Goal: Communication & Community: Answer question/provide support

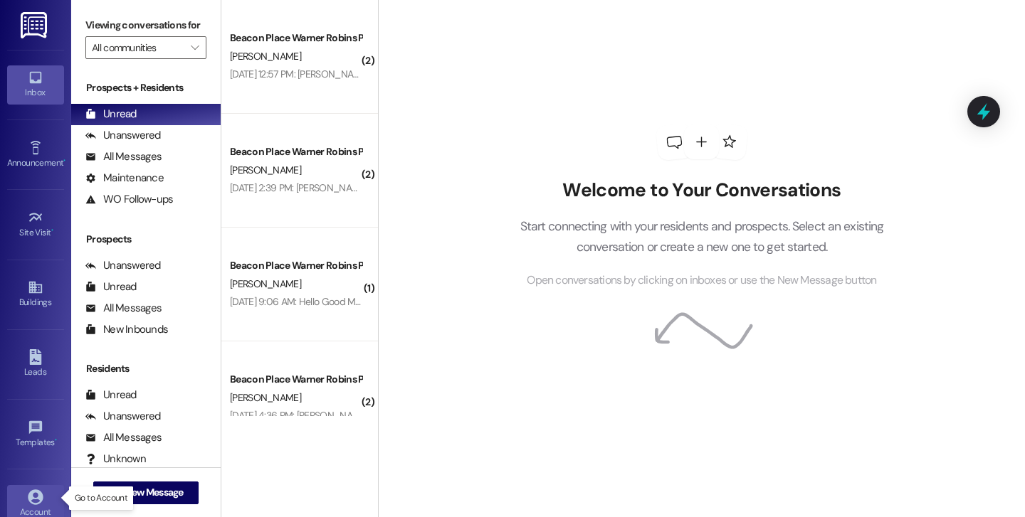
click at [37, 492] on icon at bounding box center [35, 497] width 15 height 15
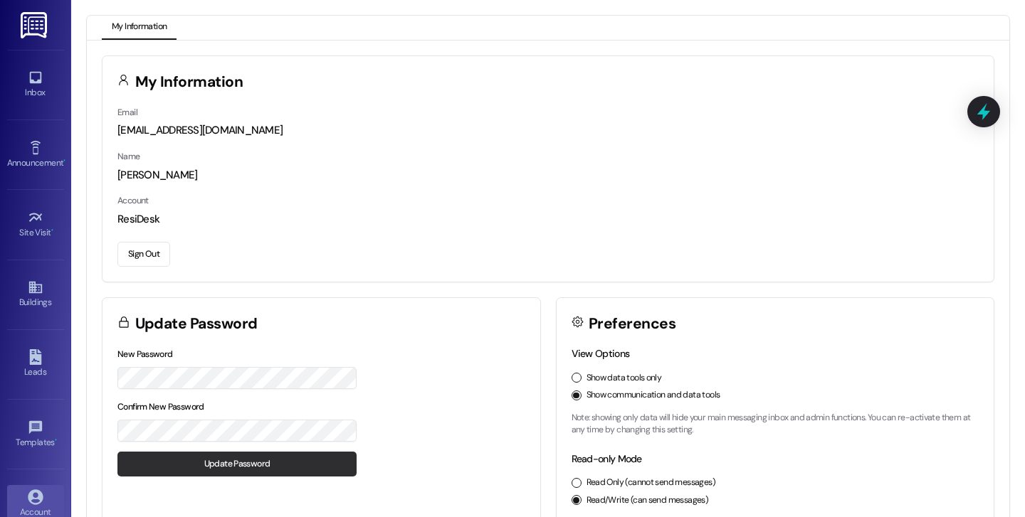
click at [207, 467] on button "Update Password" at bounding box center [236, 464] width 239 height 25
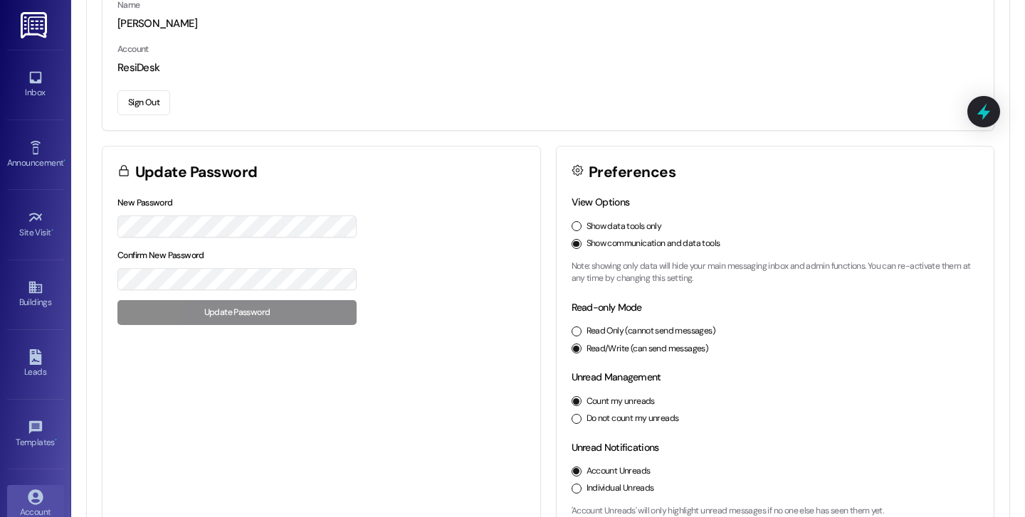
scroll to position [184, 0]
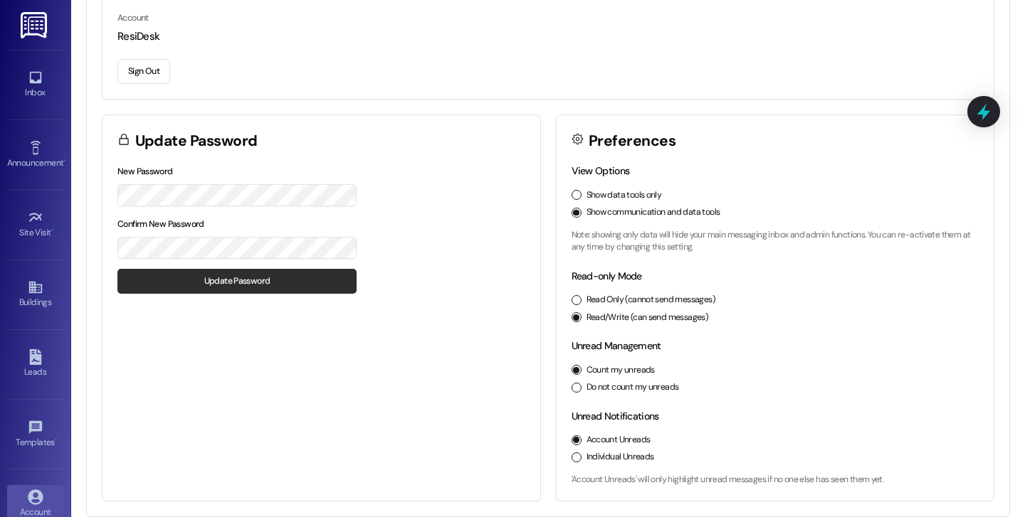
click at [219, 282] on button "Update Password" at bounding box center [236, 281] width 239 height 25
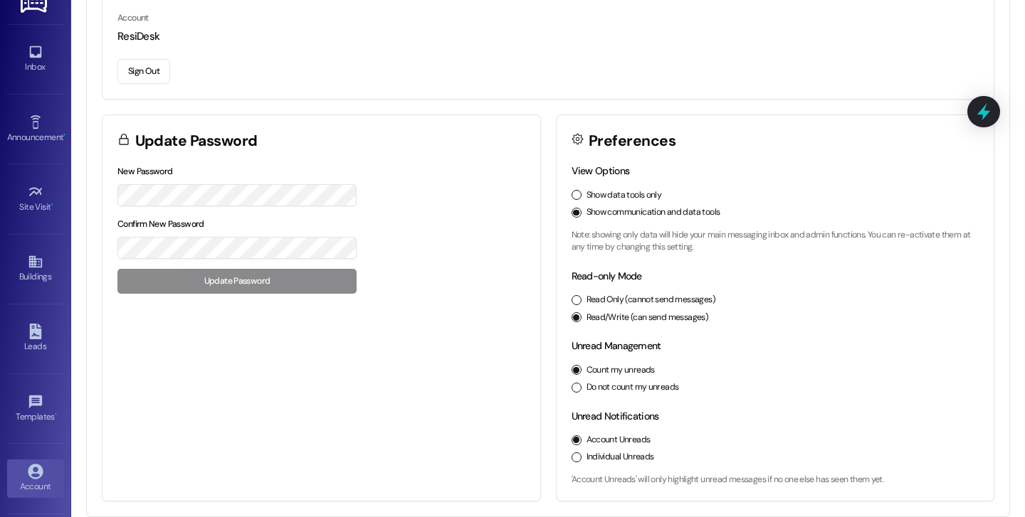
scroll to position [0, 0]
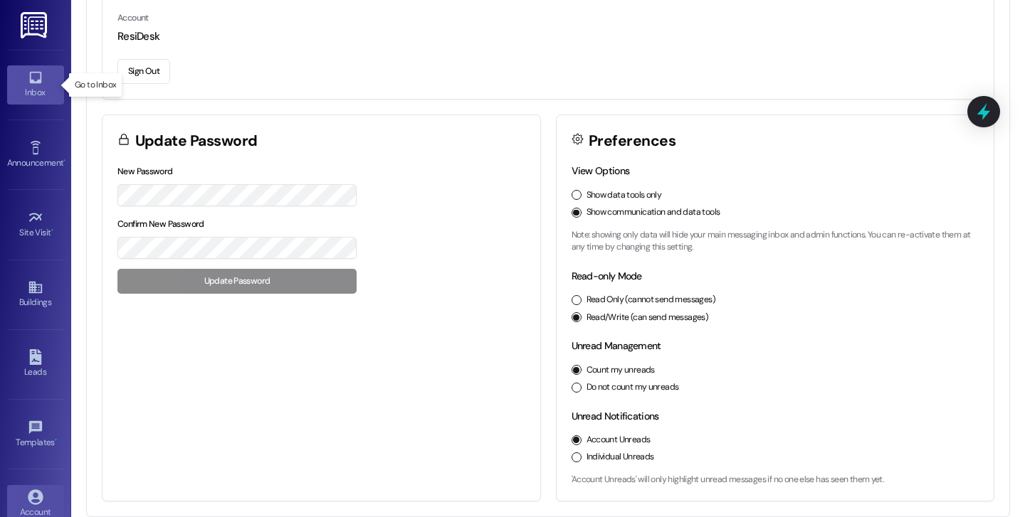
click at [41, 82] on link "Inbox" at bounding box center [35, 84] width 57 height 38
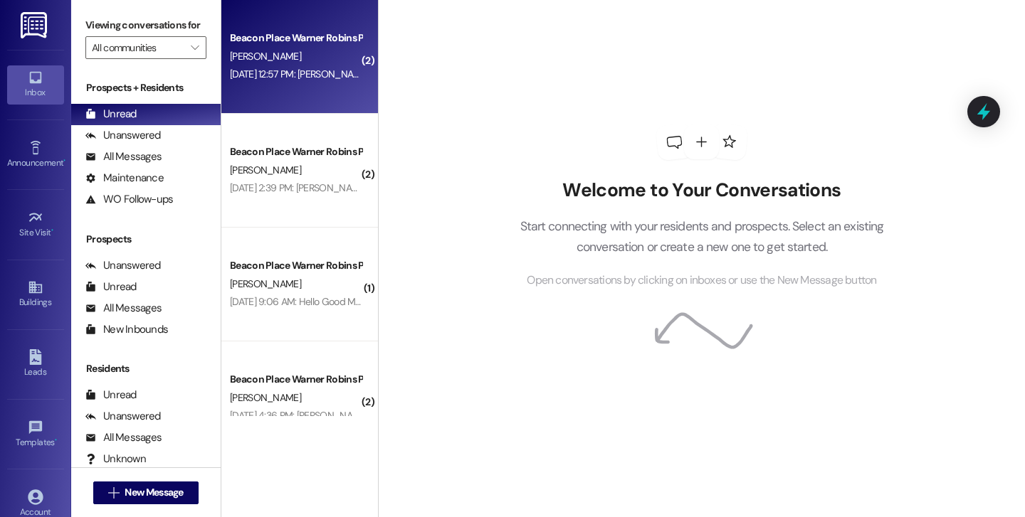
click at [339, 67] on div "[DATE] 12:57 PM: [PERSON_NAME] [DATE] 12:57 PM: [PERSON_NAME]" at bounding box center [295, 74] width 134 height 18
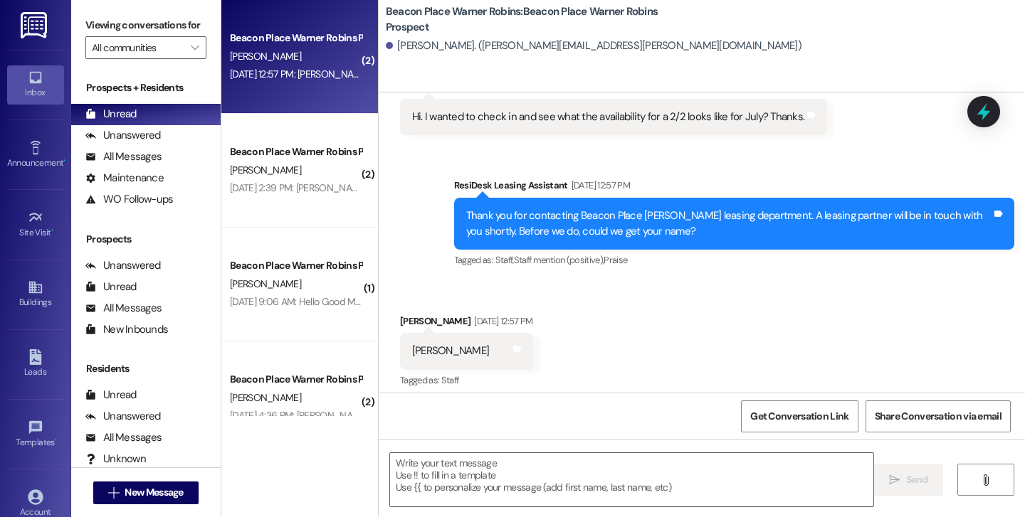
scroll to position [65, 0]
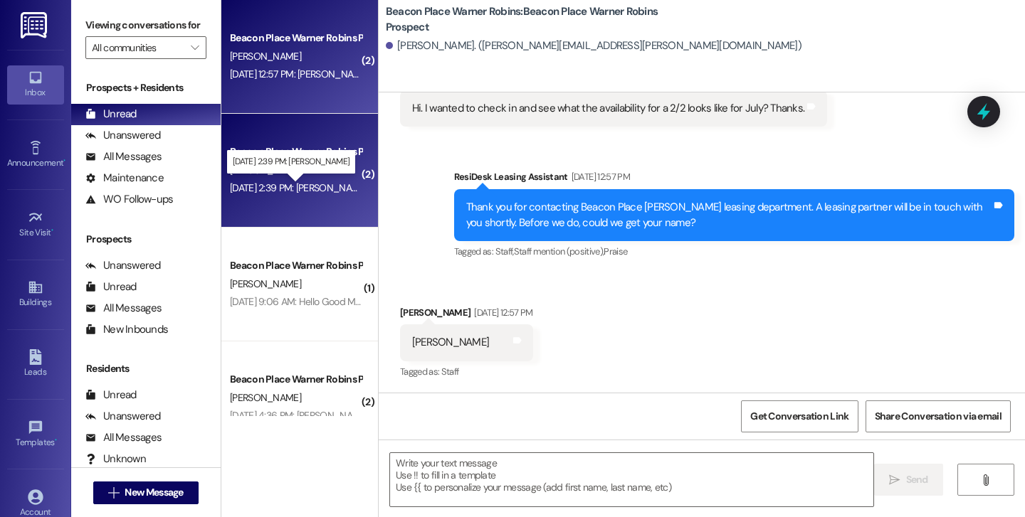
click at [303, 186] on div "[DATE] 2:39 PM: [PERSON_NAME] [DATE] 2:39 PM: [PERSON_NAME]" at bounding box center [298, 187] width 137 height 13
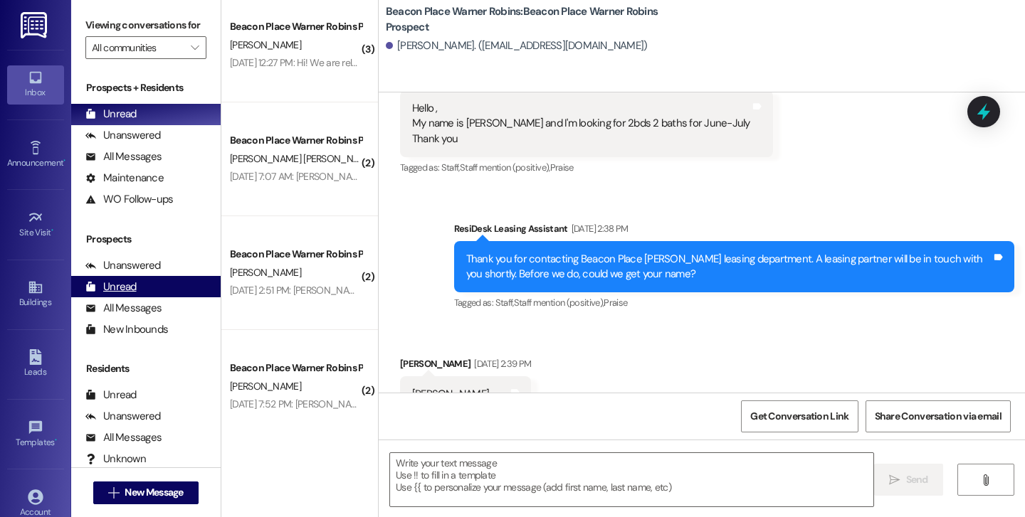
scroll to position [467, 0]
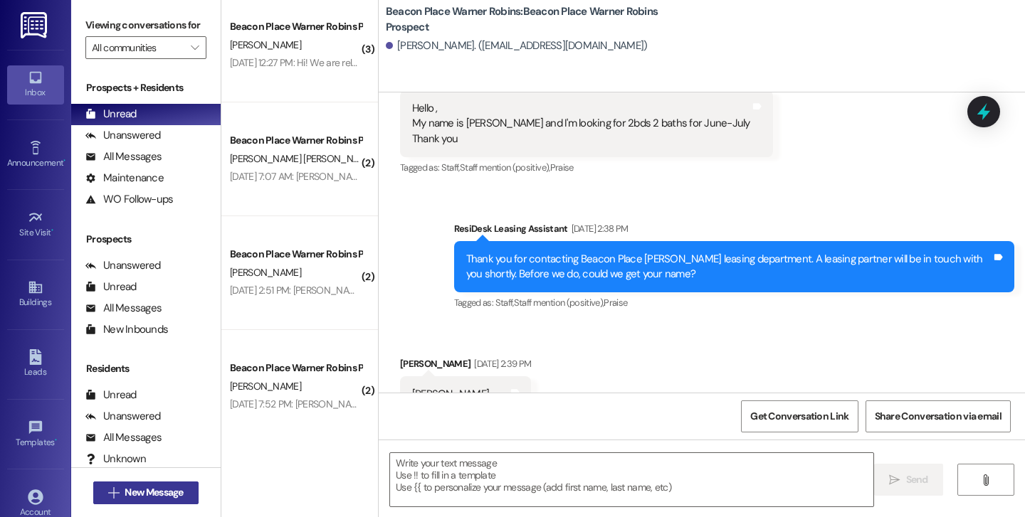
click at [149, 490] on span "New Message" at bounding box center [154, 492] width 58 height 15
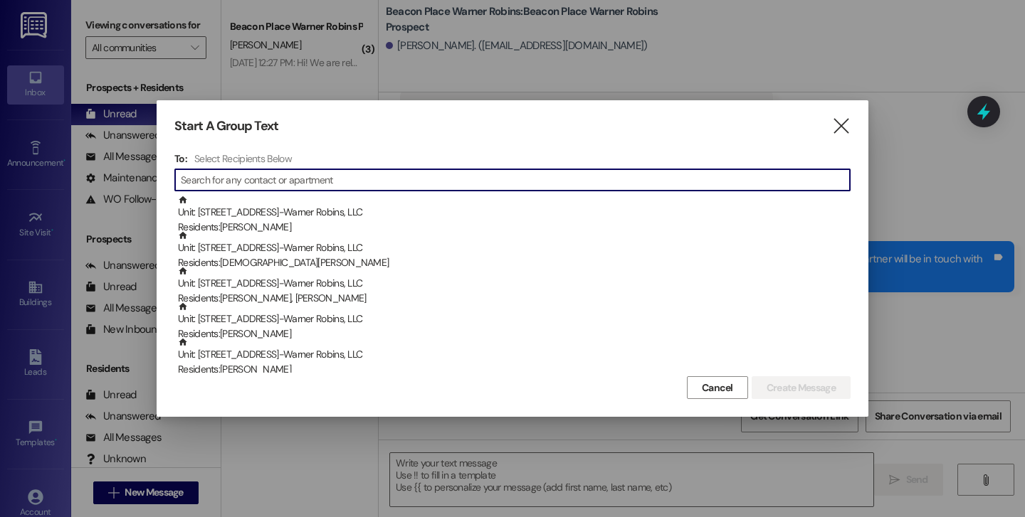
click at [268, 180] on input at bounding box center [515, 180] width 669 height 20
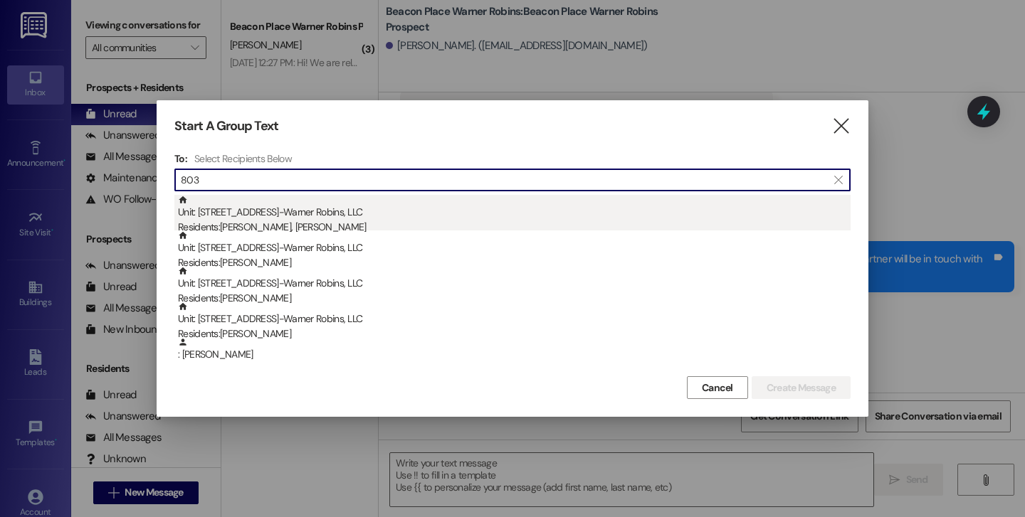
type input "803"
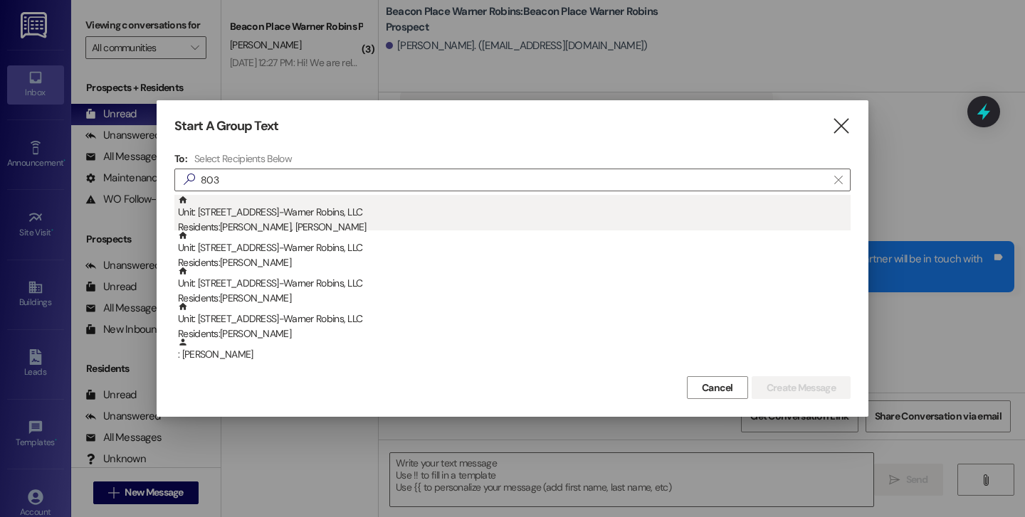
click at [305, 223] on div "Residents: Chelsea Walton, Kalan Tharpe" at bounding box center [514, 227] width 672 height 15
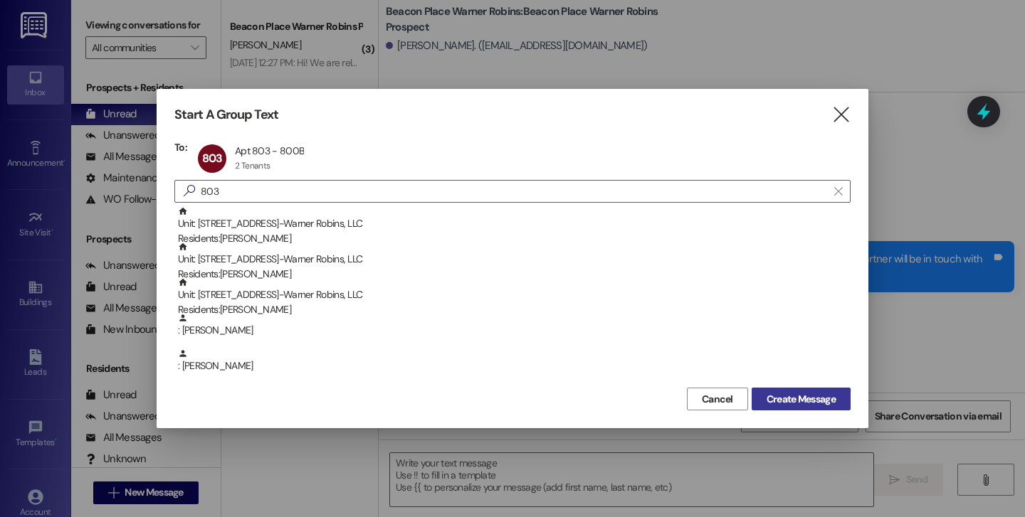
click at [785, 398] on span "Create Message" at bounding box center [800, 399] width 69 height 15
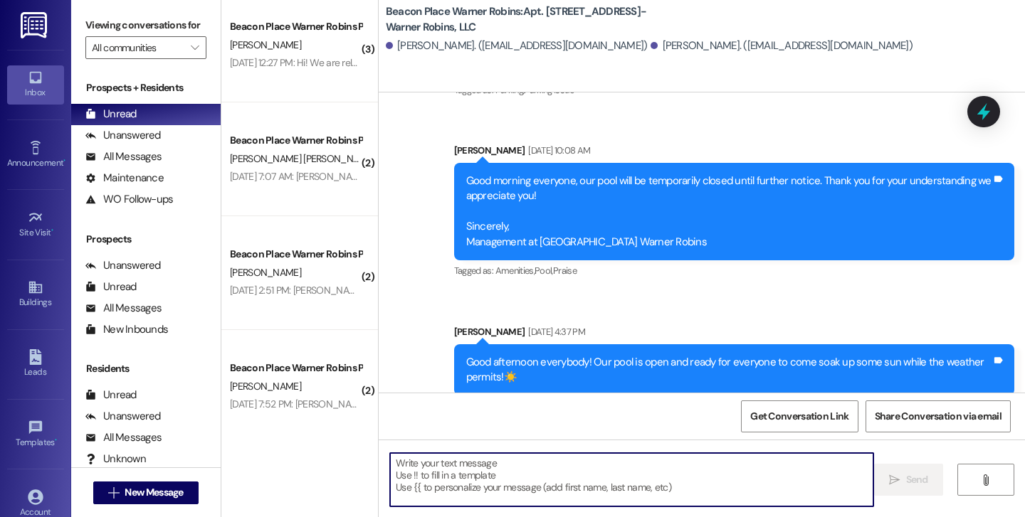
click at [527, 473] on textarea at bounding box center [631, 479] width 483 height 53
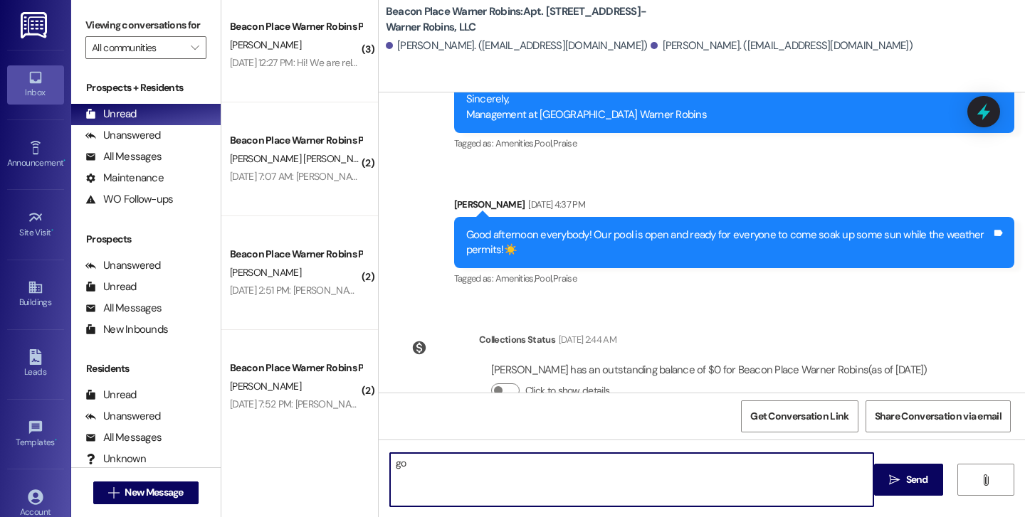
type textarea "g"
click at [582, 458] on textarea "Good Morning, could you please move your car from the side of the building" at bounding box center [631, 479] width 483 height 53
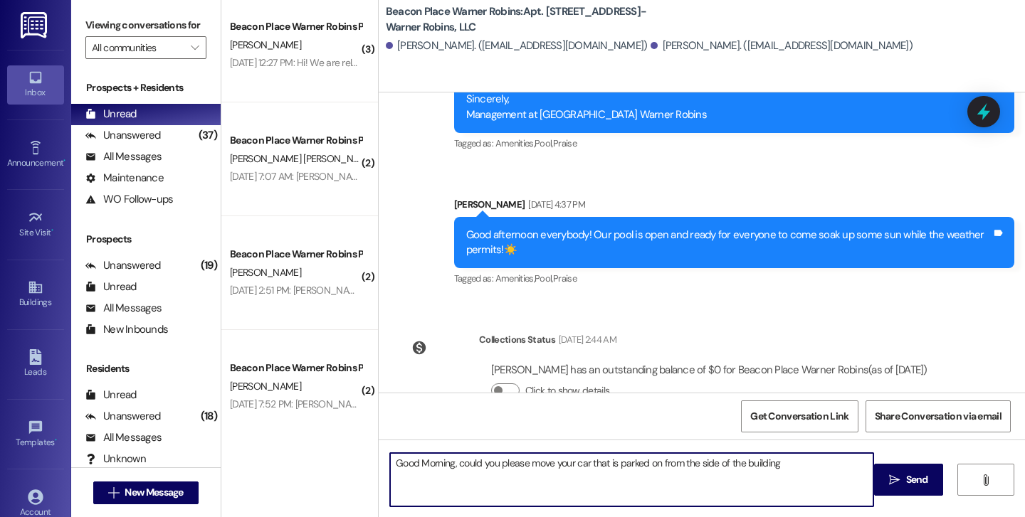
click at [671, 464] on textarea "Good Morning, could you please move your car that is parked on from the side of…" at bounding box center [631, 479] width 483 height 53
click at [767, 467] on textarea "Good Morning, could you please move your car that is parked on the side of the …" at bounding box center [631, 479] width 483 height 53
click at [560, 463] on textarea "Good Morning, could you please move your car that is parked on the side of the …" at bounding box center [631, 479] width 483 height 53
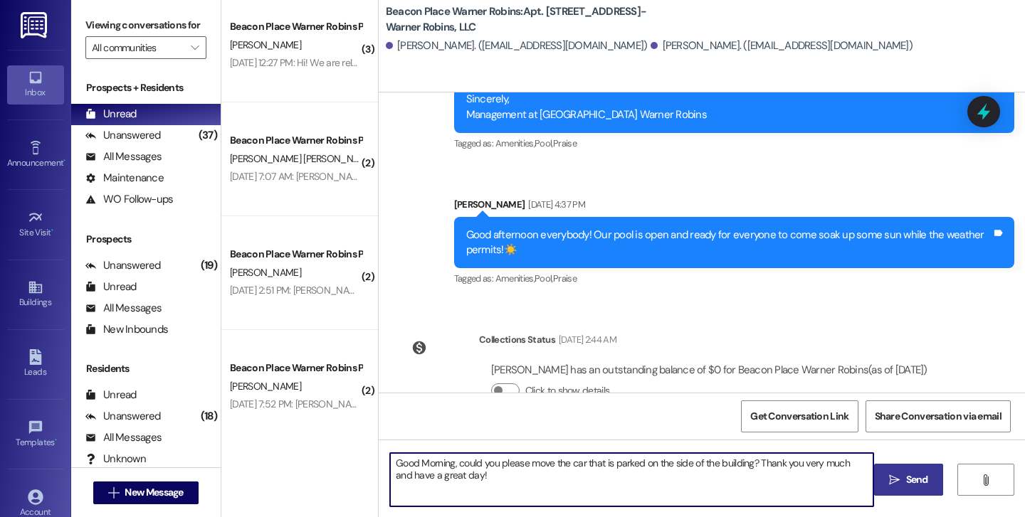
type textarea "Good Morning, could you please move the car that is parked on the side of the b…"
click at [917, 475] on span "Send" at bounding box center [917, 480] width 22 height 15
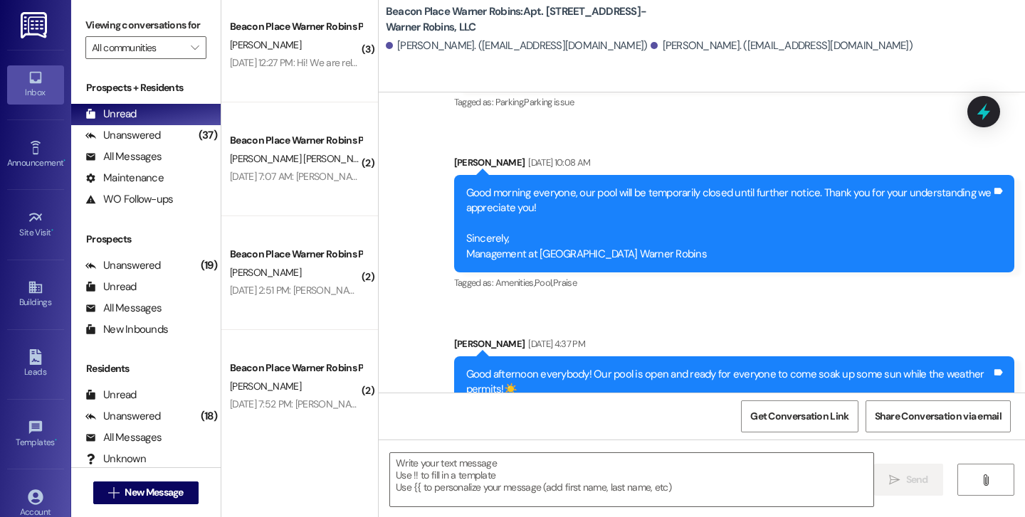
scroll to position [16069, 0]
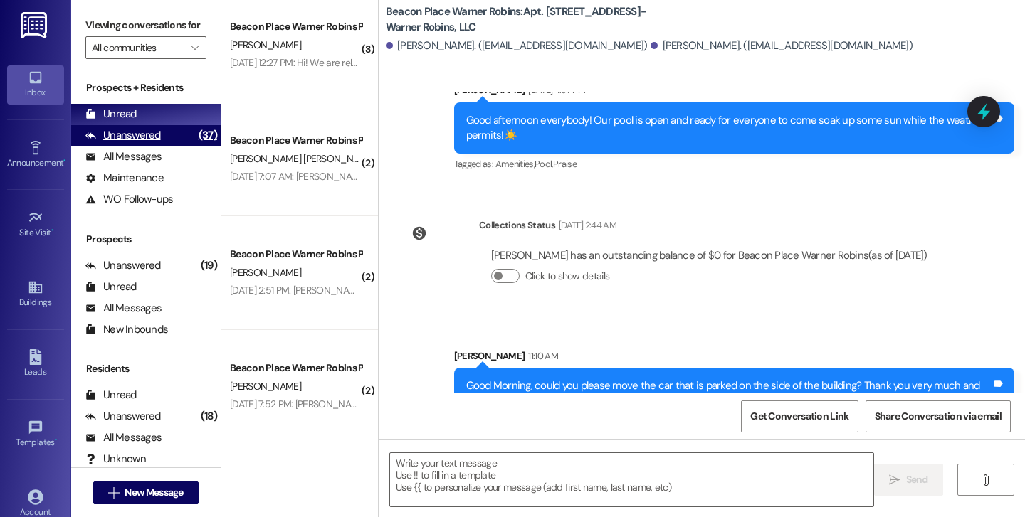
click at [111, 143] on div "Unanswered" at bounding box center [122, 135] width 75 height 15
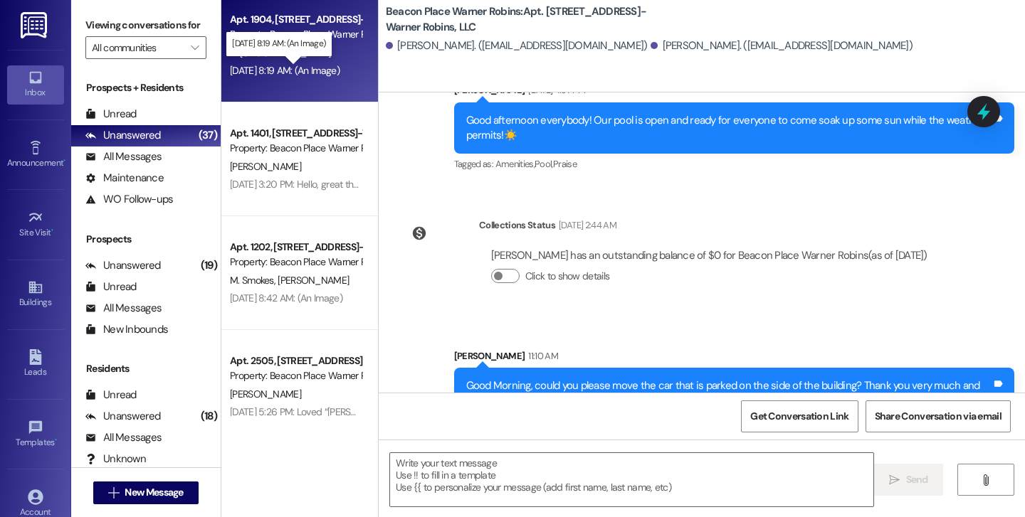
click at [291, 70] on div "Aug 11, 2025 at 8:19 AM: (An Image) Aug 11, 2025 at 8:19 AM: (An Image)" at bounding box center [285, 70] width 110 height 13
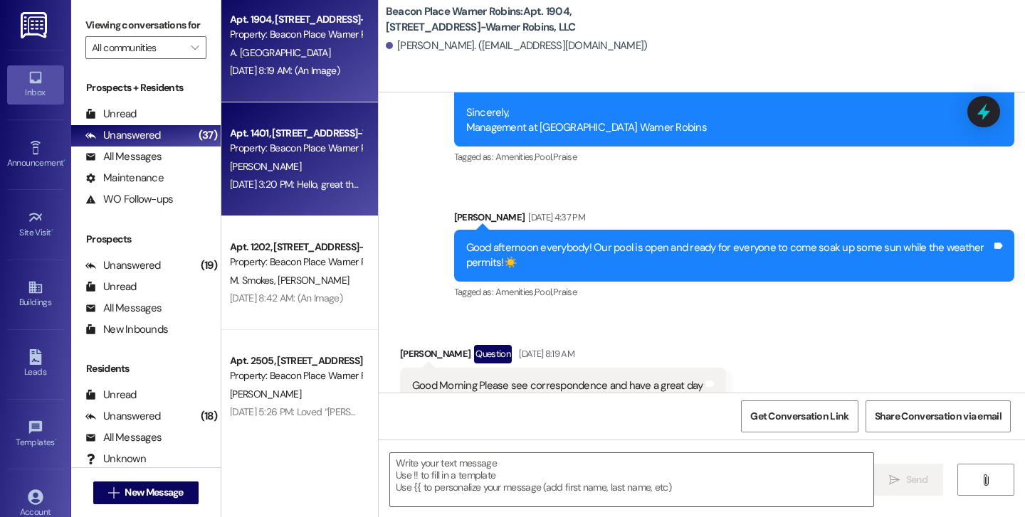
click at [296, 148] on div "Property: Beacon Place Warner Robins" at bounding box center [296, 148] width 132 height 15
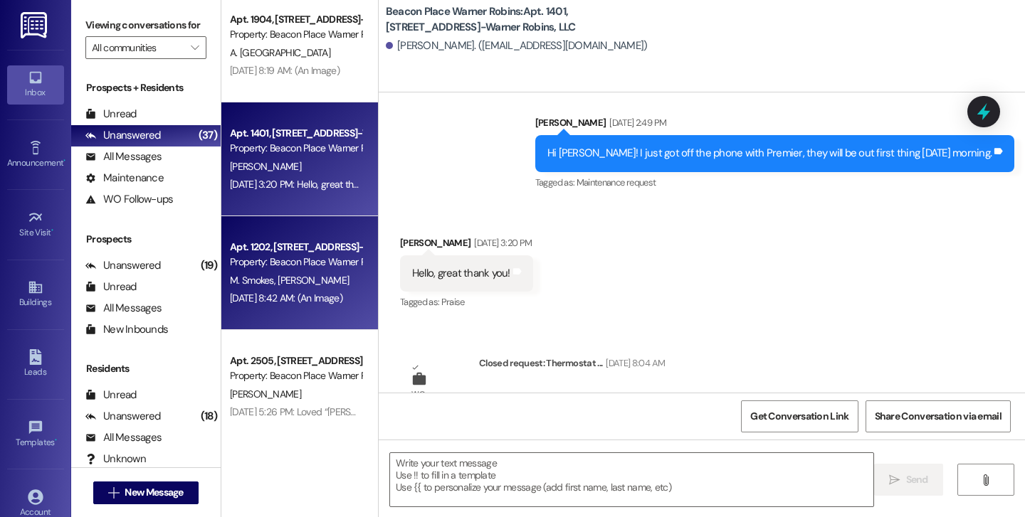
click at [309, 252] on div "Apt. 1202, [STREET_ADDRESS]-Warner Robins, LLC" at bounding box center [296, 247] width 132 height 15
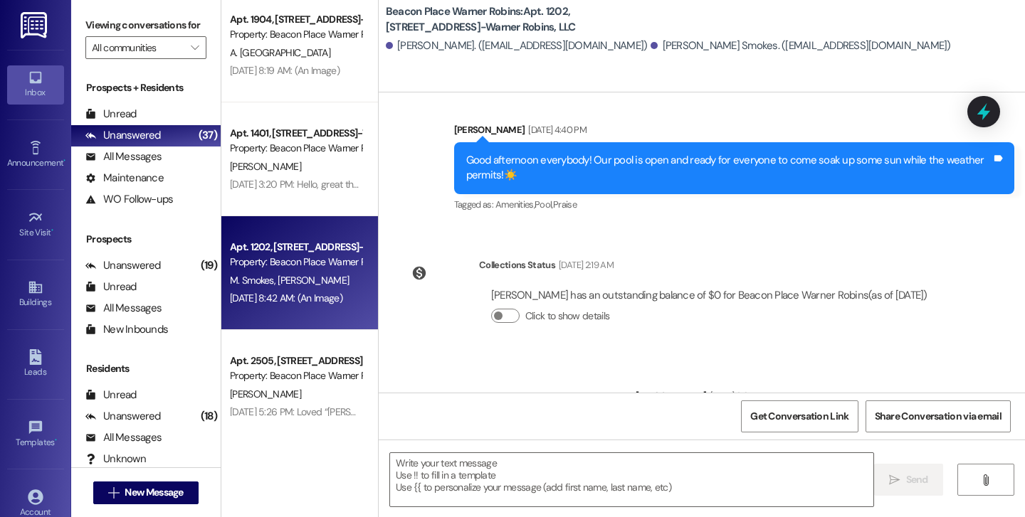
scroll to position [4741, 0]
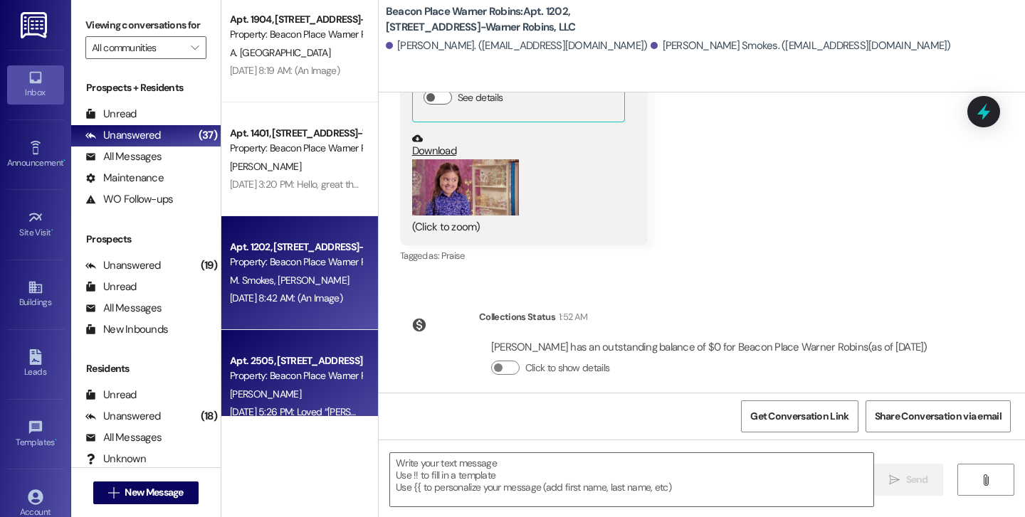
click at [279, 391] on div "[PERSON_NAME]" at bounding box center [295, 395] width 134 height 18
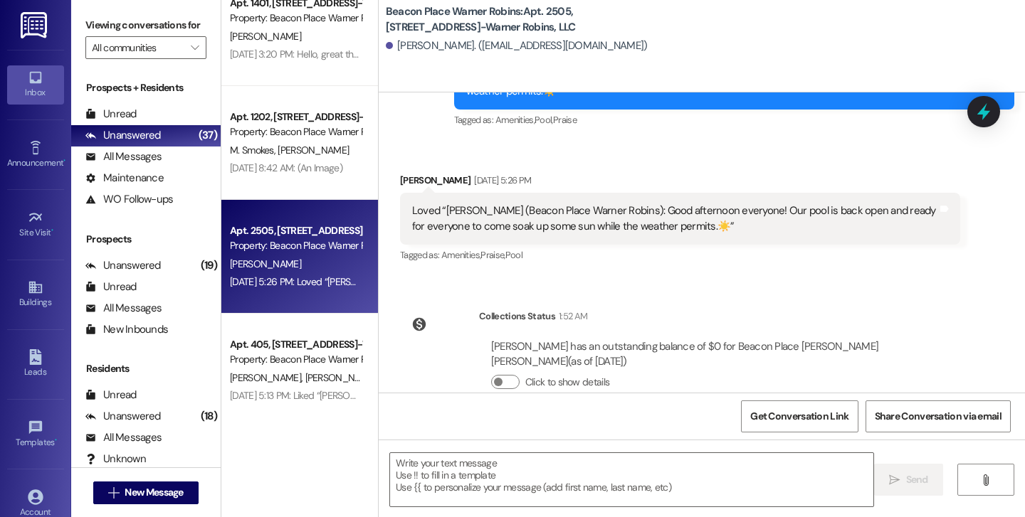
scroll to position [613, 0]
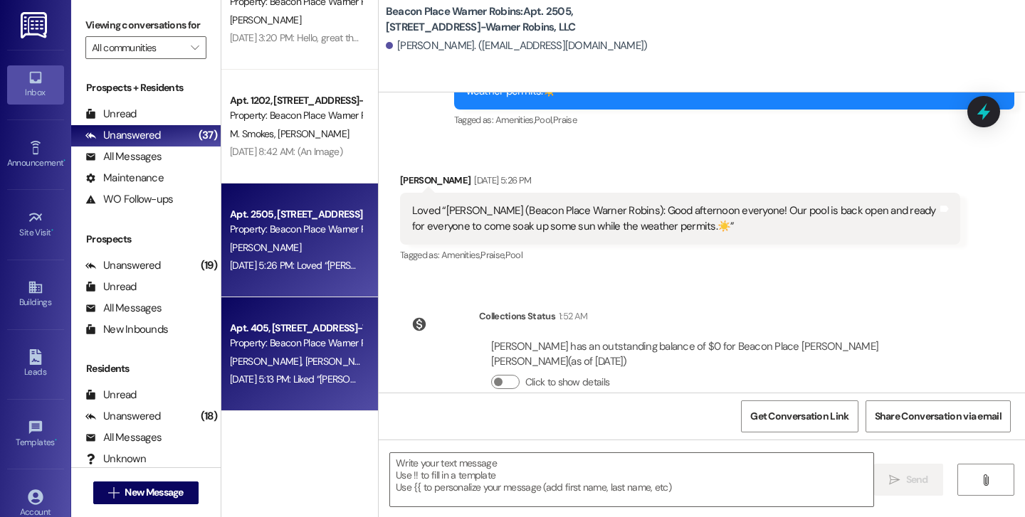
click at [305, 357] on span "[PERSON_NAME]" at bounding box center [340, 361] width 71 height 13
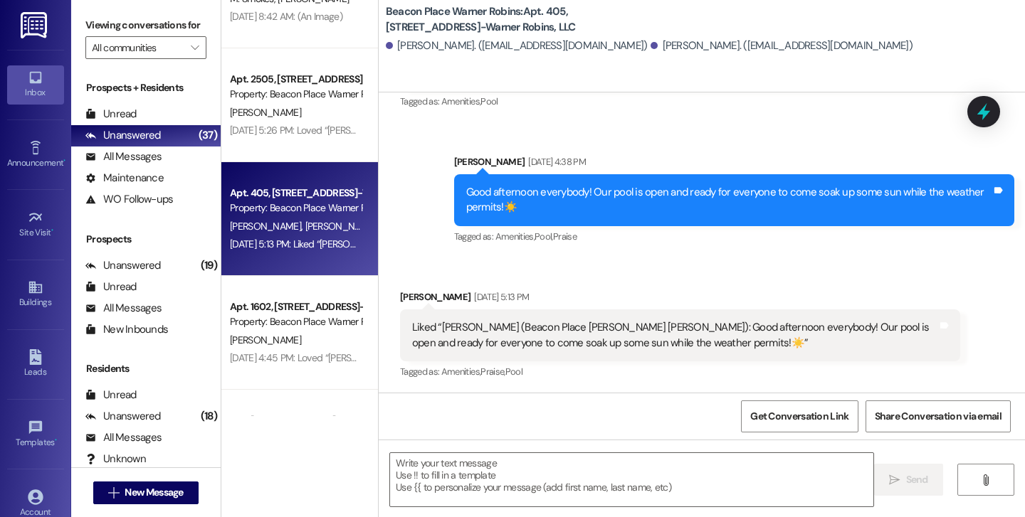
scroll to position [754, 0]
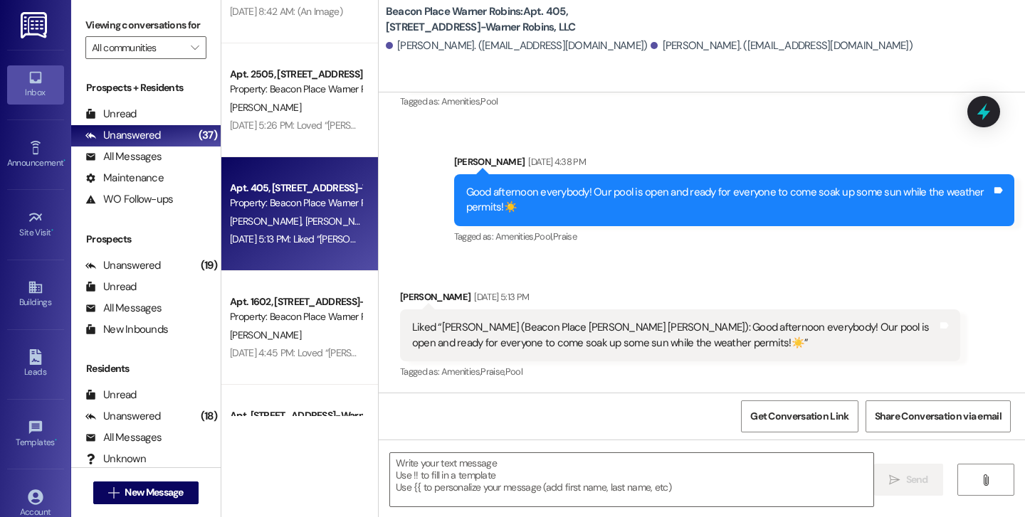
click at [421, 426] on div "Get Conversation Link Share Conversation via email" at bounding box center [702, 416] width 646 height 47
click at [449, 468] on textarea at bounding box center [631, 479] width 483 height 53
click at [280, 396] on div "Apt. 3602, 3600 Beacon Place-Warner Robins, LLC Property: Beacon Place Warner R…" at bounding box center [299, 442] width 157 height 114
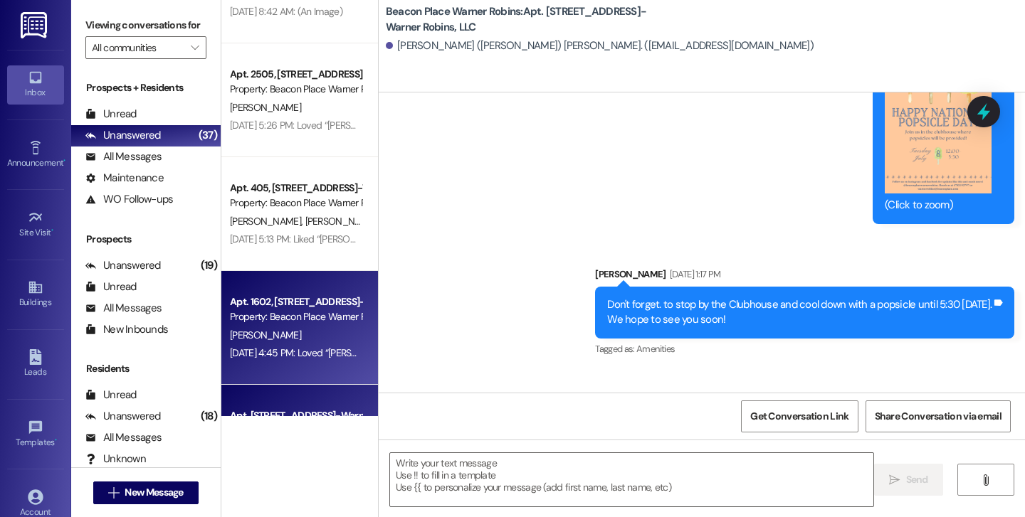
click at [300, 300] on div "Apt. 1602, [STREET_ADDRESS]-Warner Robins, LLC" at bounding box center [296, 302] width 132 height 15
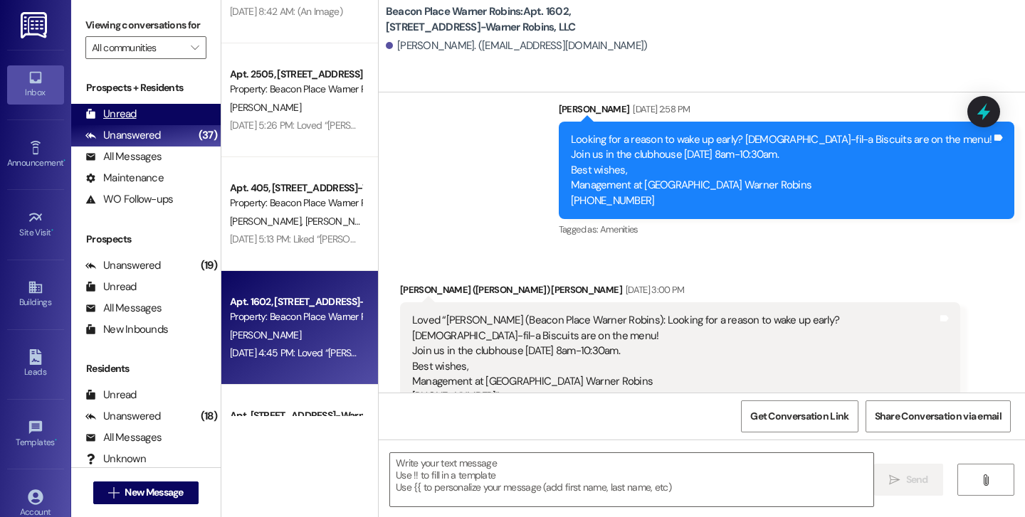
scroll to position [1309, 0]
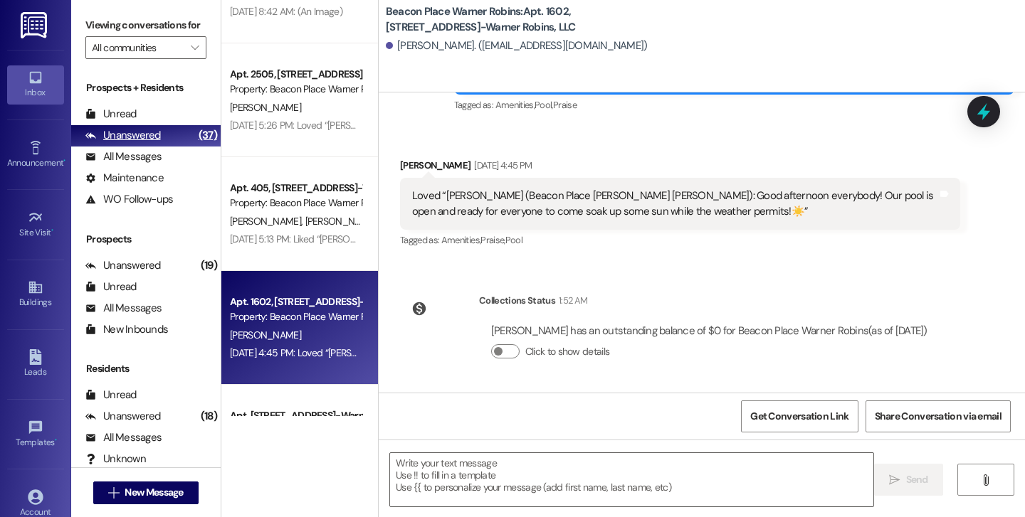
click at [174, 147] on div "Unanswered (37)" at bounding box center [145, 135] width 149 height 21
click at [196, 147] on div "(37)" at bounding box center [208, 136] width 26 height 22
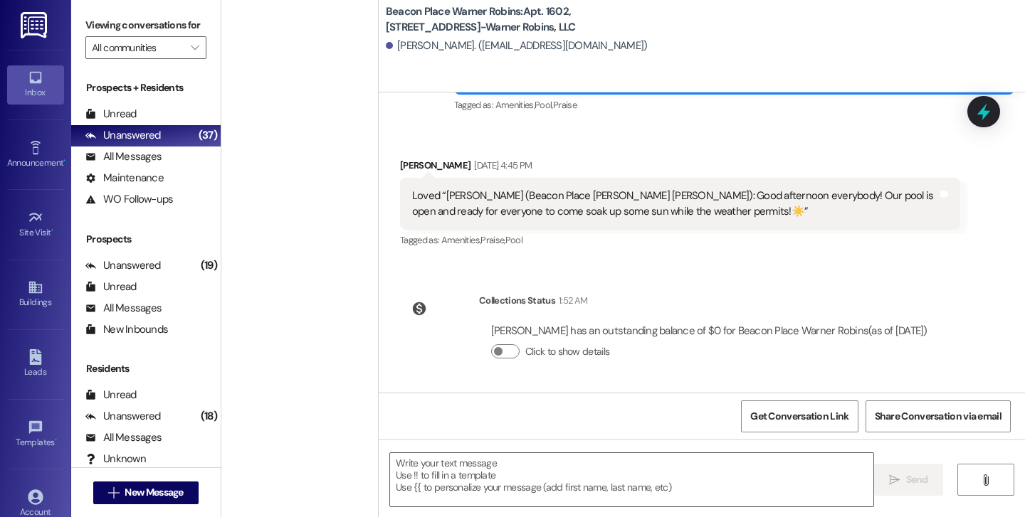
scroll to position [1747, 0]
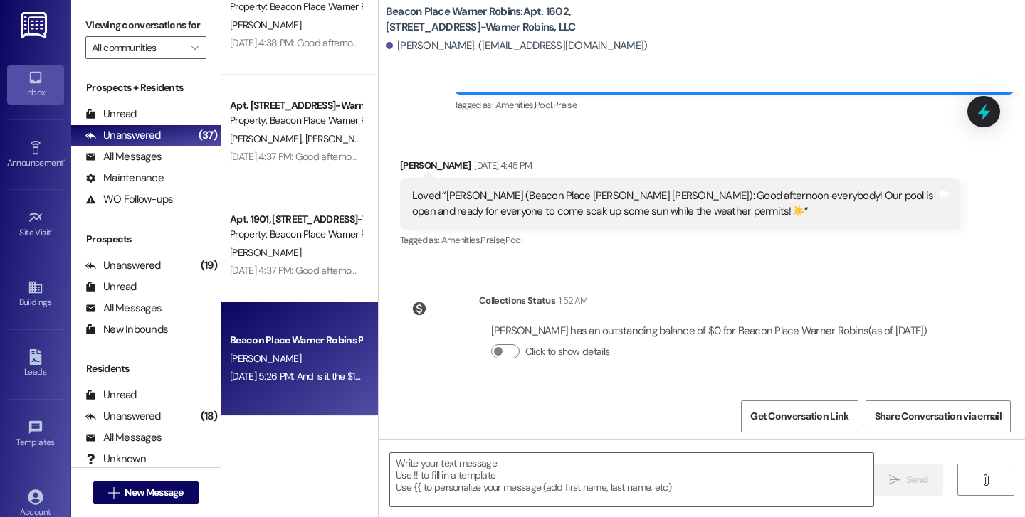
click at [265, 379] on div "Jul 21, 2025 at 5:26 PM: And is it the $1675 the price you use for the income r…" at bounding box center [424, 376] width 389 height 13
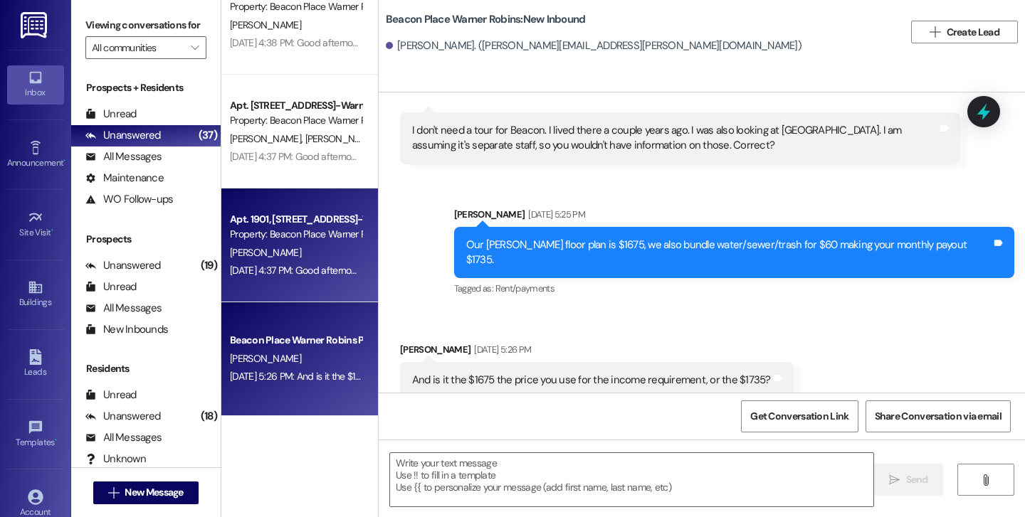
scroll to position [892, 0]
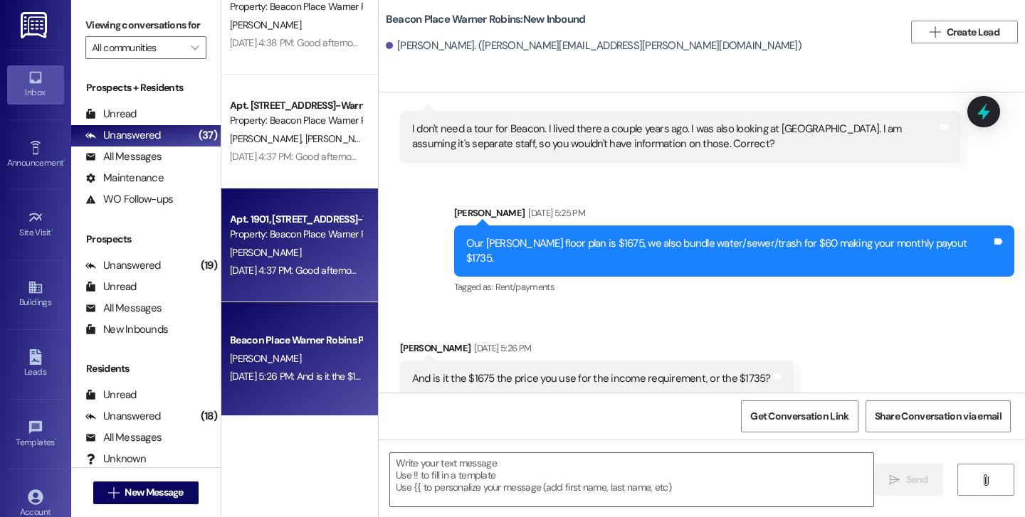
click at [280, 241] on div "Property: Beacon Place Warner Robins" at bounding box center [296, 234] width 132 height 15
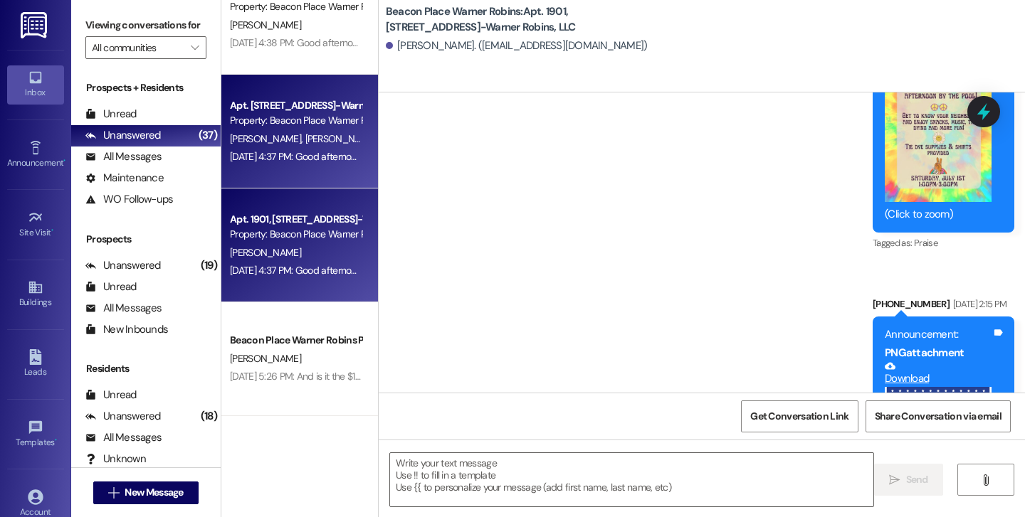
scroll to position [15918, 0]
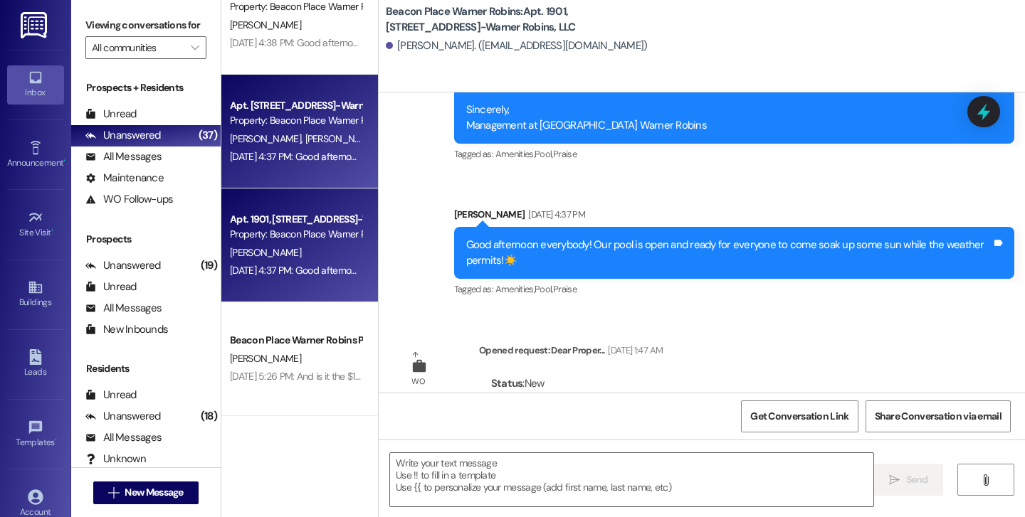
click at [280, 151] on div "Aug 06, 2025 at 4:37 PM: Good afternoon everybody! Our pool is open and ready f…" at bounding box center [524, 156] width 589 height 13
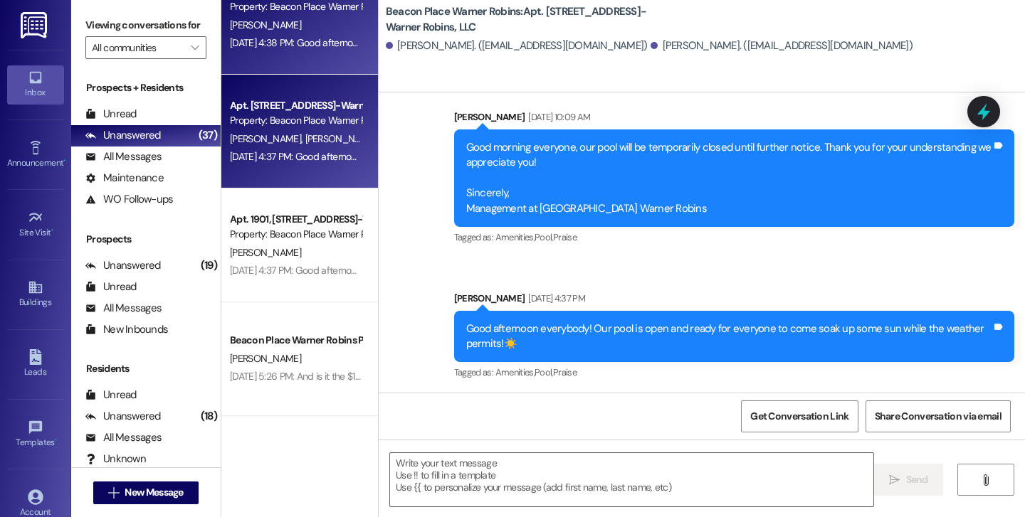
scroll to position [30547, 0]
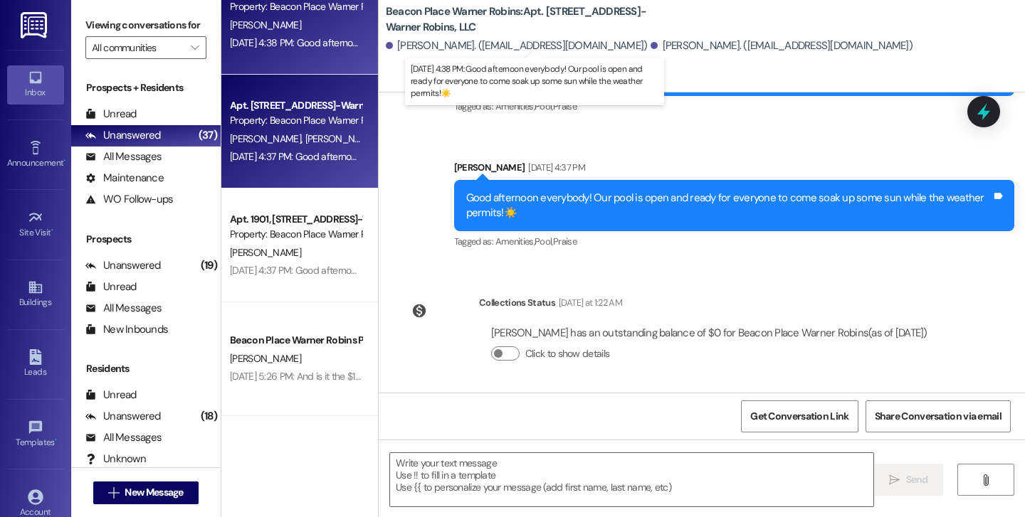
click at [280, 48] on div "Aug 06, 2025 at 4:38 PM: Good afternoon everybody! Our pool is open and ready f…" at bounding box center [525, 42] width 591 height 13
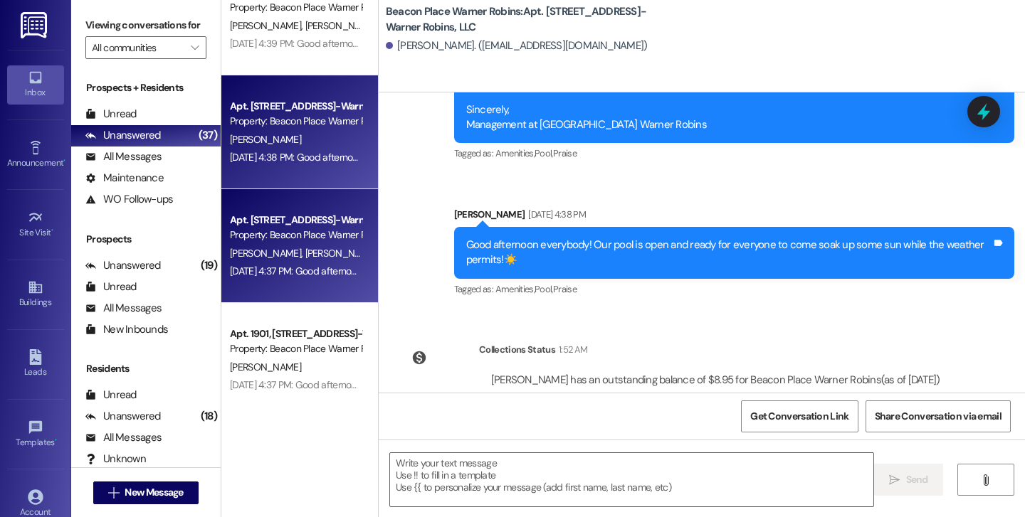
scroll to position [1629, 0]
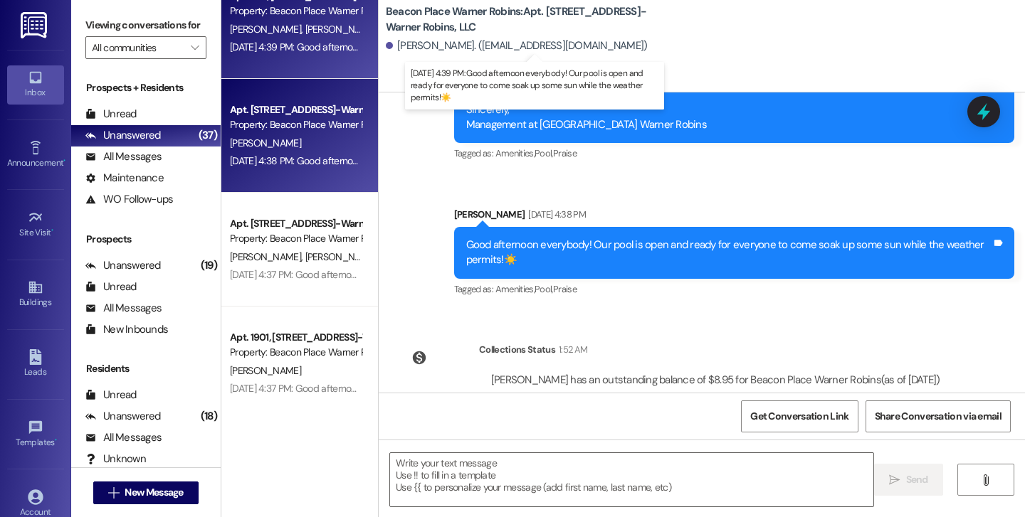
click at [269, 48] on div "Aug 06, 2025 at 4:39 PM: Good afternoon everybody! Our pool is open and ready f…" at bounding box center [525, 47] width 591 height 13
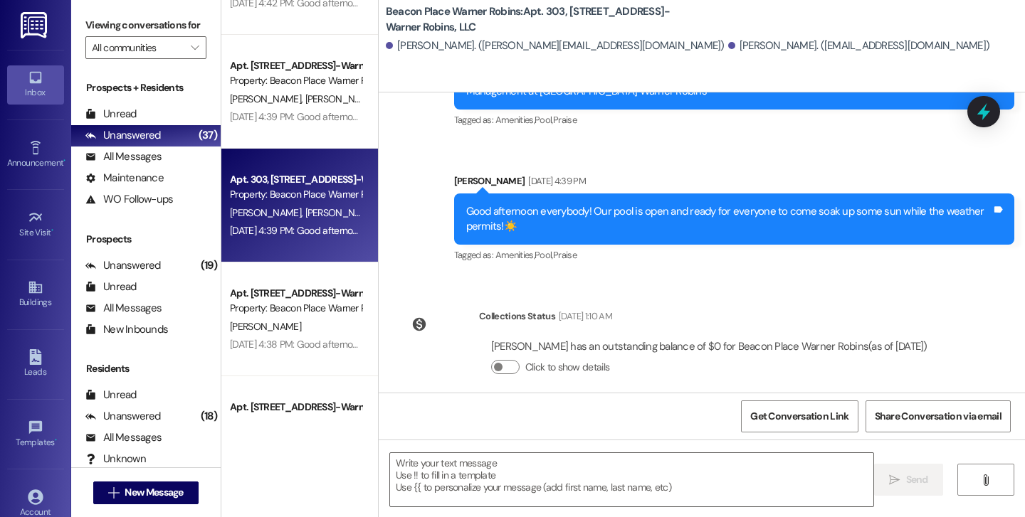
scroll to position [1442, 0]
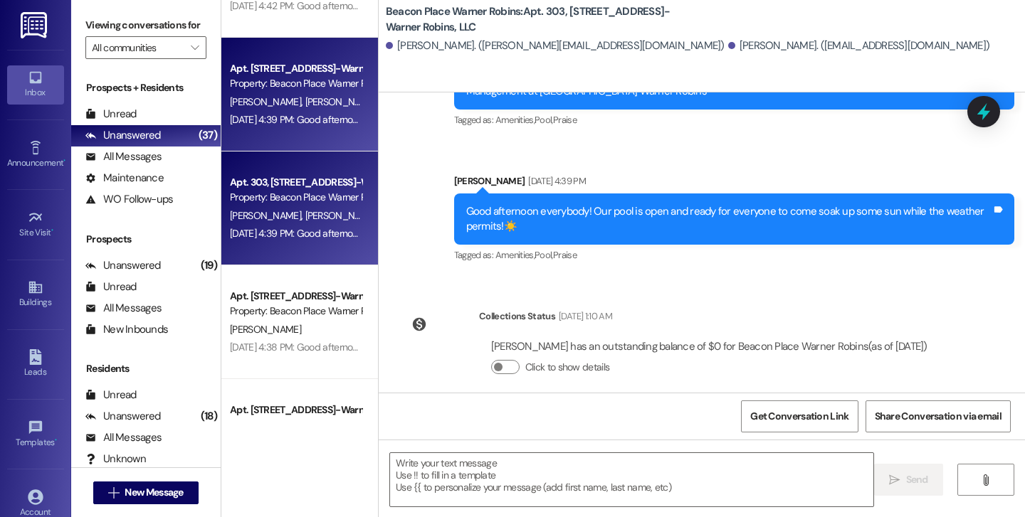
click at [280, 112] on div "Aug 06, 2025 at 4:39 PM: Good afternoon everybody! Our pool is open and ready f…" at bounding box center [295, 120] width 134 height 18
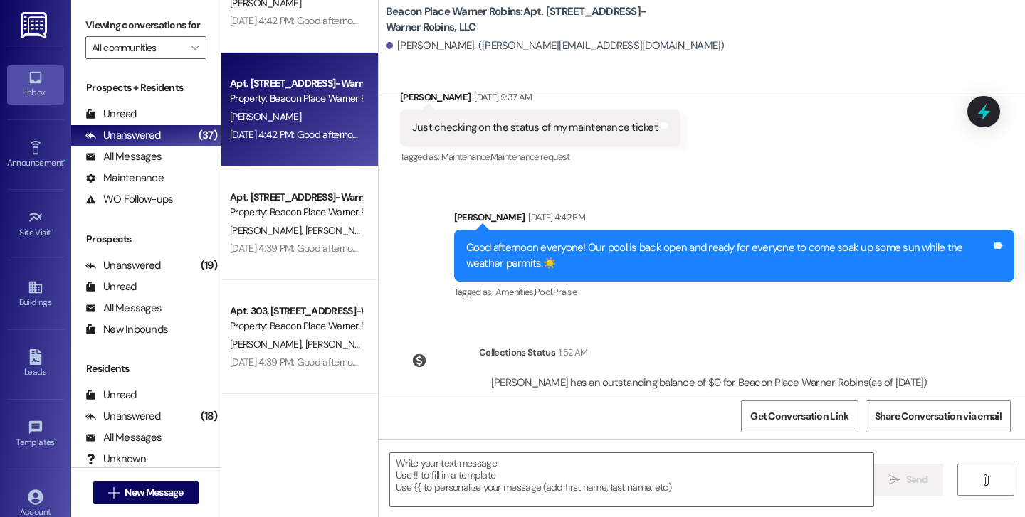
scroll to position [1312, 0]
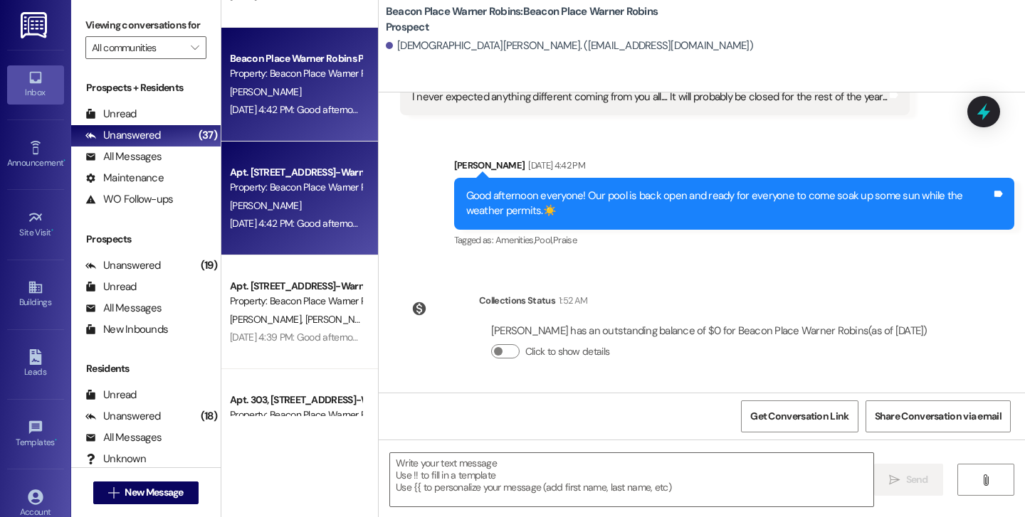
scroll to position [0, 0]
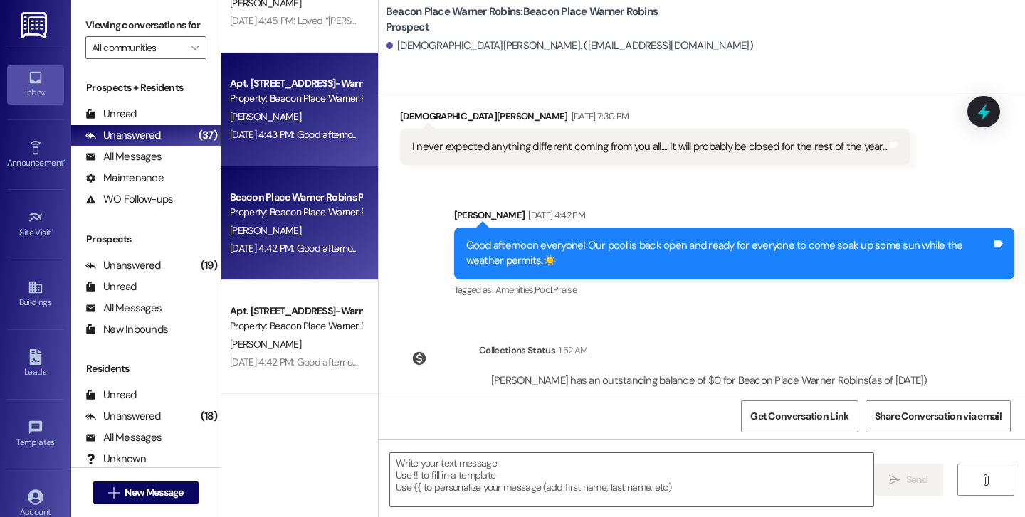
click at [299, 149] on div "Apt. 3602, 3600 Beacon Place-Warner Robins, LLC Property: Beacon Place Warner R…" at bounding box center [299, 110] width 157 height 114
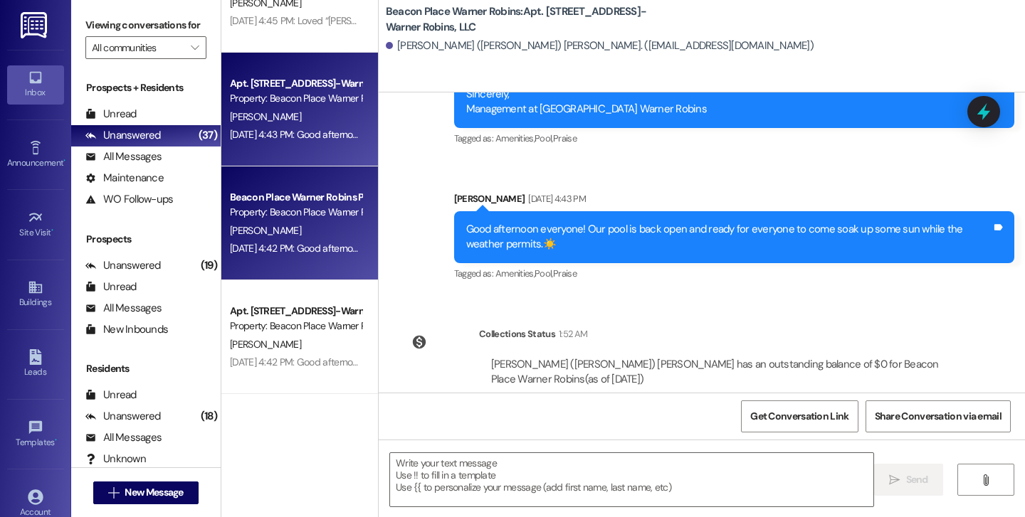
click at [302, 248] on div "Aug 06, 2025 at 4:42 PM: Good afternoon everyone! Our pool is back open and rea…" at bounding box center [533, 248] width 606 height 13
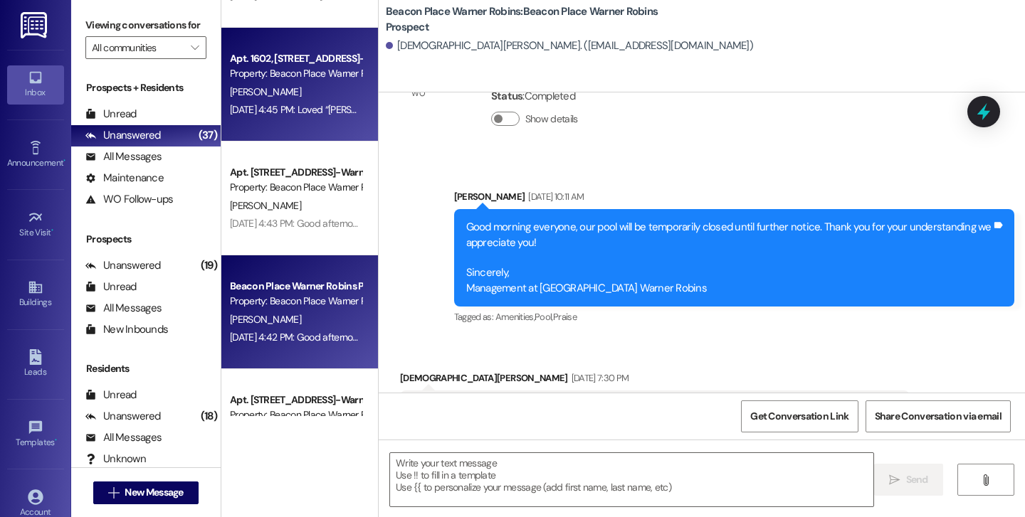
click at [292, 83] on div "[PERSON_NAME]" at bounding box center [295, 92] width 134 height 18
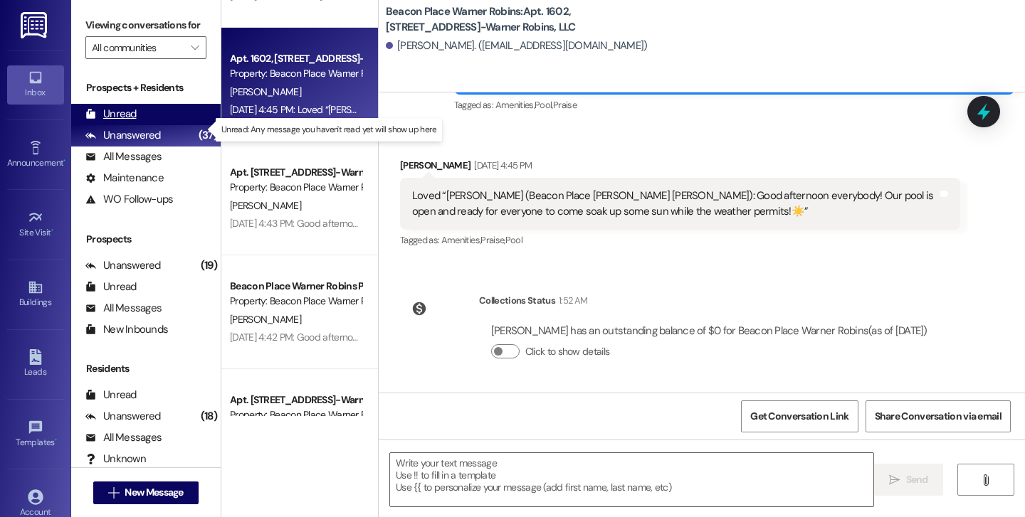
click at [127, 122] on div "Unread" at bounding box center [110, 114] width 51 height 15
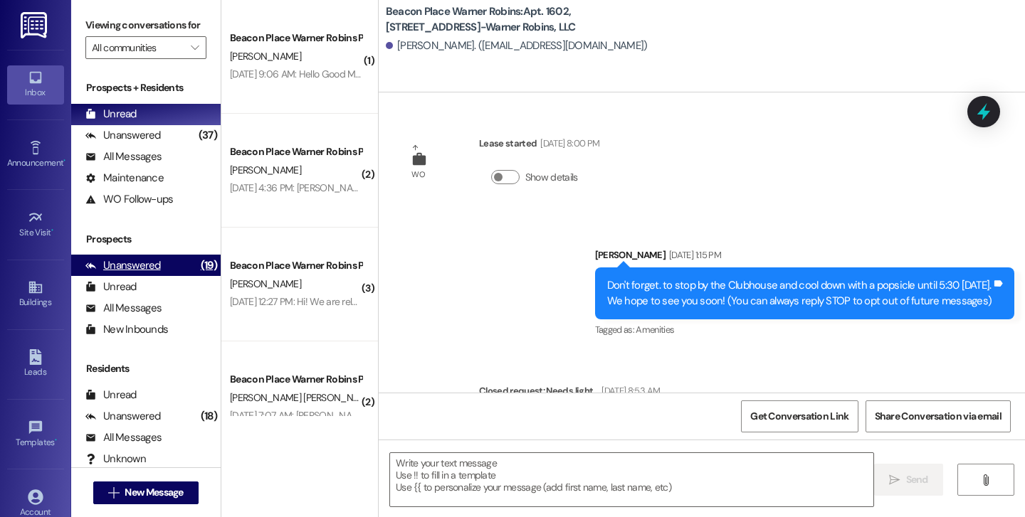
click at [136, 273] on div "Unanswered" at bounding box center [122, 265] width 75 height 15
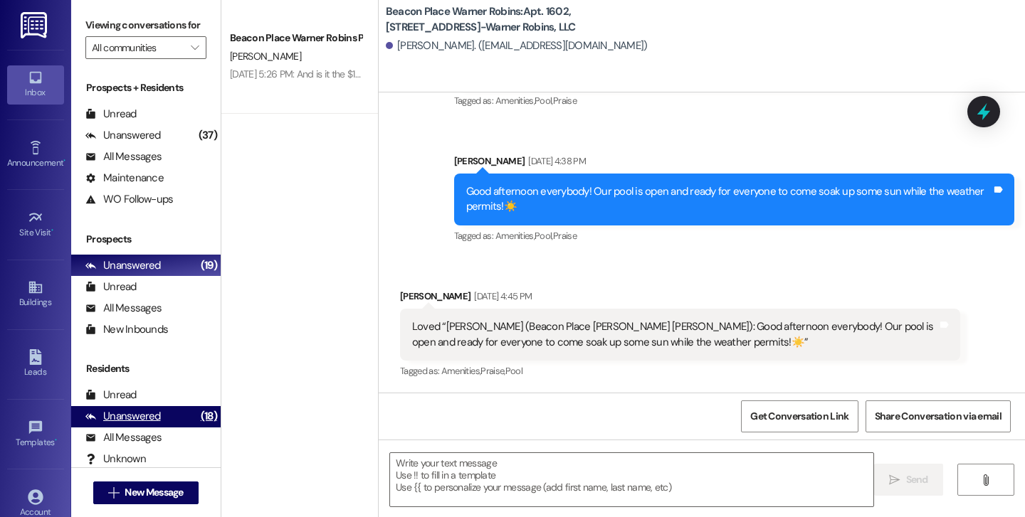
click at [157, 424] on div "Unanswered" at bounding box center [122, 416] width 75 height 15
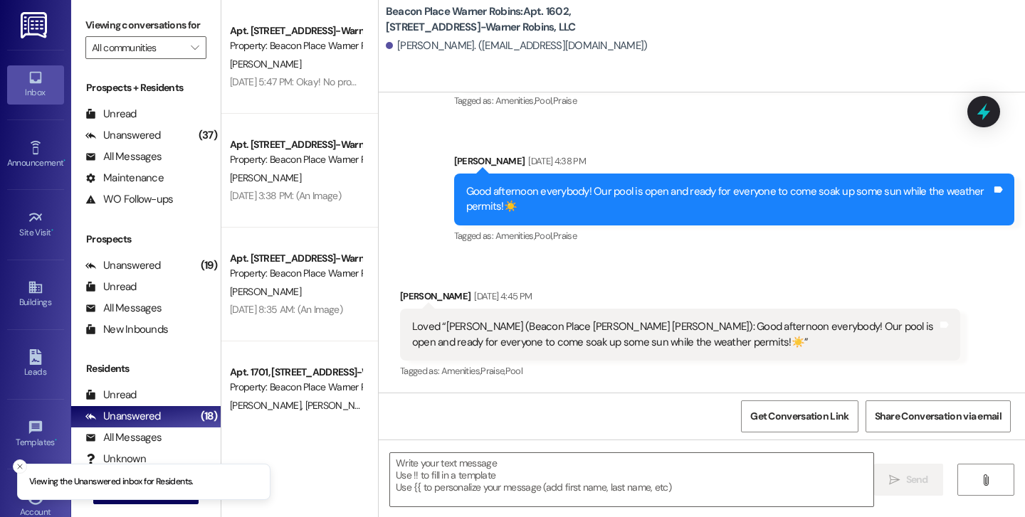
click at [48, 83] on link "Inbox" at bounding box center [35, 84] width 57 height 38
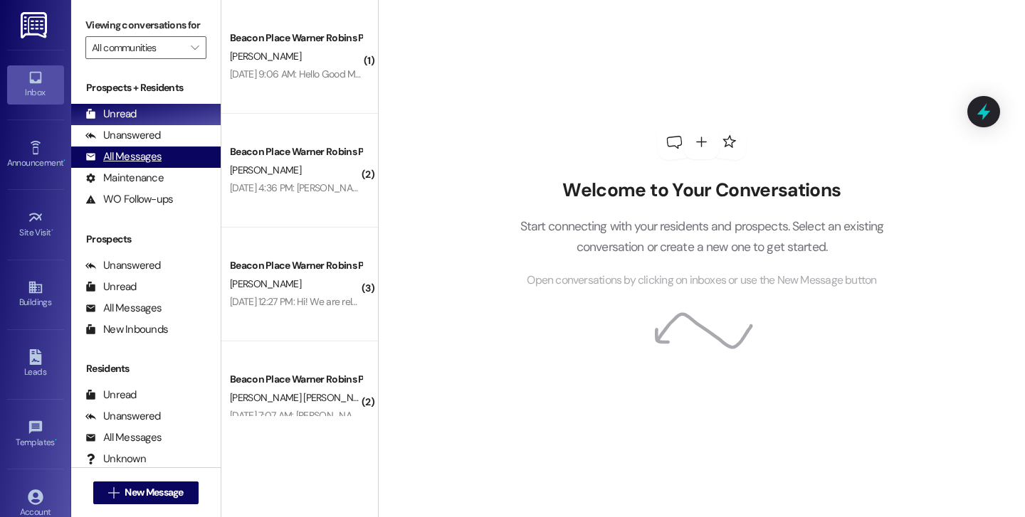
click at [127, 164] on div "All Messages" at bounding box center [123, 156] width 76 height 15
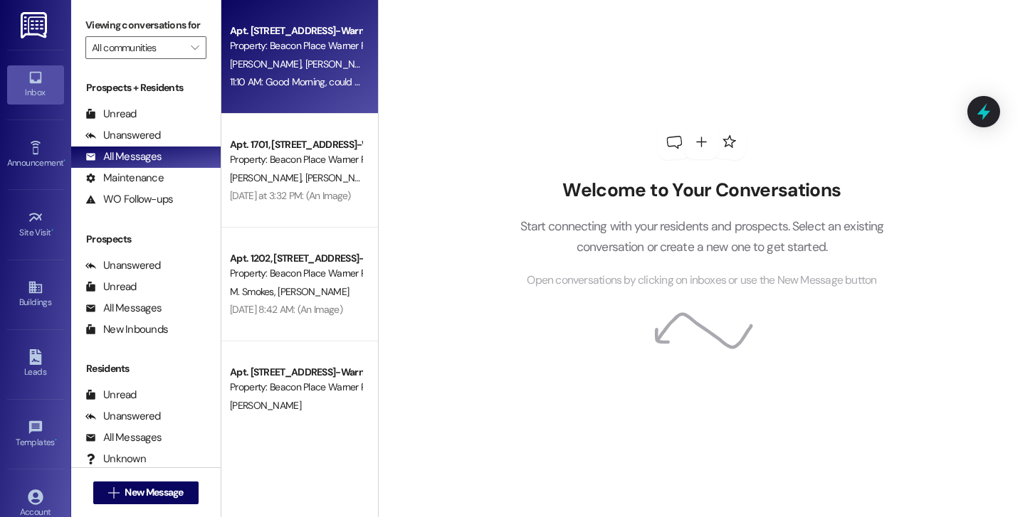
click at [305, 64] on span "[PERSON_NAME]" at bounding box center [340, 64] width 71 height 13
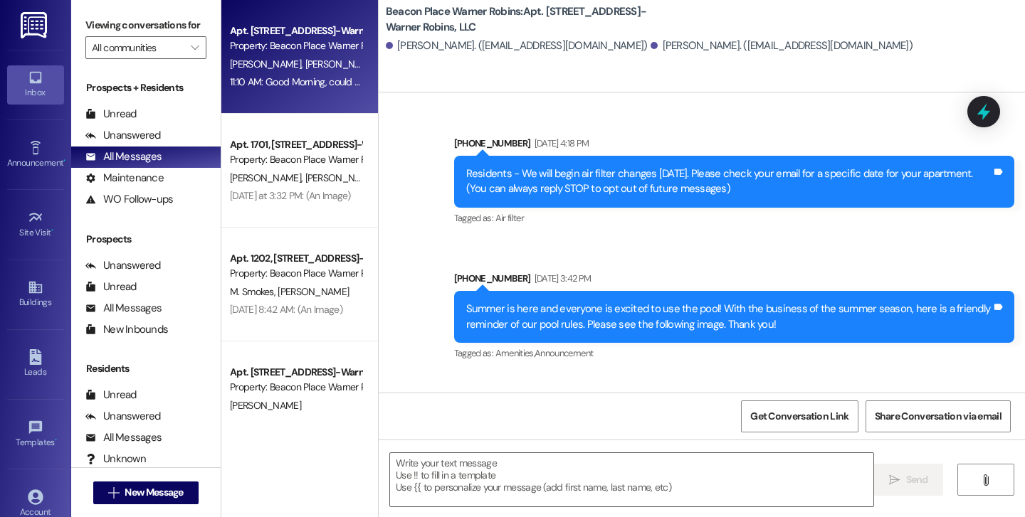
scroll to position [16090, 0]
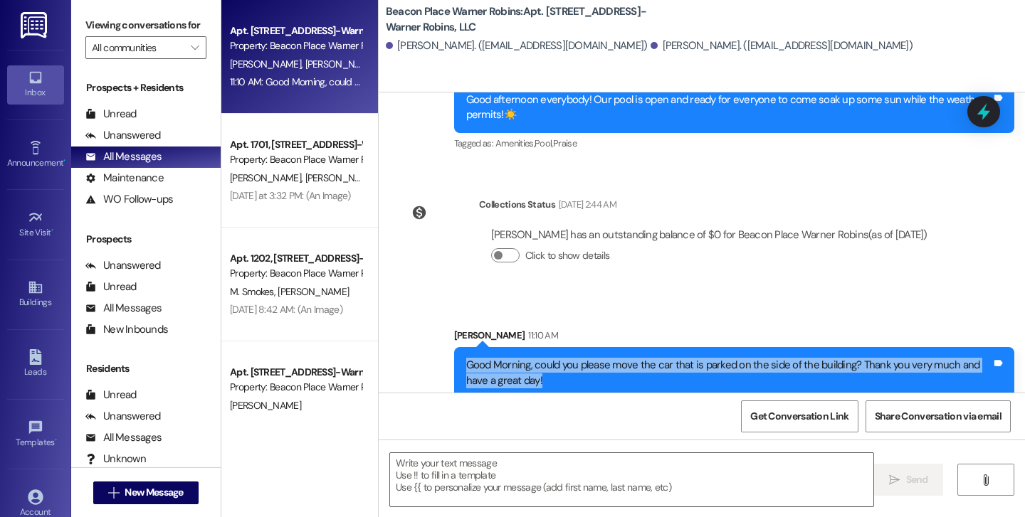
drag, startPoint x: 458, startPoint y: 326, endPoint x: 564, endPoint y: 347, distance: 108.0
click at [564, 358] on div "Good Morning, could you please move the car that is parked on the side of the b…" at bounding box center [728, 373] width 525 height 31
click at [142, 482] on button " New Message" at bounding box center [145, 493] width 105 height 23
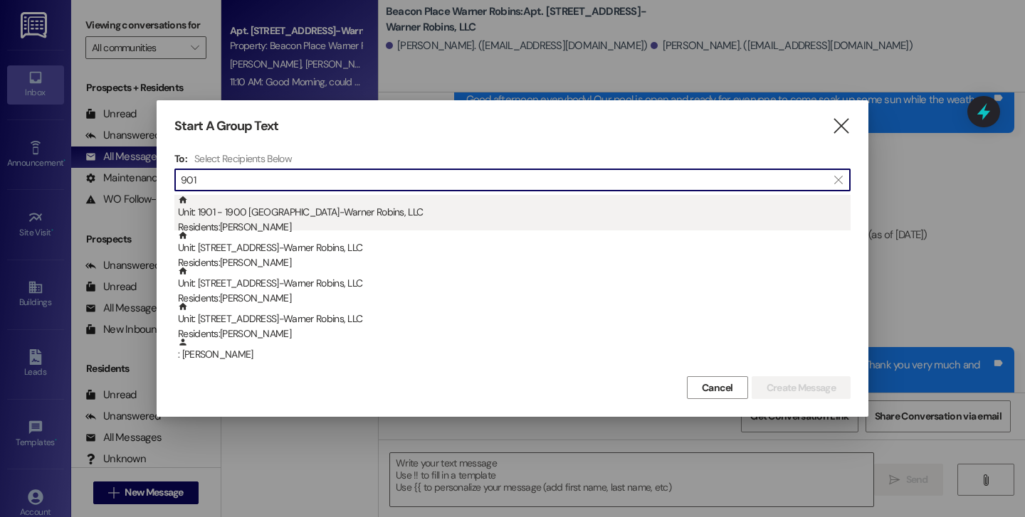
type input "901"
click at [412, 216] on div "Unit: 1901 - 1900 Beacon Place-Warner Robins, LLC Residents: Jonna Lunsford" at bounding box center [514, 215] width 672 height 41
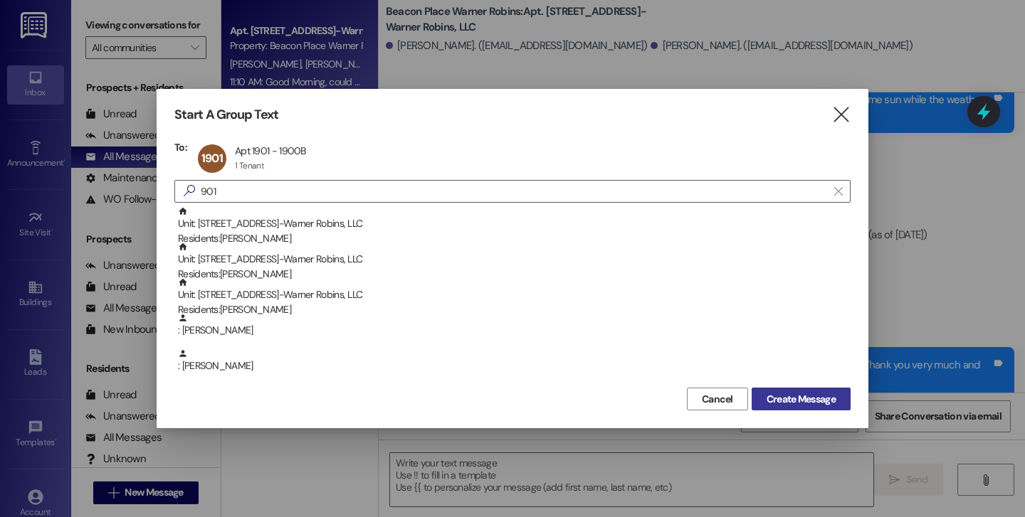
click at [773, 401] on span "Create Message" at bounding box center [800, 399] width 69 height 15
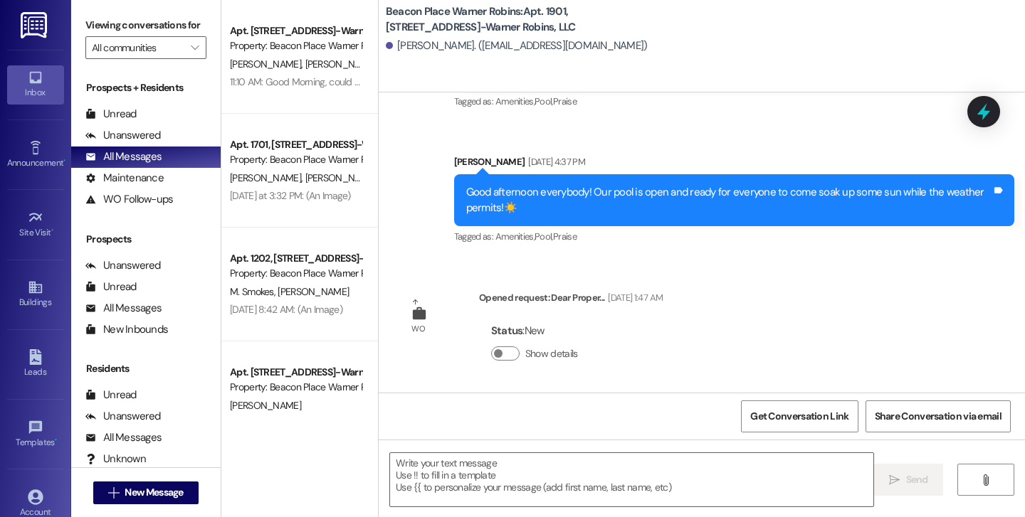
scroll to position [15918, 0]
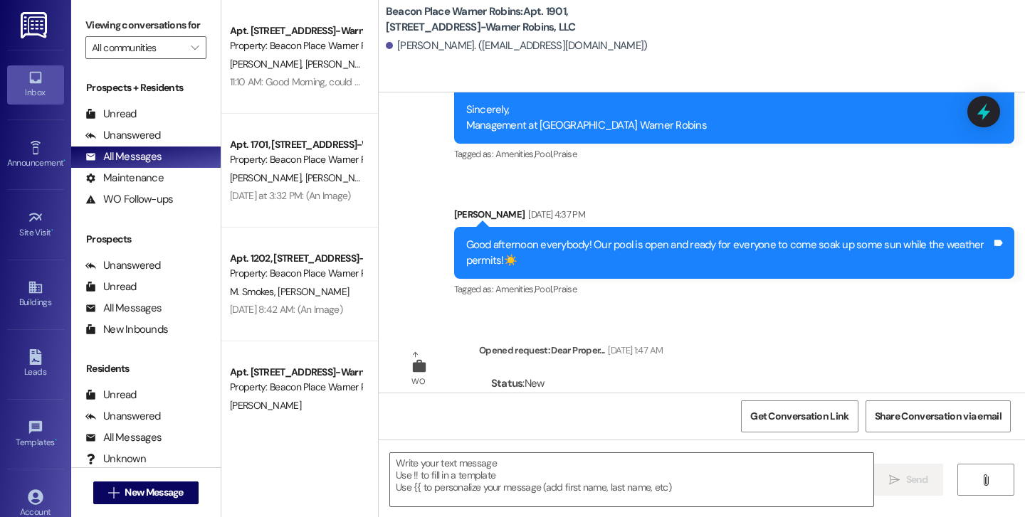
click at [631, 415] on div "Get Conversation Link Share Conversation via email" at bounding box center [702, 416] width 646 height 47
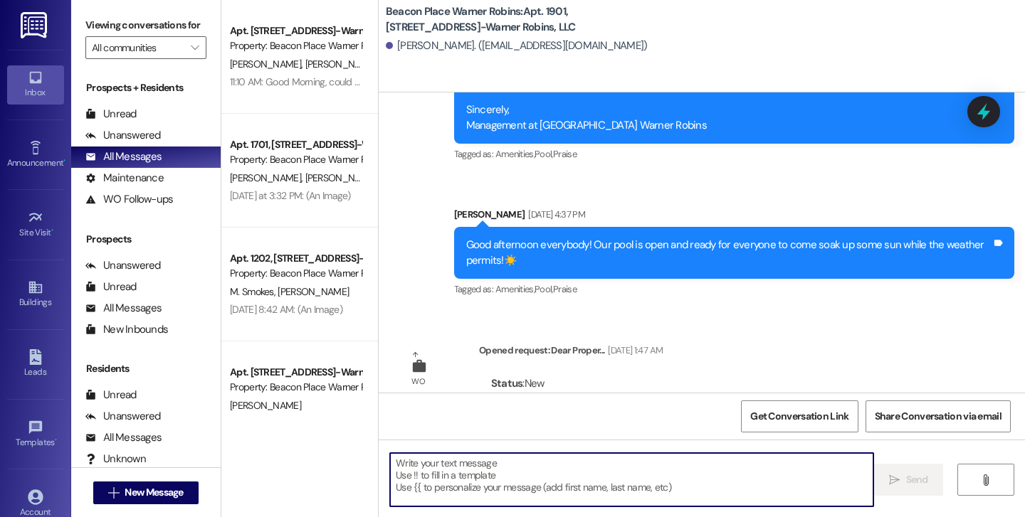
click at [546, 474] on textarea at bounding box center [631, 479] width 483 height 53
click at [546, 473] on textarea at bounding box center [631, 479] width 483 height 53
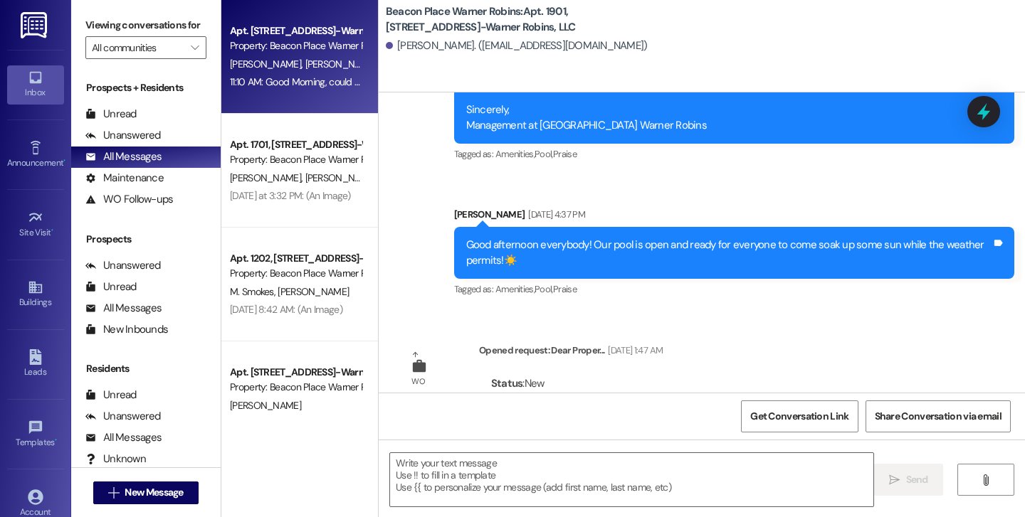
click at [305, 62] on span "[PERSON_NAME]" at bounding box center [340, 64] width 71 height 13
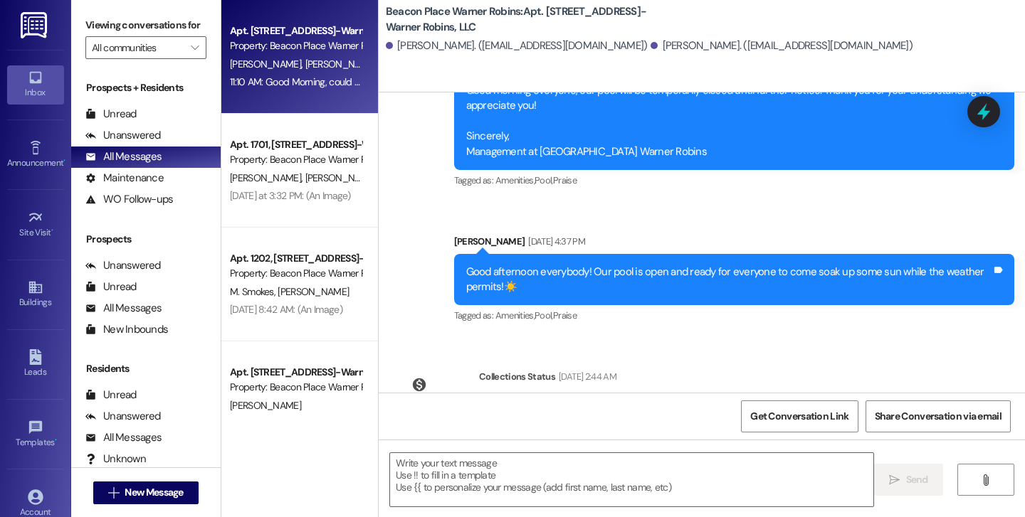
scroll to position [16090, 0]
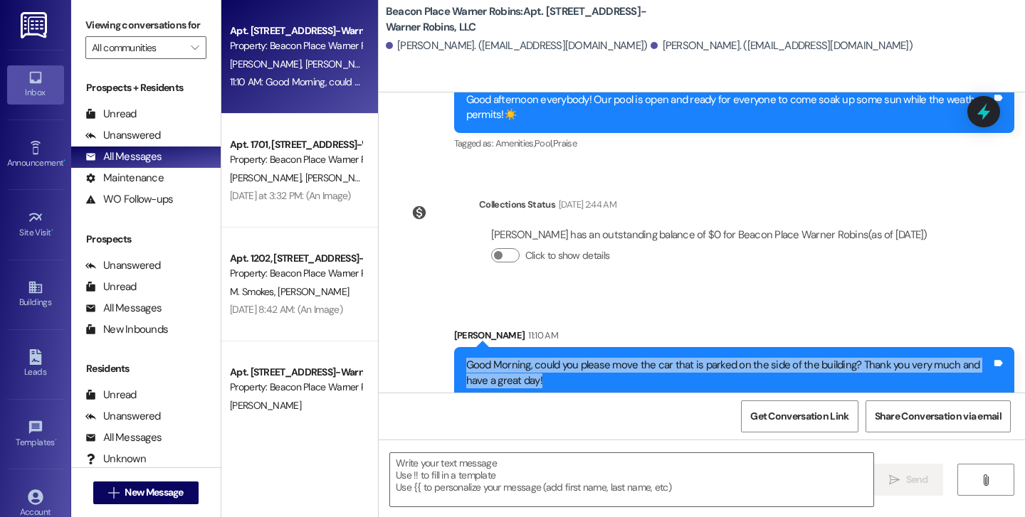
drag, startPoint x: 460, startPoint y: 324, endPoint x: 565, endPoint y: 346, distance: 107.6
click at [565, 358] on div "Good Morning, could you please move the car that is parked on the side of the b…" at bounding box center [728, 373] width 525 height 31
copy div "Good Morning, could you please move the car that is parked on the side of the b…"
click at [141, 492] on span "New Message" at bounding box center [154, 492] width 58 height 15
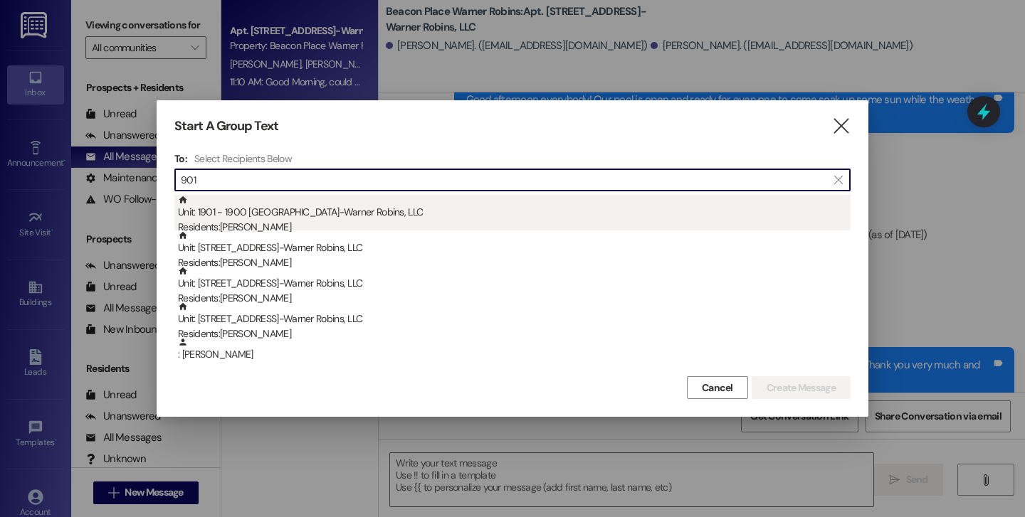
type input "901"
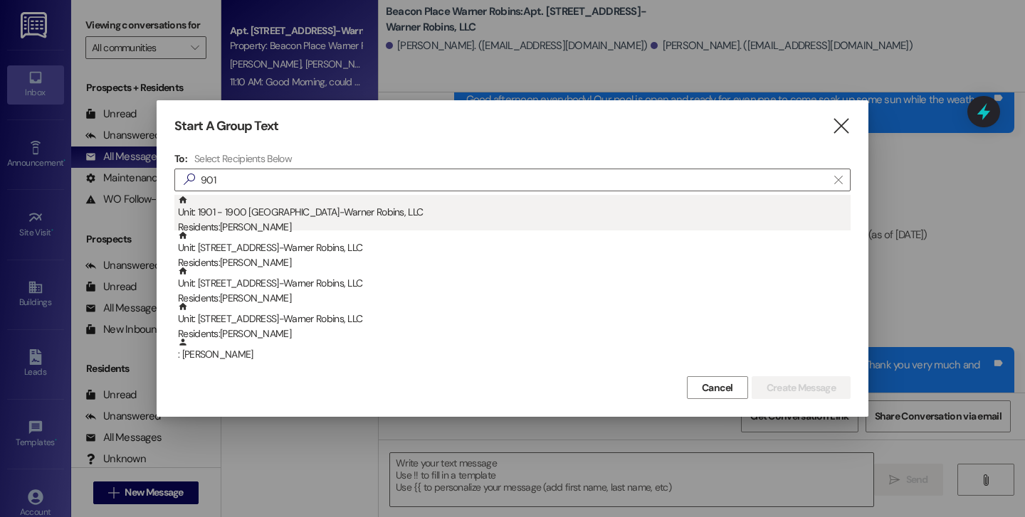
click at [340, 216] on div "Unit: 1901 - 1900 Beacon Place-Warner Robins, LLC Residents: Jonna Lunsford" at bounding box center [514, 215] width 672 height 41
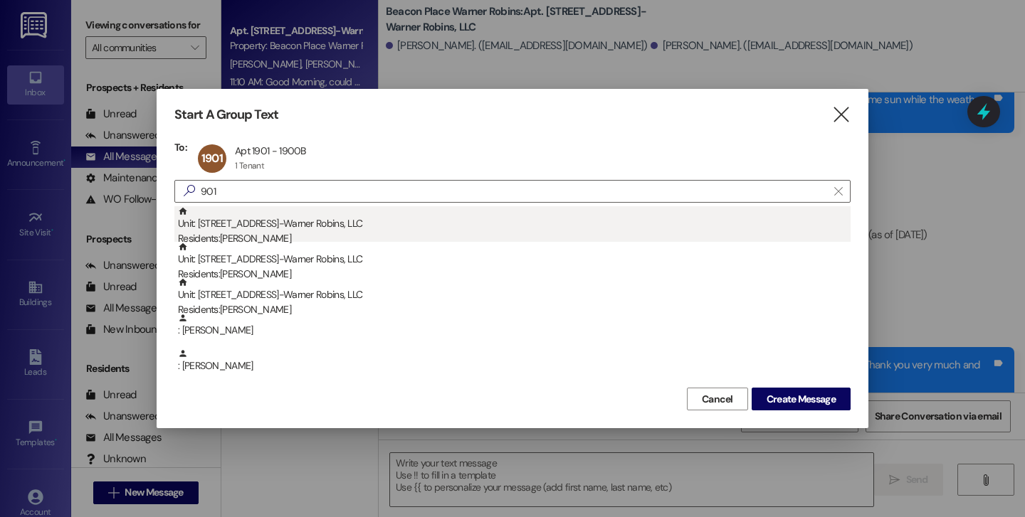
click at [592, 230] on div "Unit: 901 - 900 Beacon Place-Warner Robins, LLC Residents: Daisha O'Daine" at bounding box center [514, 226] width 672 height 41
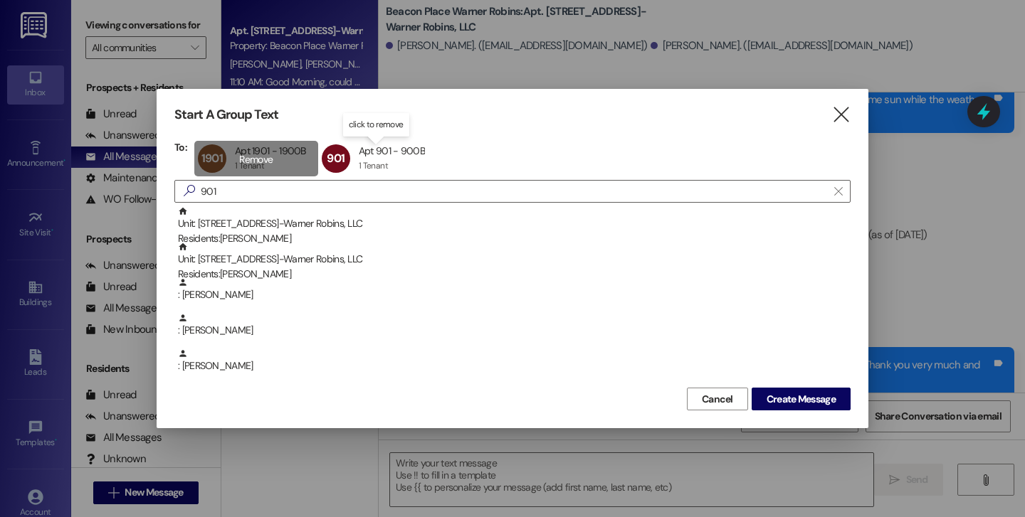
click at [255, 159] on div "1901 Apt 1901 - 1900B Apt 1901 - 1900B 1 Tenant 1 Tenant click to remove" at bounding box center [256, 159] width 124 height 36
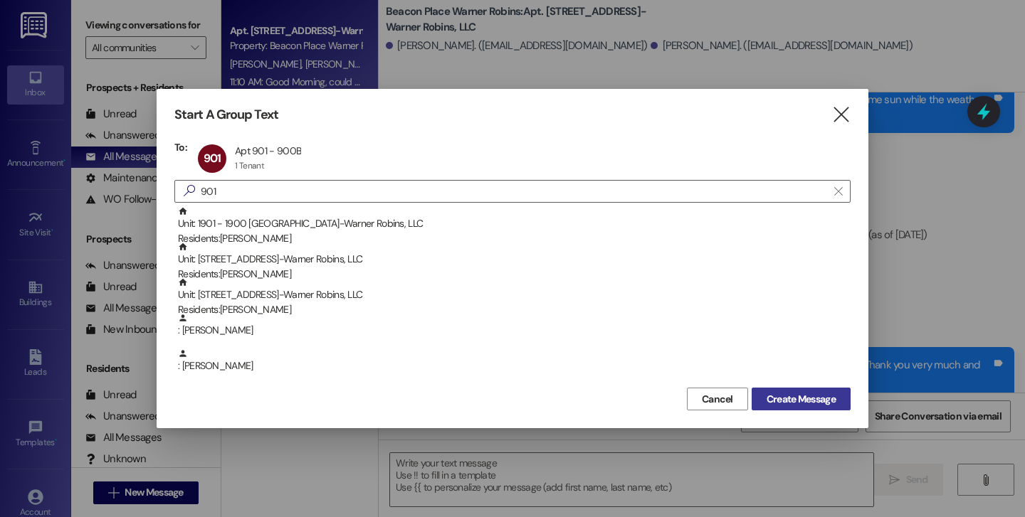
click at [791, 396] on span "Create Message" at bounding box center [800, 399] width 69 height 15
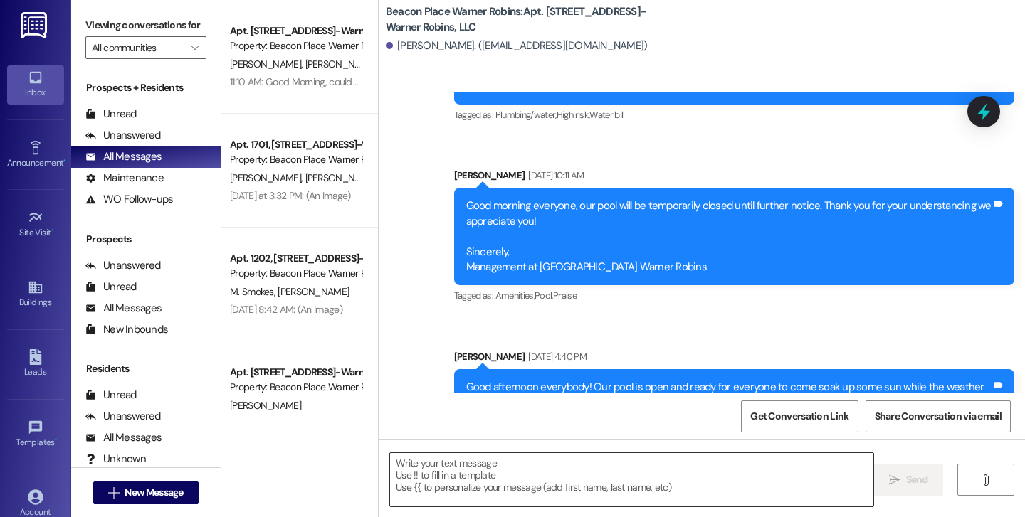
scroll to position [11685, 0]
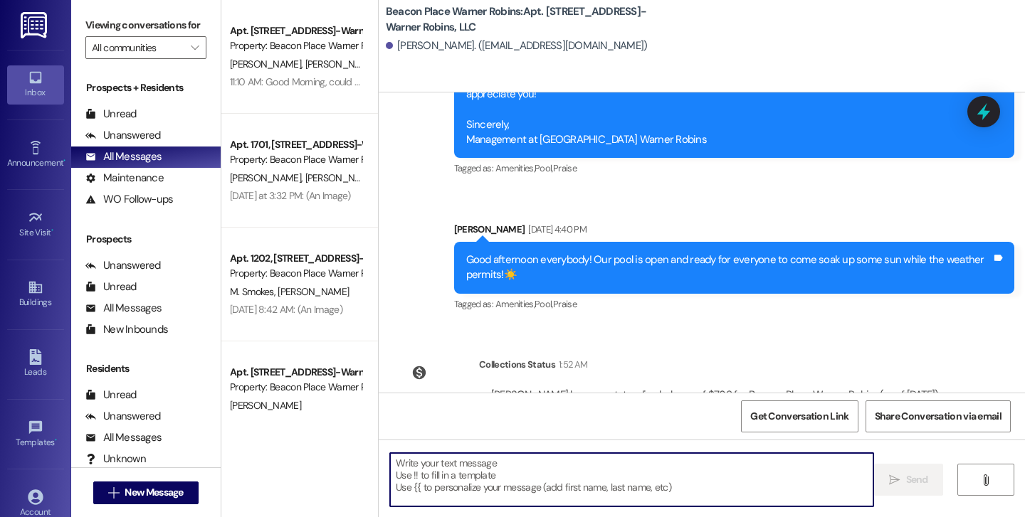
click at [581, 480] on textarea at bounding box center [631, 479] width 483 height 53
paste textarea "Good Morning, could you please move the car that is parked on the side of the b…"
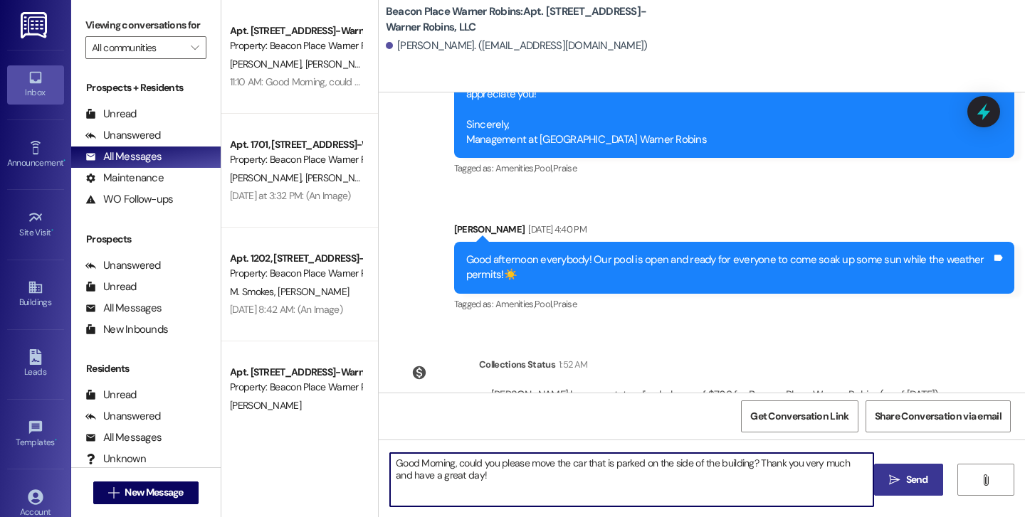
type textarea "Good Morning, could you please move the car that is parked on the side of the b…"
click at [909, 486] on span "Send" at bounding box center [917, 480] width 22 height 15
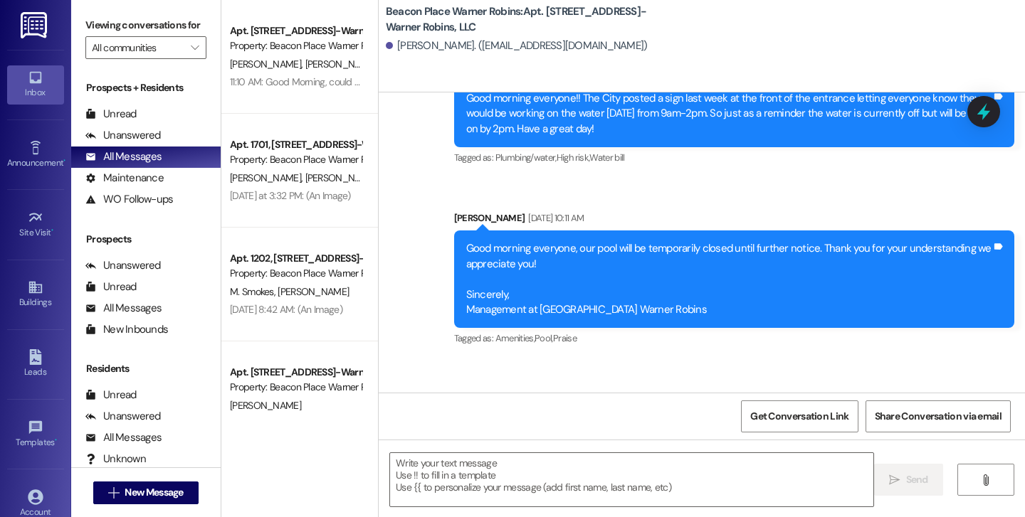
scroll to position [11800, 0]
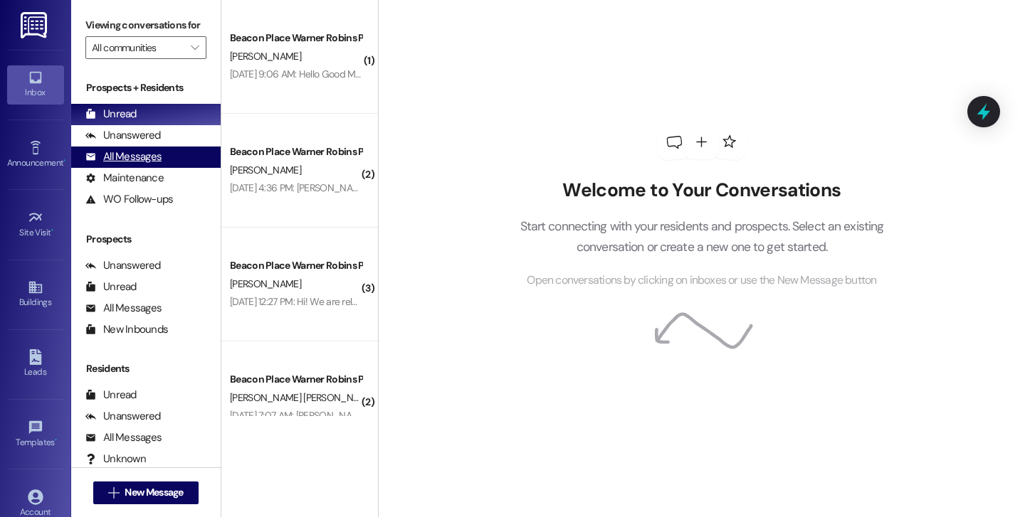
click at [136, 164] on div "All Messages" at bounding box center [123, 156] width 76 height 15
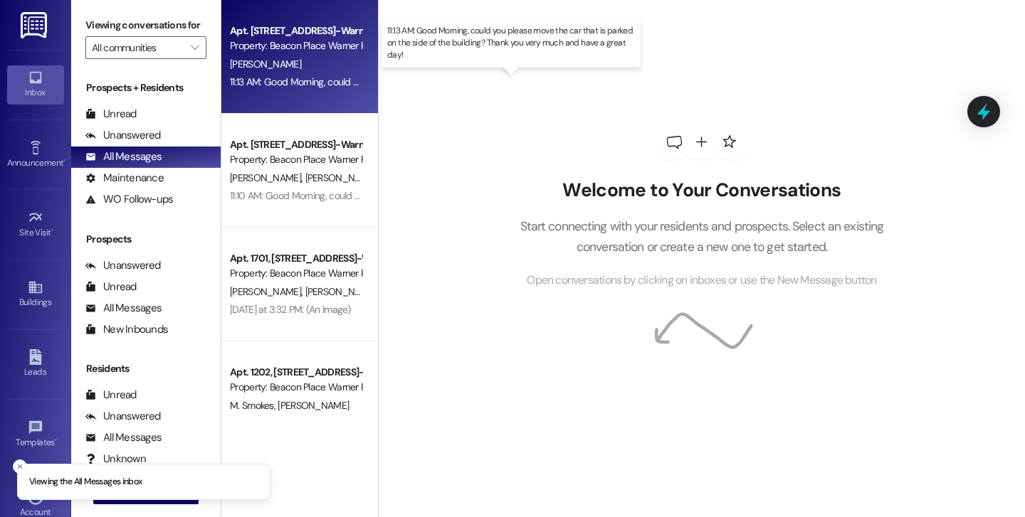
click at [270, 85] on div "11:13 AM: Good Morning, could you please move the car that is parked on the sid…" at bounding box center [521, 81] width 582 height 13
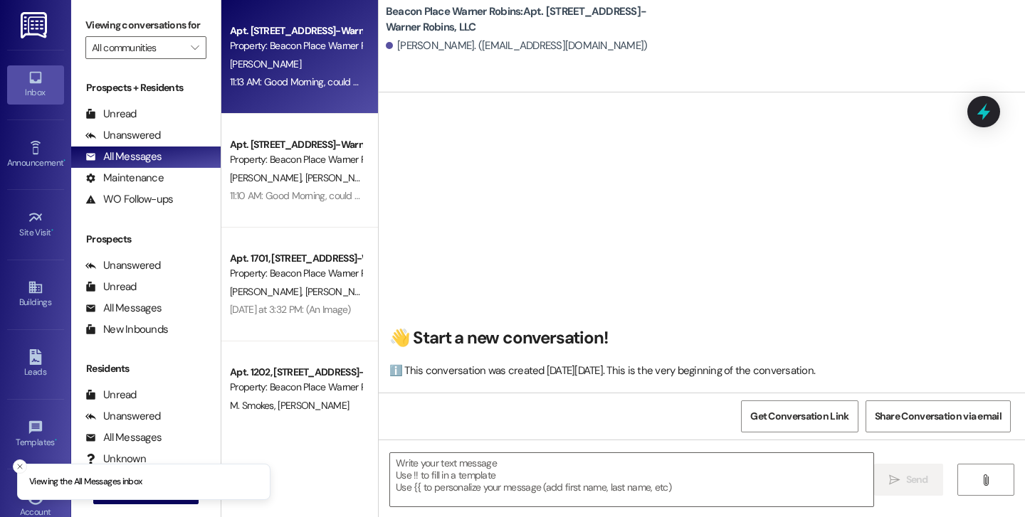
scroll to position [11820, 0]
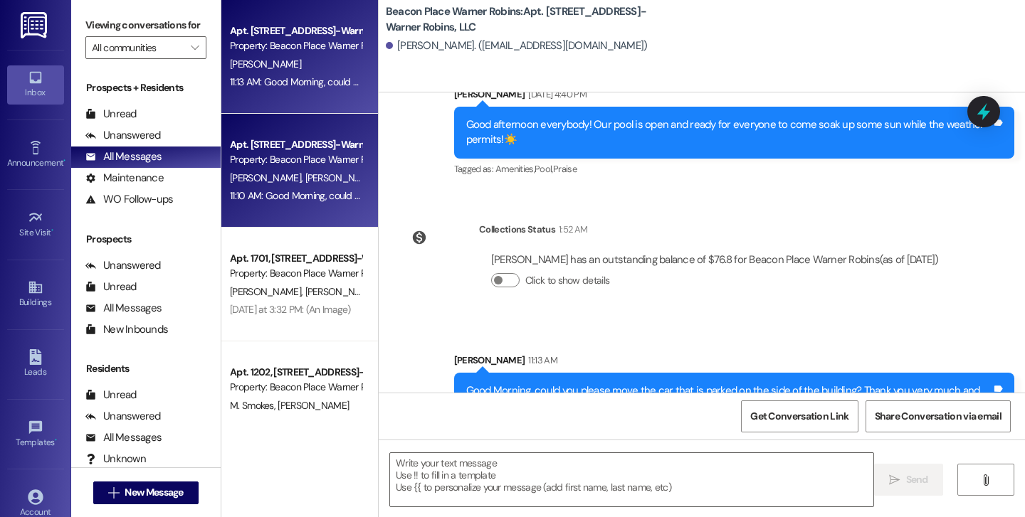
click at [305, 175] on span "[PERSON_NAME]" at bounding box center [340, 177] width 71 height 13
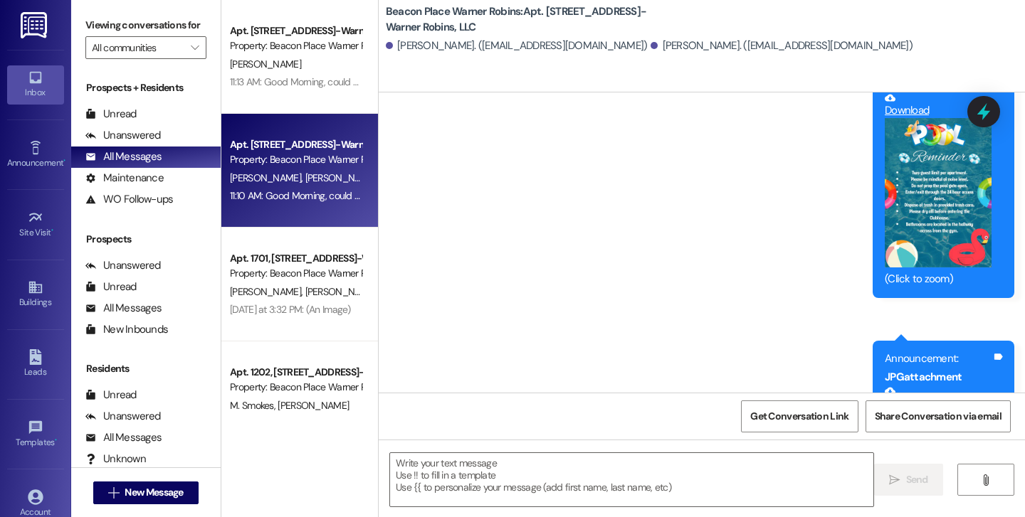
scroll to position [16090, 0]
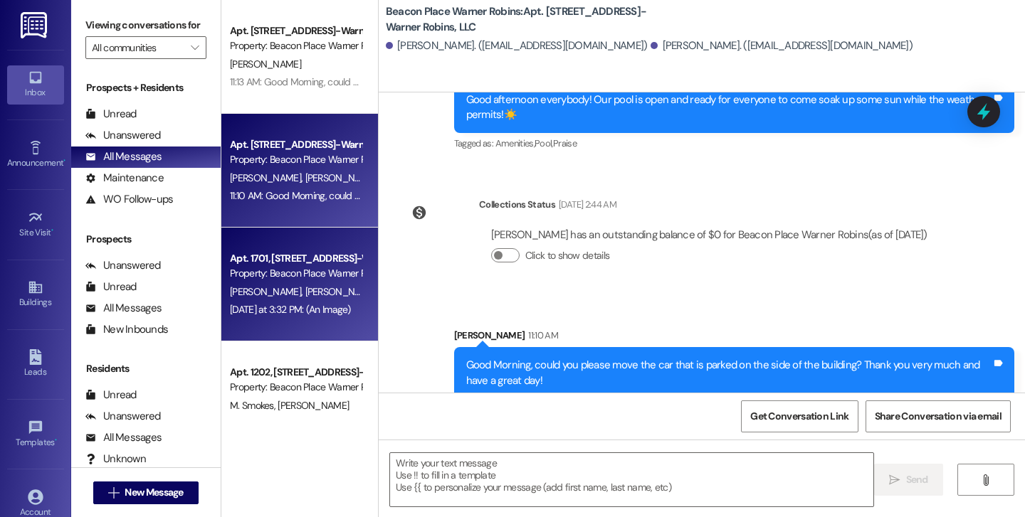
click at [296, 278] on div "Property: Beacon Place Warner Robins" at bounding box center [296, 273] width 132 height 15
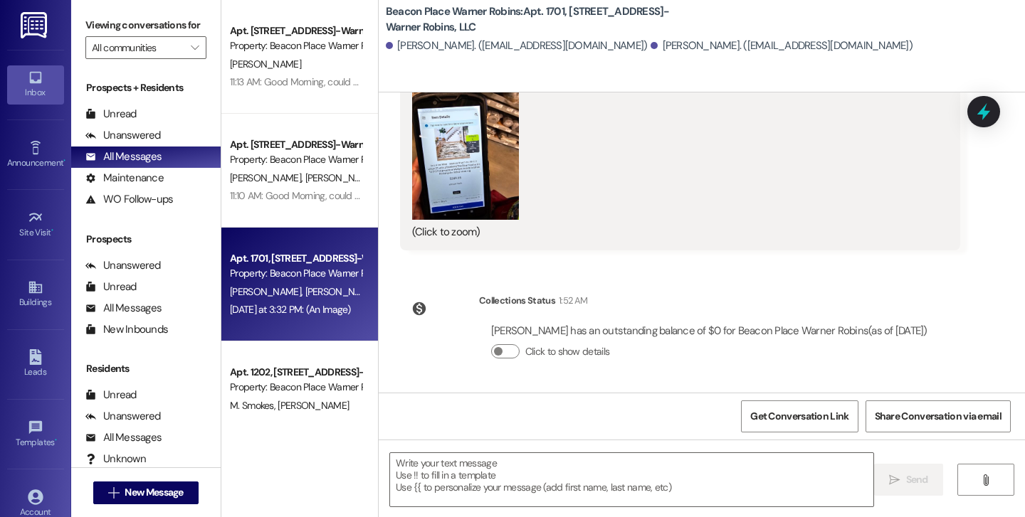
scroll to position [11514, 0]
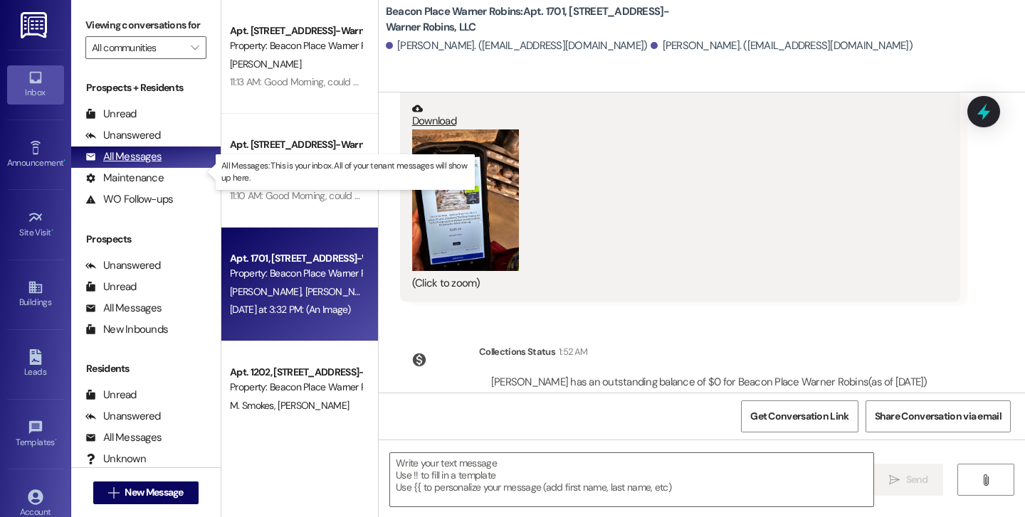
click at [120, 164] on div "All Messages" at bounding box center [123, 156] width 76 height 15
click at [127, 164] on div "All Messages" at bounding box center [123, 156] width 76 height 15
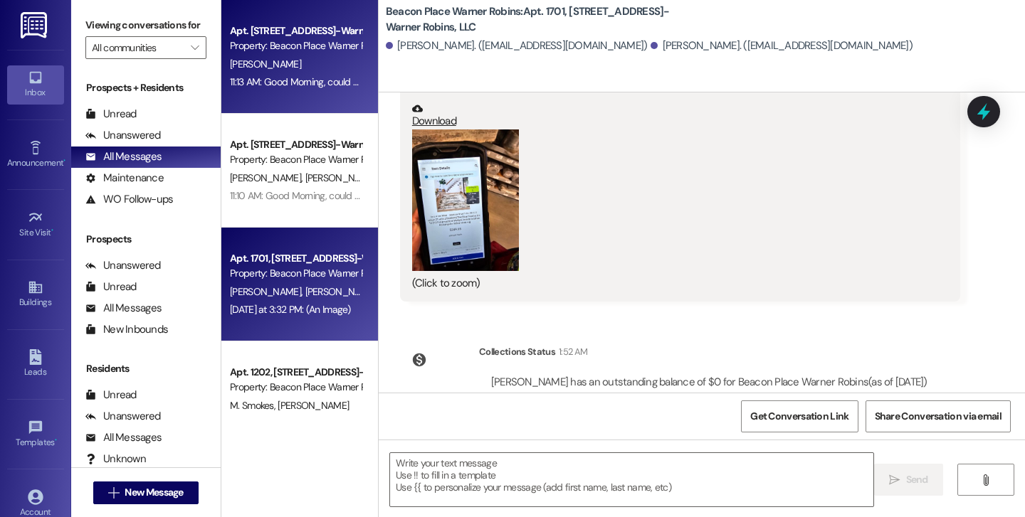
click at [283, 31] on div "Apt. [STREET_ADDRESS]-Warner Robins, LLC" at bounding box center [296, 30] width 132 height 15
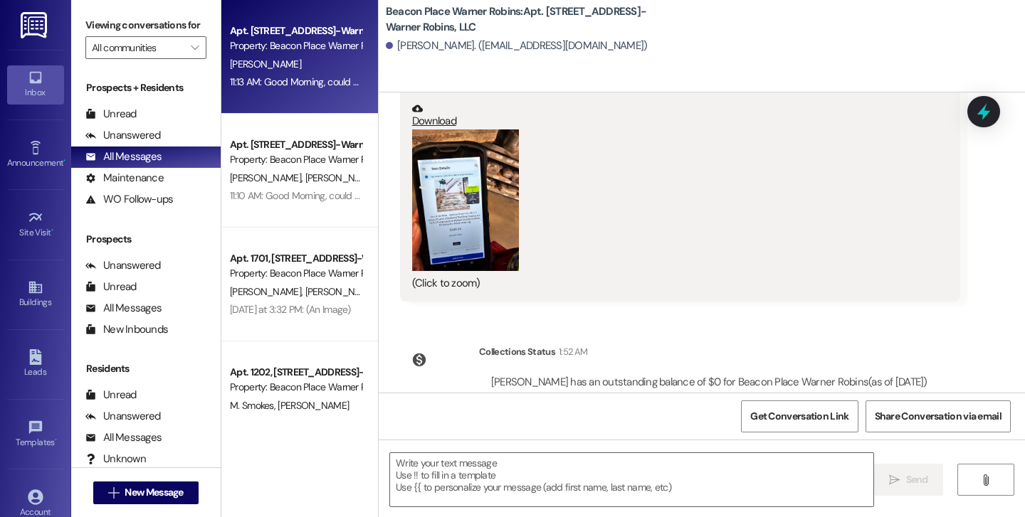
scroll to position [11820, 0]
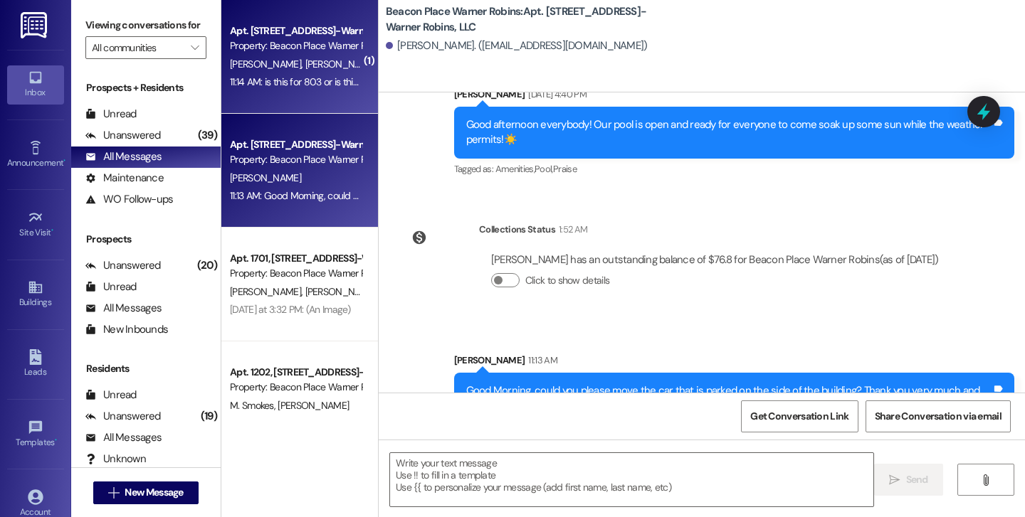
click at [262, 73] on div "11:14 AM: is this for 803 or is this a mass text? 11:14 AM: is this for 803 or …" at bounding box center [295, 82] width 134 height 18
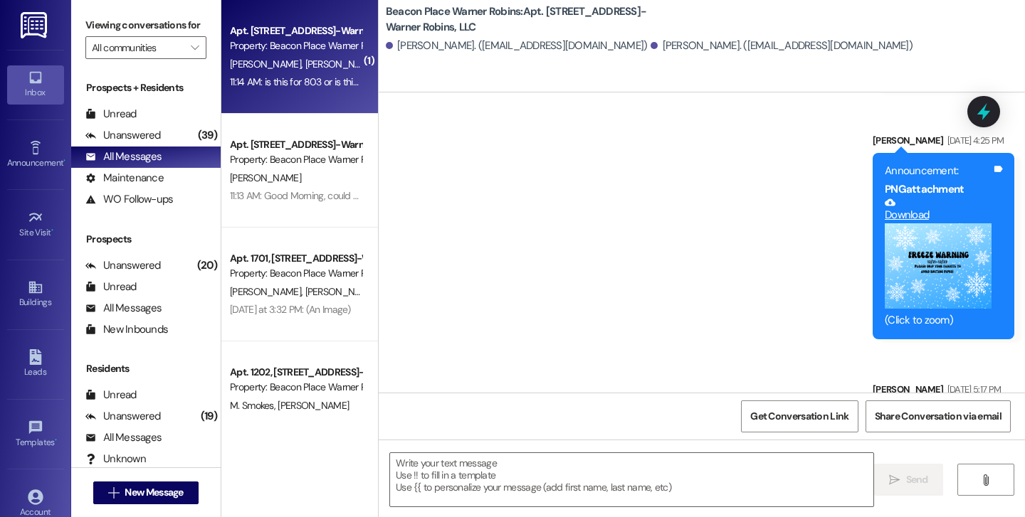
scroll to position [16213, 0]
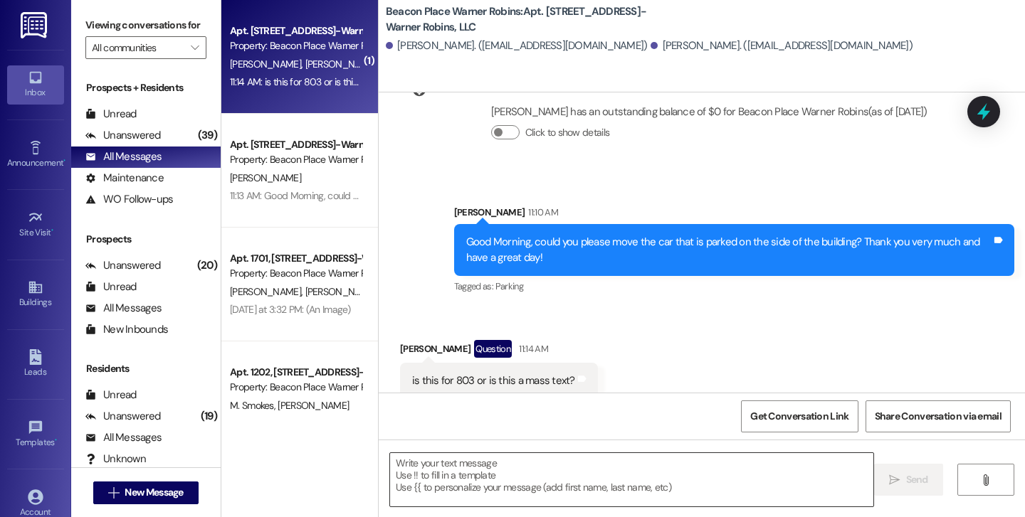
click at [462, 457] on textarea at bounding box center [631, 479] width 483 height 53
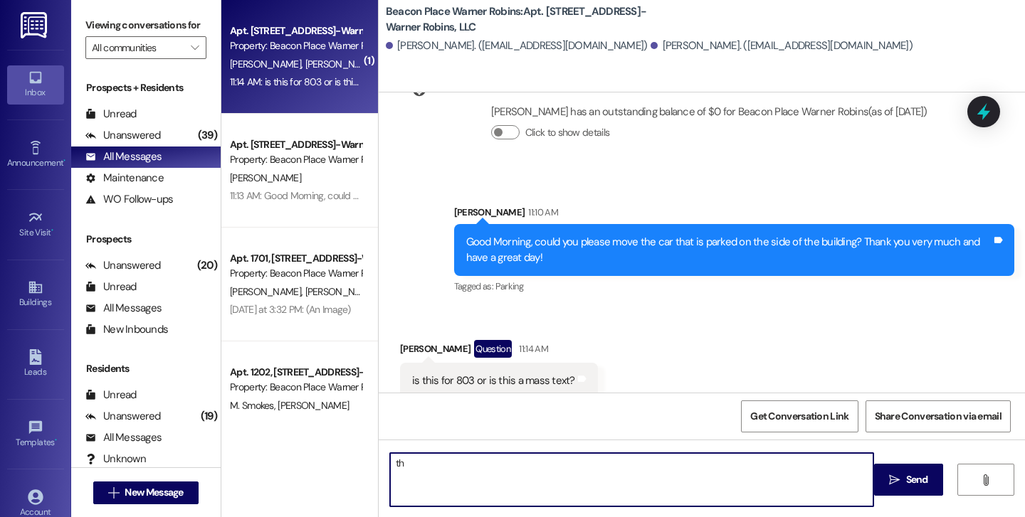
type textarea "t"
type textarea "h"
click at [500, 463] on textarea "This message is meant for803." at bounding box center [631, 479] width 483 height 53
type textarea "This message is meant for 803."
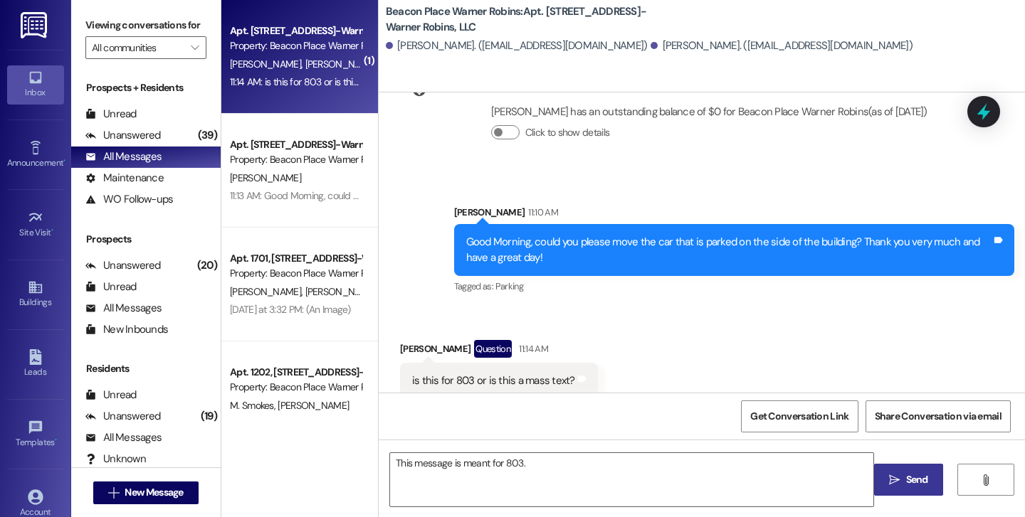
click at [916, 477] on span "Send" at bounding box center [917, 480] width 22 height 15
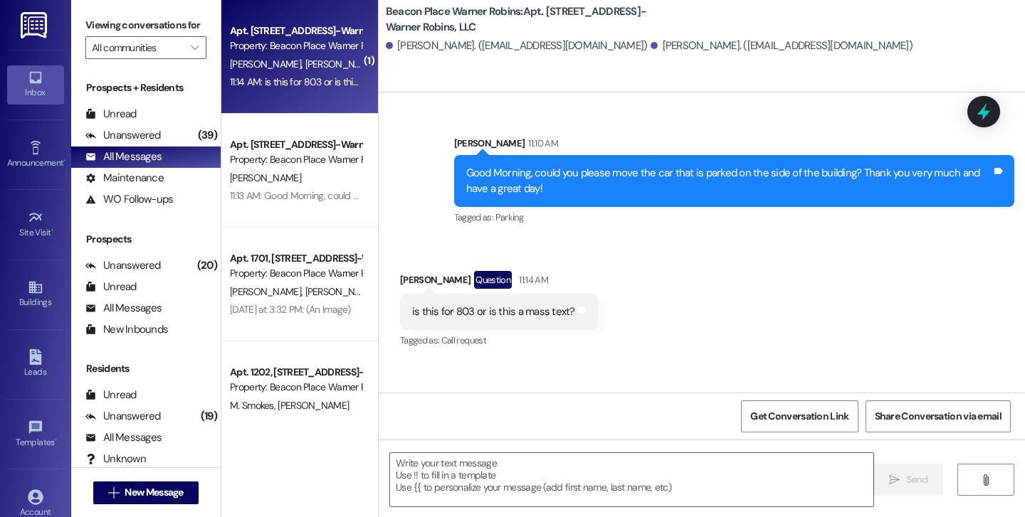
scroll to position [16283, 0]
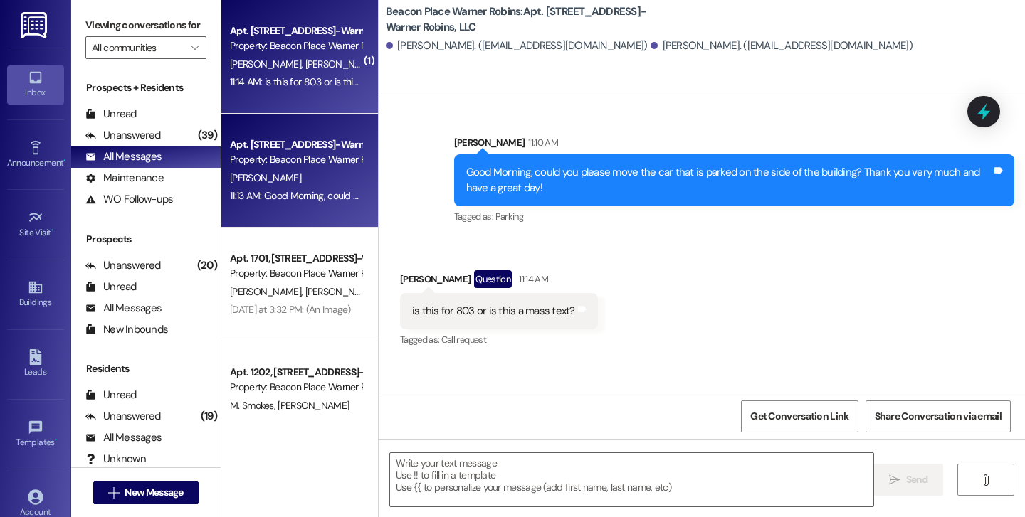
click at [290, 170] on div "[PERSON_NAME]" at bounding box center [295, 178] width 134 height 18
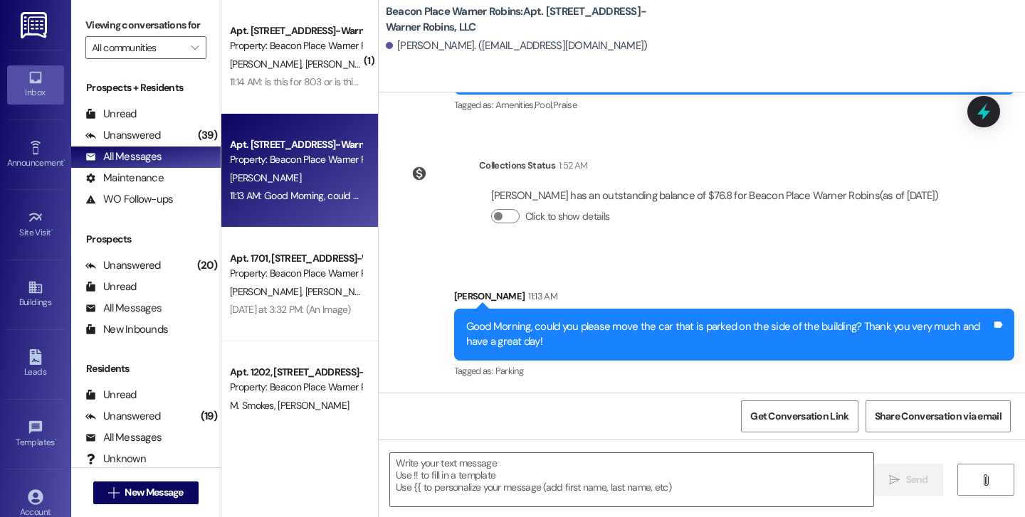
scroll to position [11820, 0]
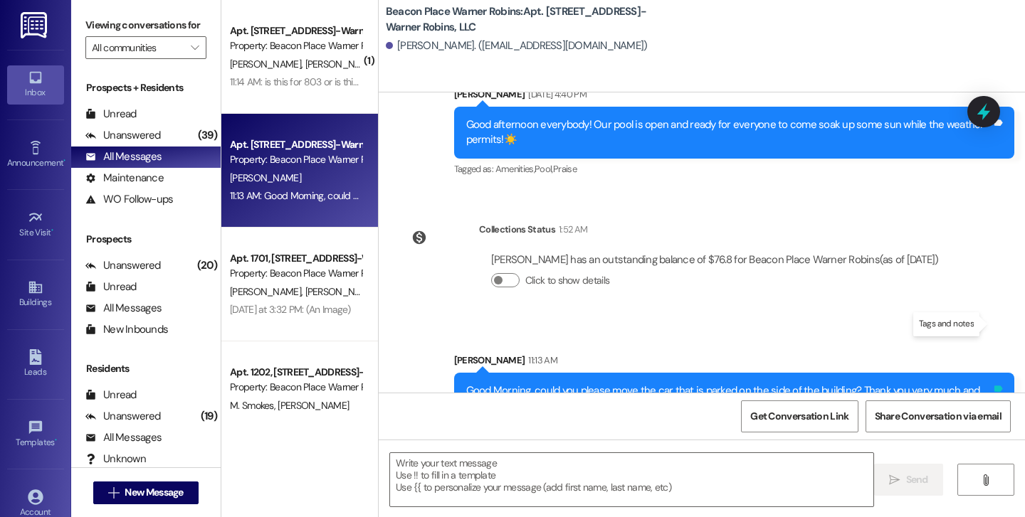
click at [994, 386] on icon at bounding box center [998, 389] width 9 height 6
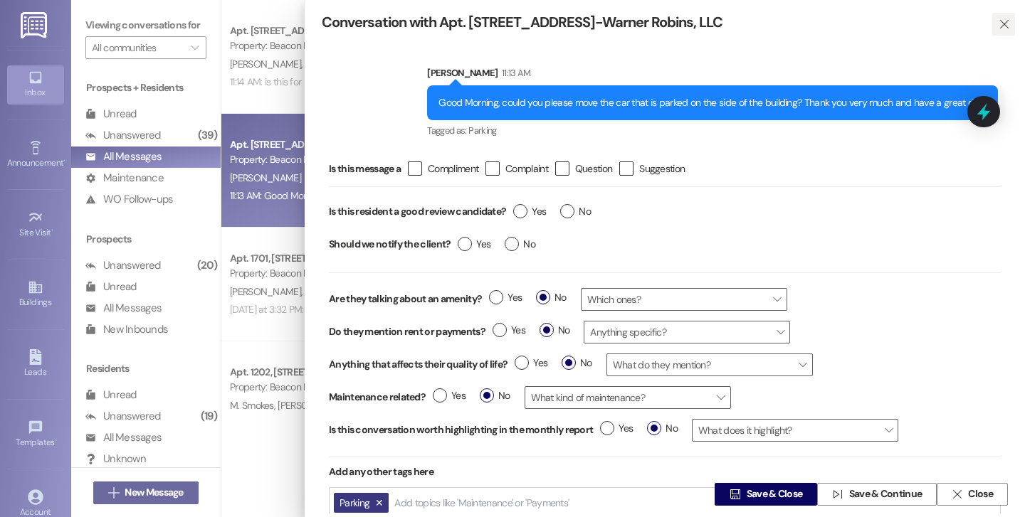
click at [1000, 28] on icon "" at bounding box center [1003, 24] width 11 height 11
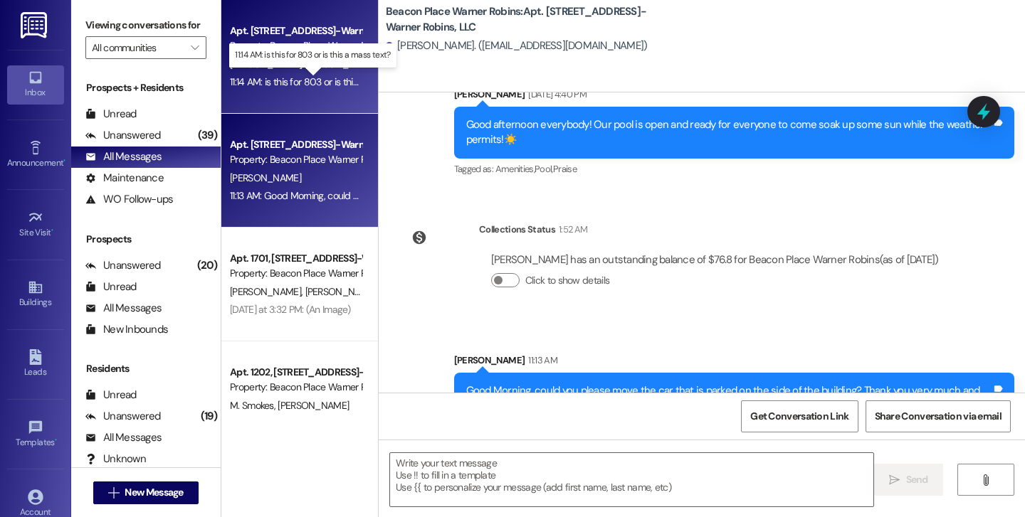
click at [325, 85] on div "11:14 AM: is this for 803 or is this a mass text? 11:14 AM: is this for 803 or …" at bounding box center [321, 81] width 182 height 13
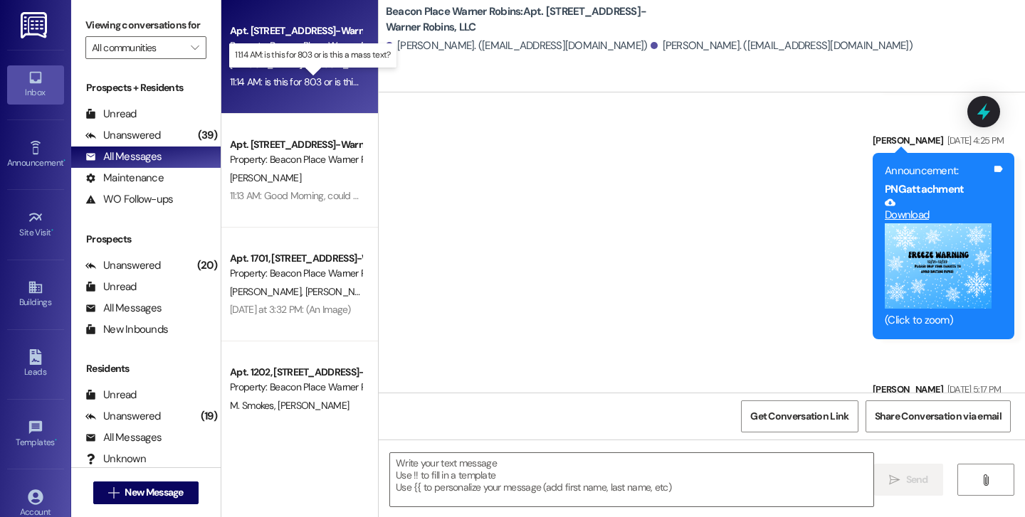
scroll to position [16313, 0]
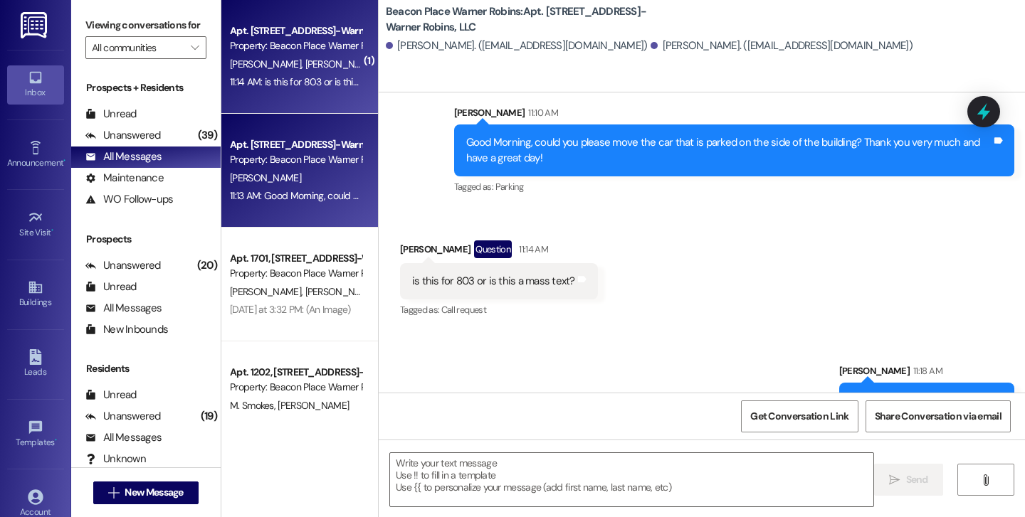
click at [243, 154] on div "Property: Beacon Place Warner Robins" at bounding box center [296, 159] width 132 height 15
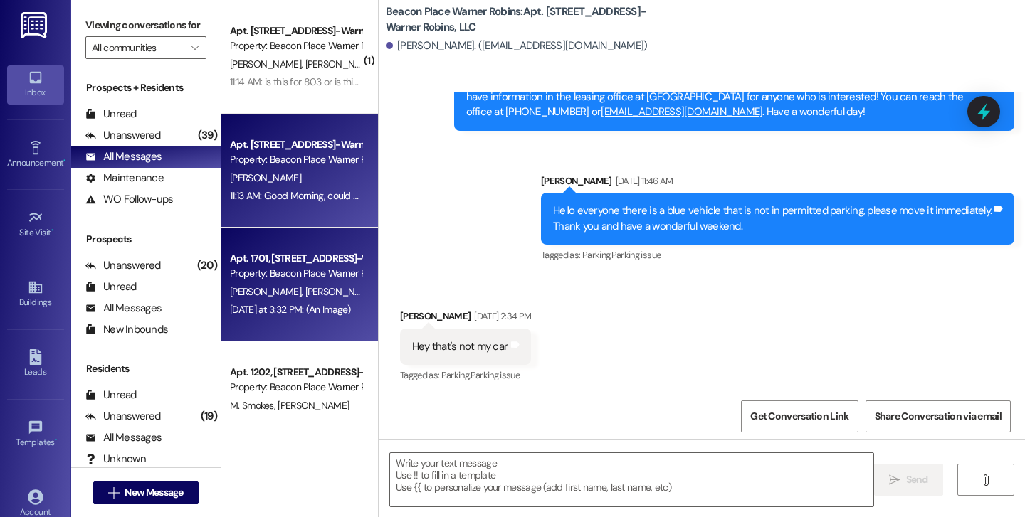
click at [271, 283] on div "[PERSON_NAME] [PERSON_NAME]" at bounding box center [295, 292] width 134 height 18
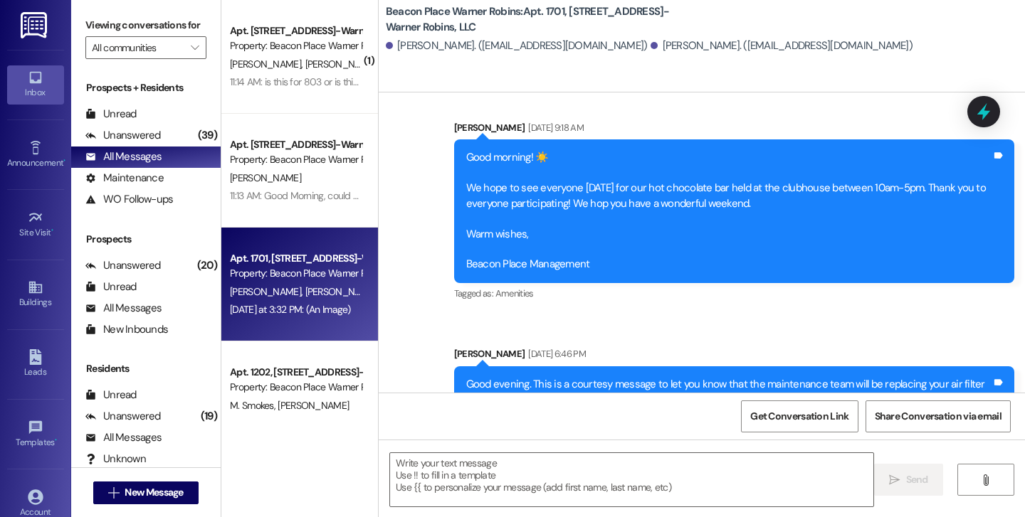
scroll to position [11514, 0]
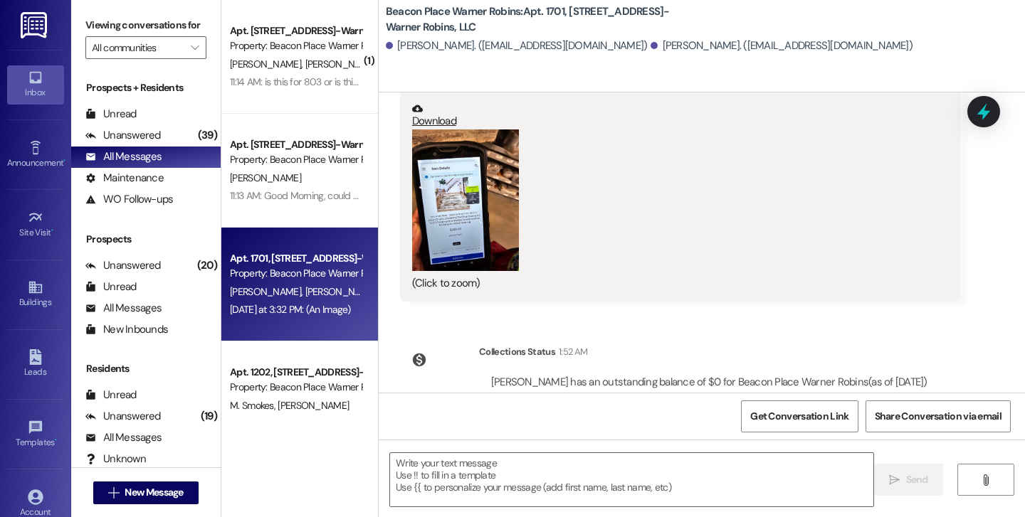
click at [271, 283] on div "[PERSON_NAME] [PERSON_NAME]" at bounding box center [295, 292] width 134 height 18
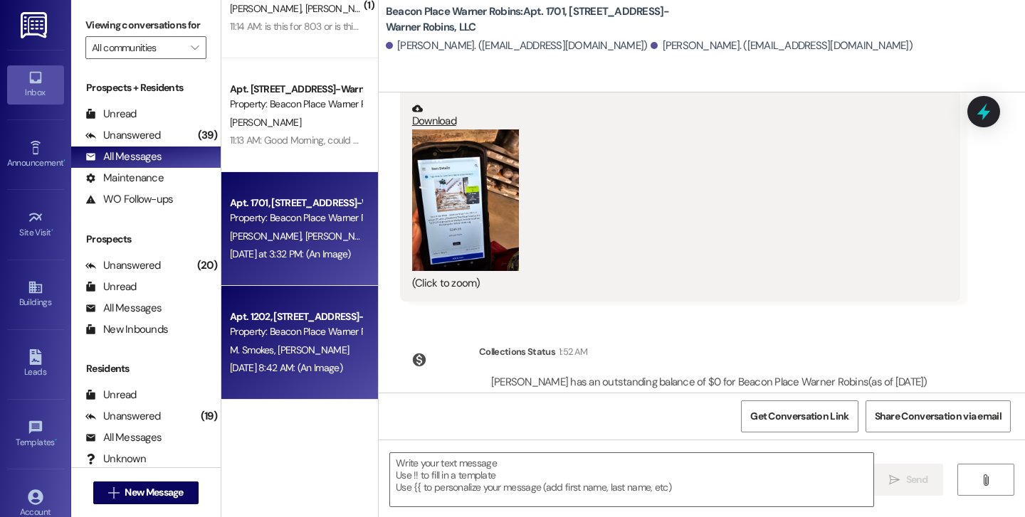
click at [267, 329] on div "Property: Beacon Place Warner Robins" at bounding box center [296, 331] width 132 height 15
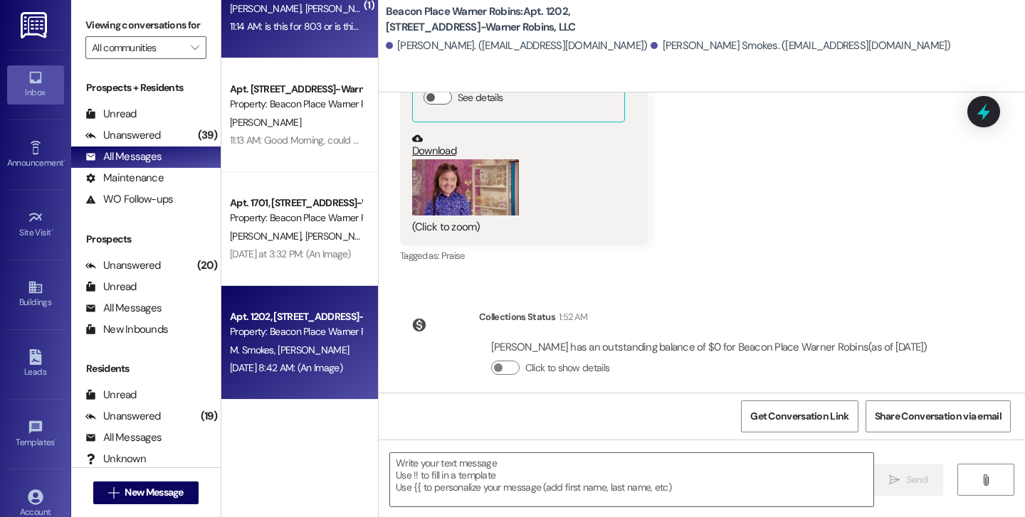
scroll to position [0, 0]
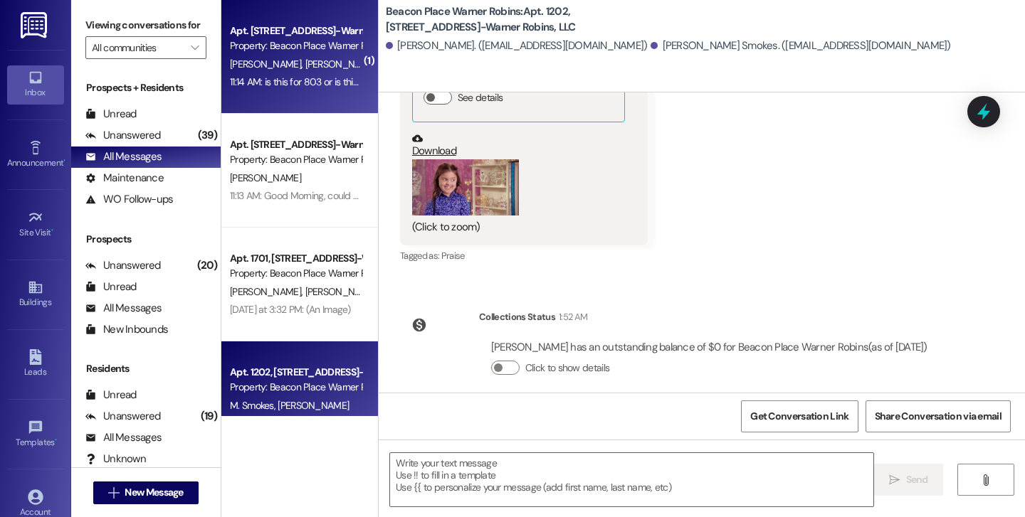
click at [283, 78] on div "11:14 AM: is this for 803 or is this a mass text? 11:14 AM: is this for 803 or …" at bounding box center [321, 81] width 182 height 13
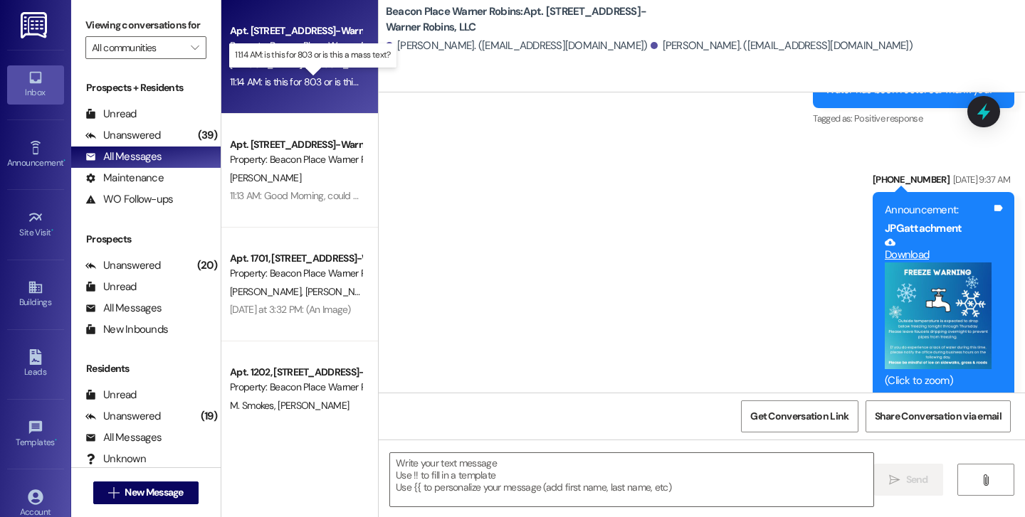
scroll to position [16313, 0]
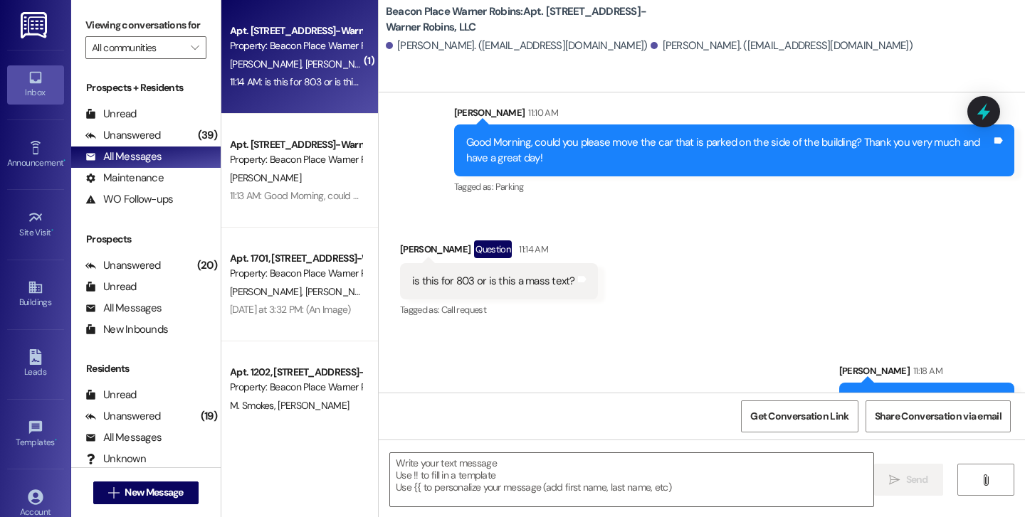
click at [481, 241] on div "Question" at bounding box center [493, 250] width 38 height 18
click at [487, 274] on div "is this for 803 or is this a mass text?" at bounding box center [493, 281] width 163 height 15
click at [671, 208] on div "Received via SMS [PERSON_NAME] Question 11:14 AM is this for 803 or is this a m…" at bounding box center [702, 269] width 646 height 123
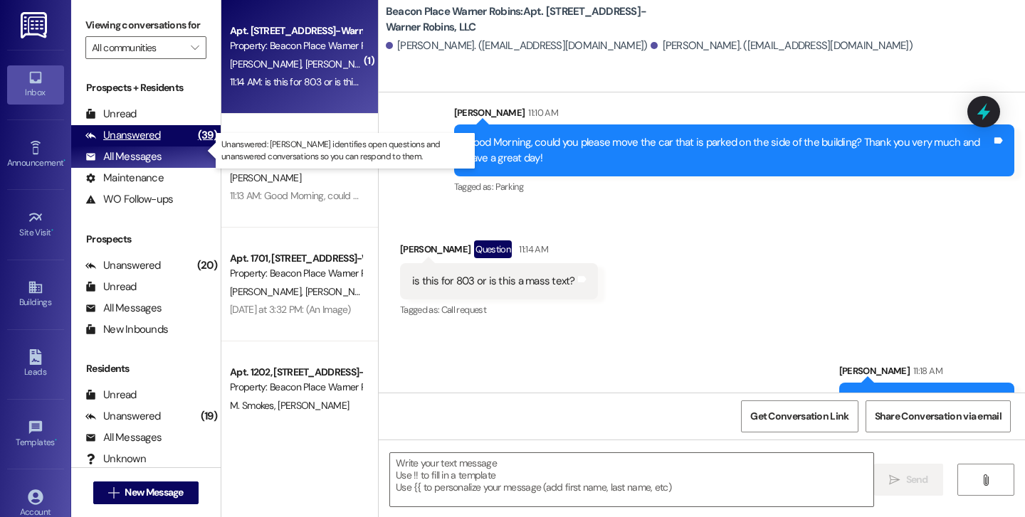
click at [172, 147] on div "Unanswered (39)" at bounding box center [145, 135] width 149 height 21
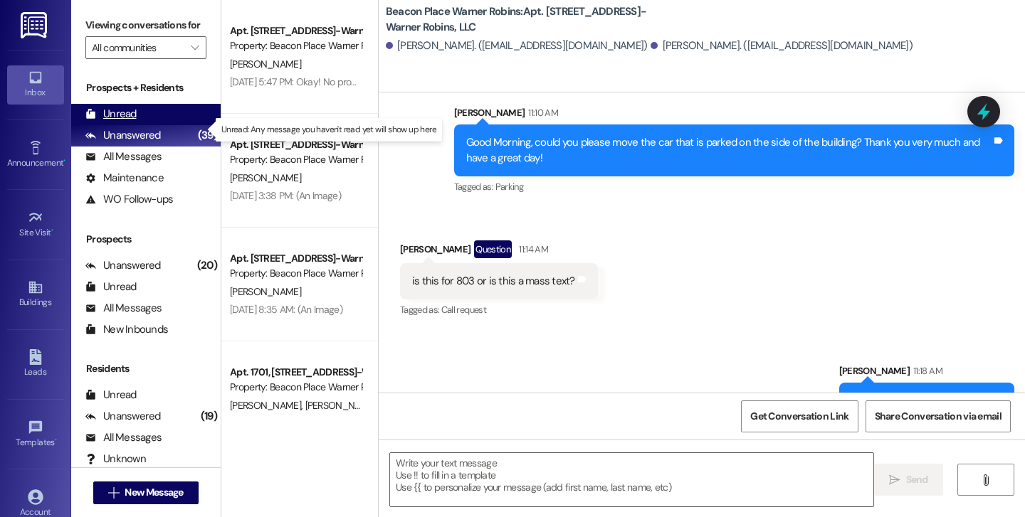
click at [122, 122] on div "Unread" at bounding box center [110, 114] width 51 height 15
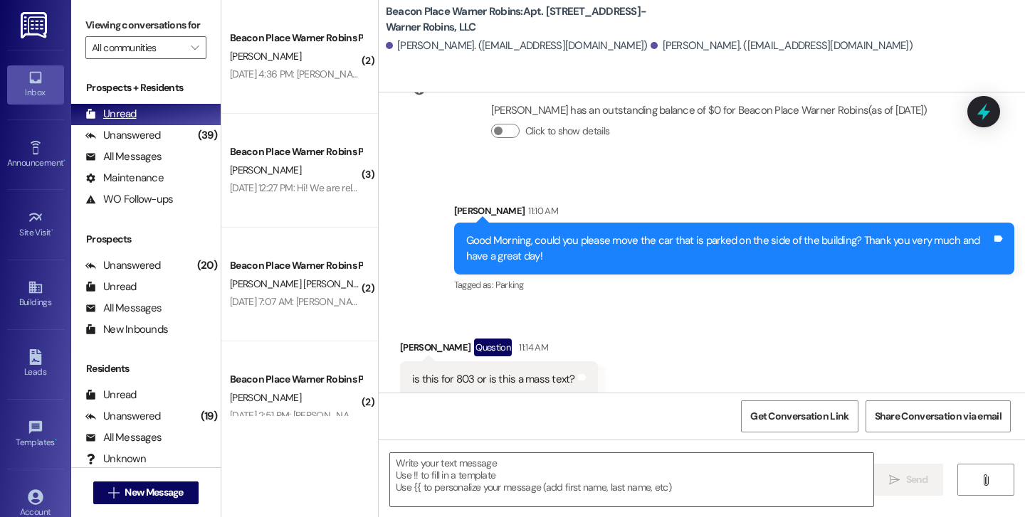
scroll to position [16212, 0]
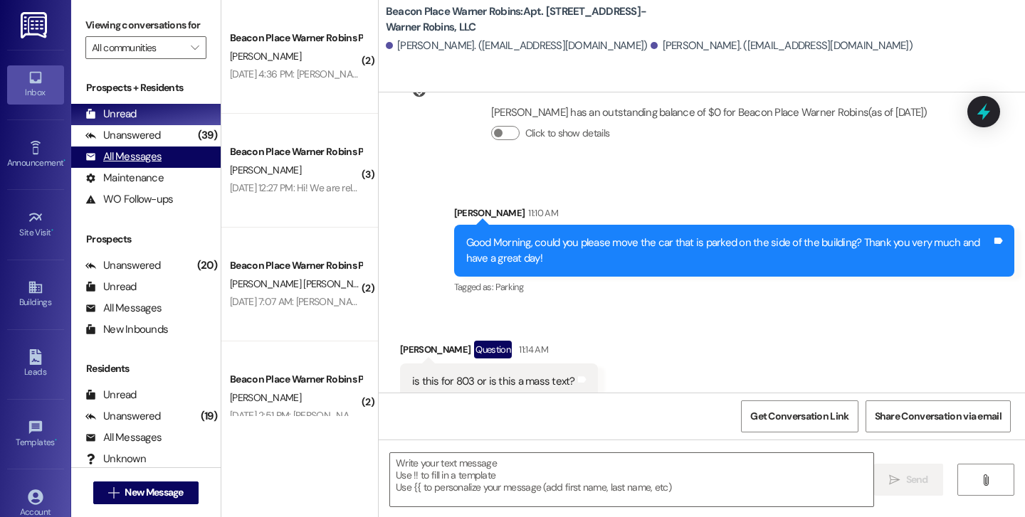
click at [125, 164] on div "All Messages" at bounding box center [123, 156] width 76 height 15
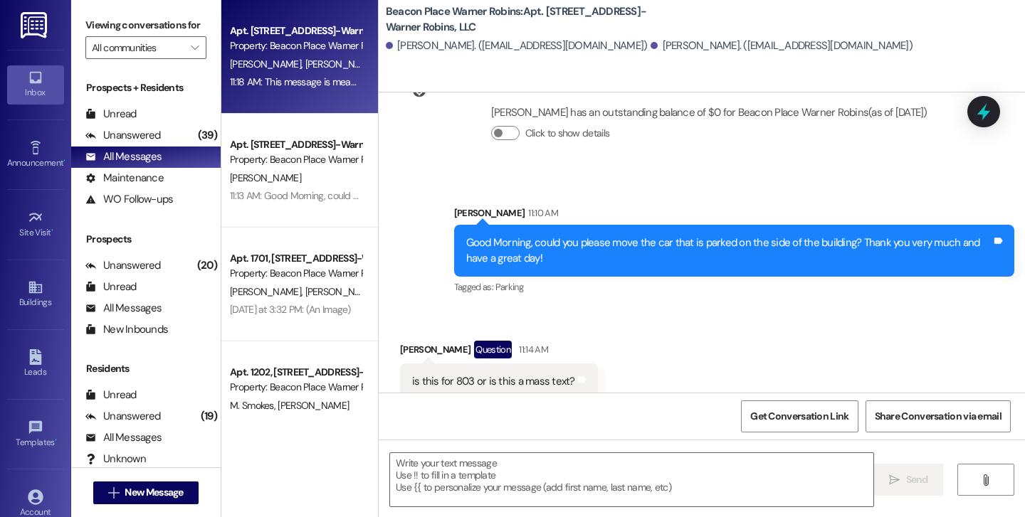
scroll to position [16313, 0]
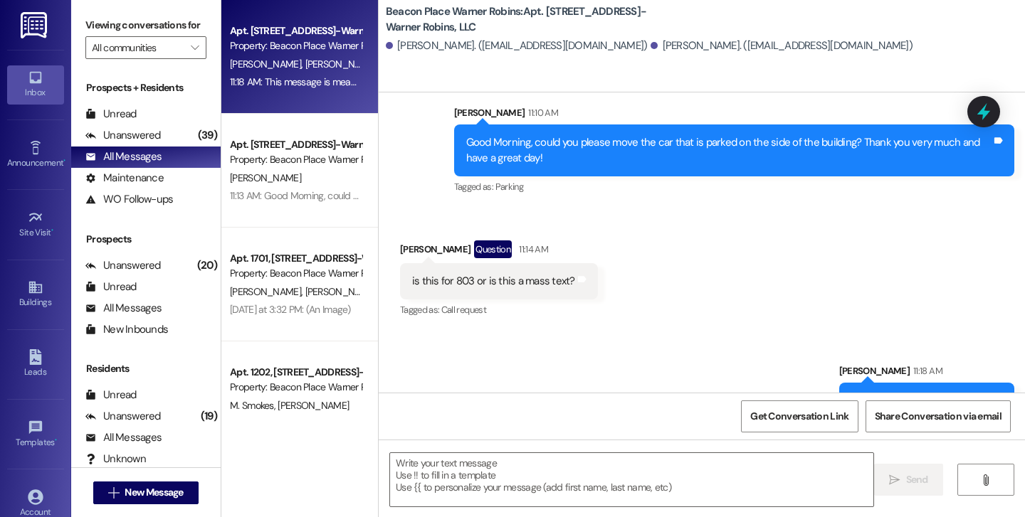
click at [477, 241] on div "Question" at bounding box center [493, 250] width 38 height 18
click at [438, 241] on div "[PERSON_NAME] Question 11:14 AM" at bounding box center [499, 252] width 198 height 23
click at [534, 274] on div "is this for 803 or is this a mass text?" at bounding box center [493, 281] width 163 height 15
click at [400, 241] on div "[PERSON_NAME] Question 11:14 AM" at bounding box center [499, 252] width 198 height 23
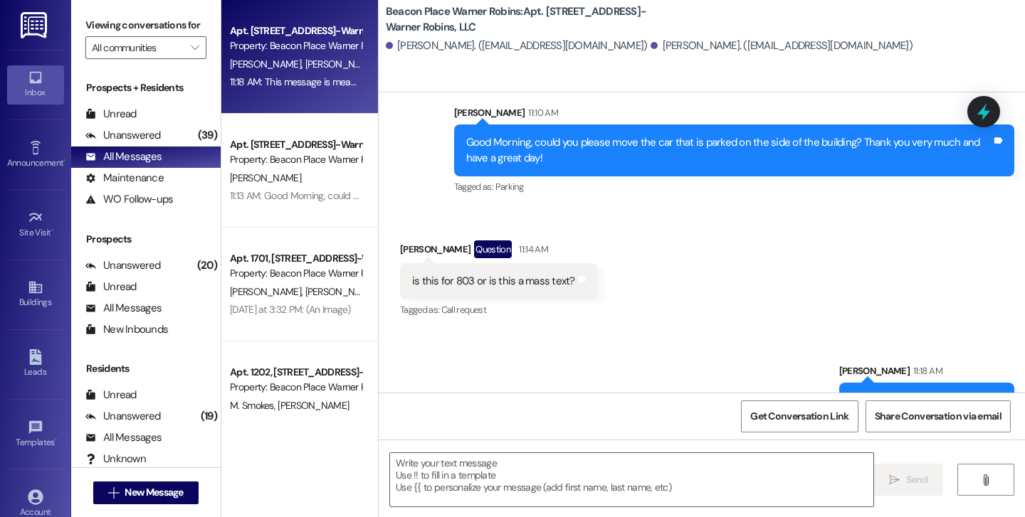
click at [46, 81] on link "Inbox" at bounding box center [35, 84] width 57 height 38
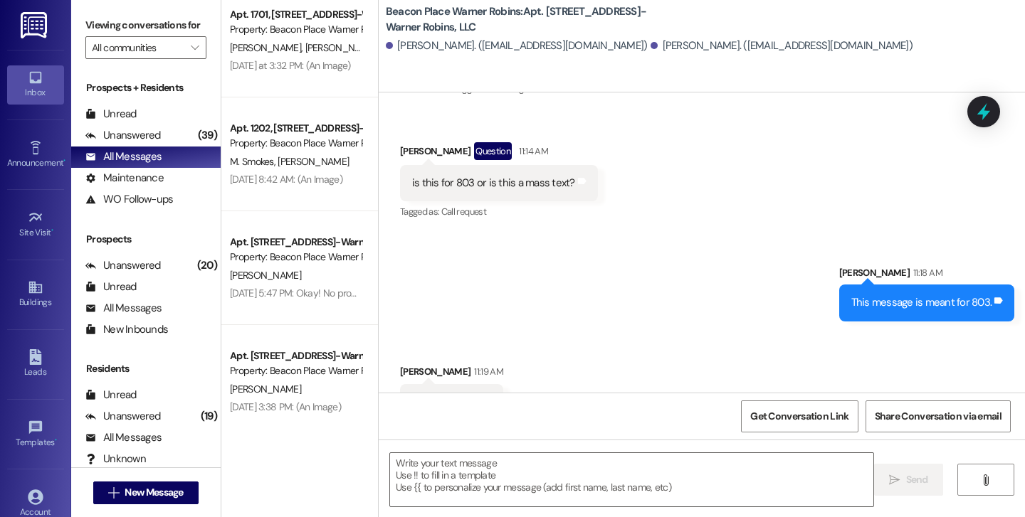
scroll to position [16412, 0]
click at [428, 384] on div "thank you Tags and notes" at bounding box center [451, 402] width 103 height 36
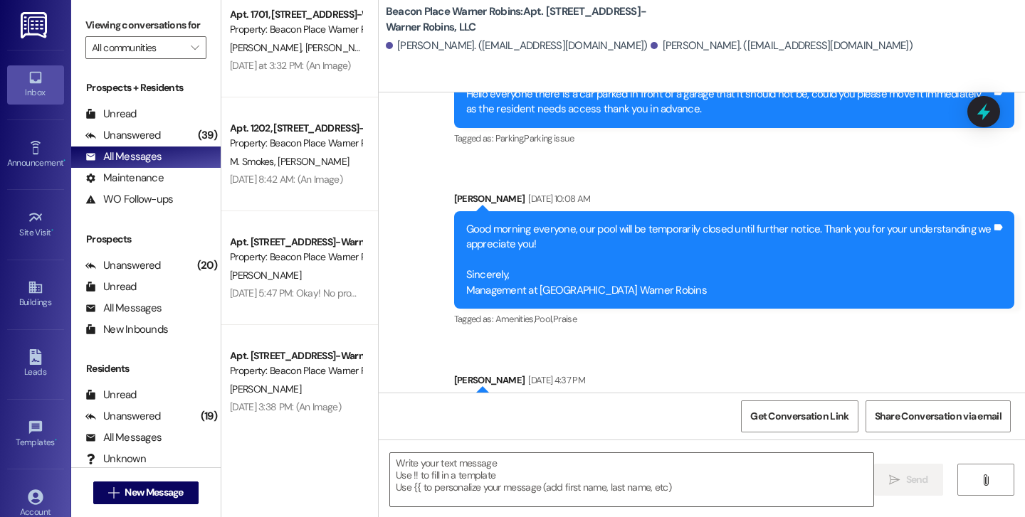
scroll to position [15673, 0]
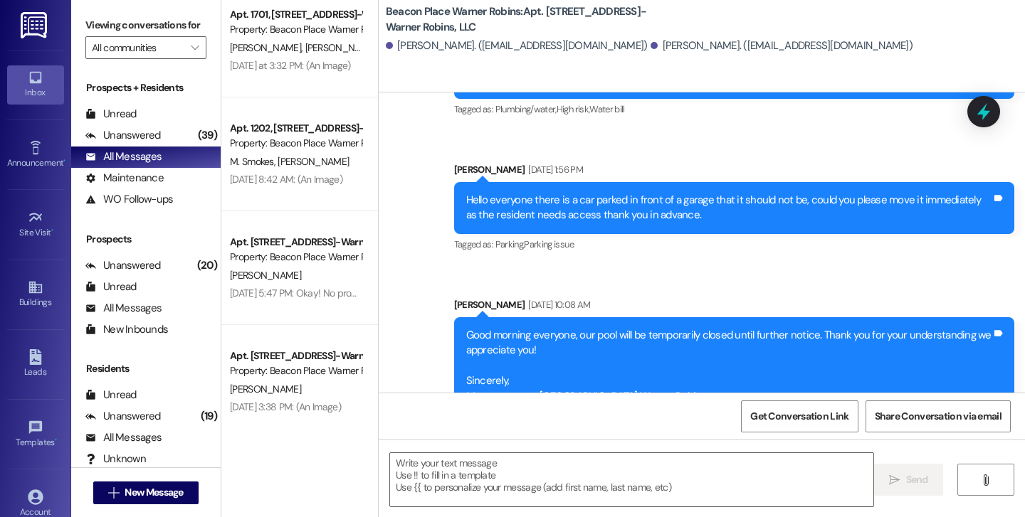
click at [18, 71] on link "Inbox" at bounding box center [35, 84] width 57 height 38
click at [46, 164] on div "Announcement •" at bounding box center [35, 163] width 71 height 14
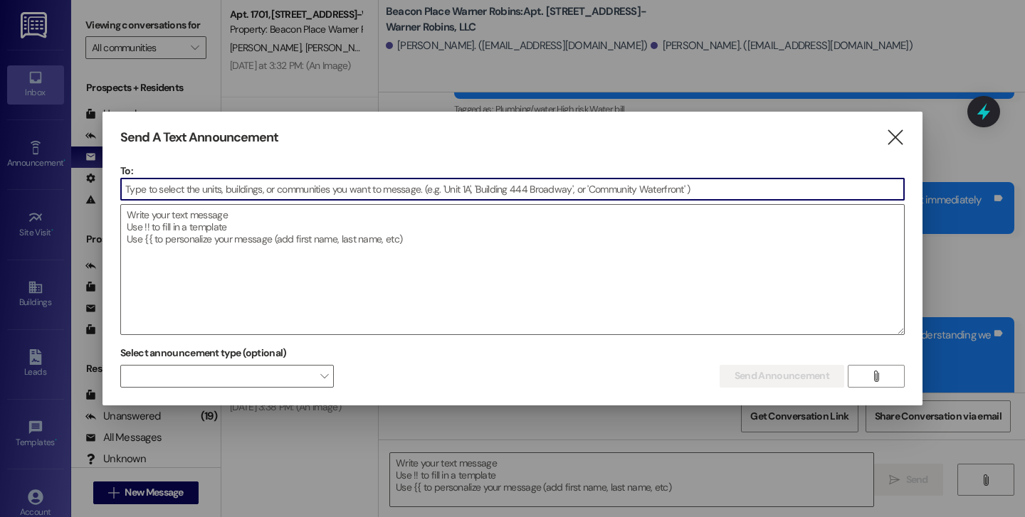
click at [48, 211] on div at bounding box center [512, 258] width 1025 height 517
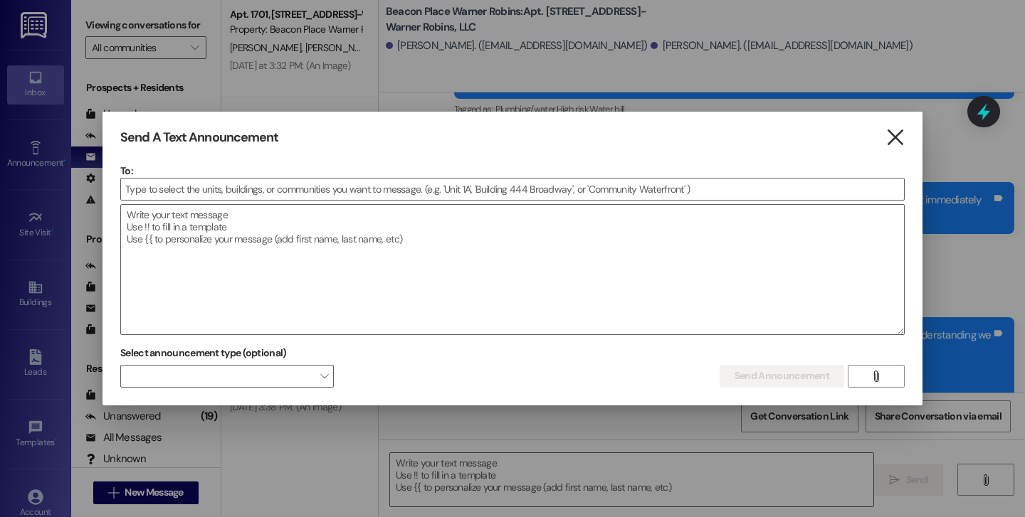
click at [895, 135] on icon "" at bounding box center [894, 137] width 19 height 15
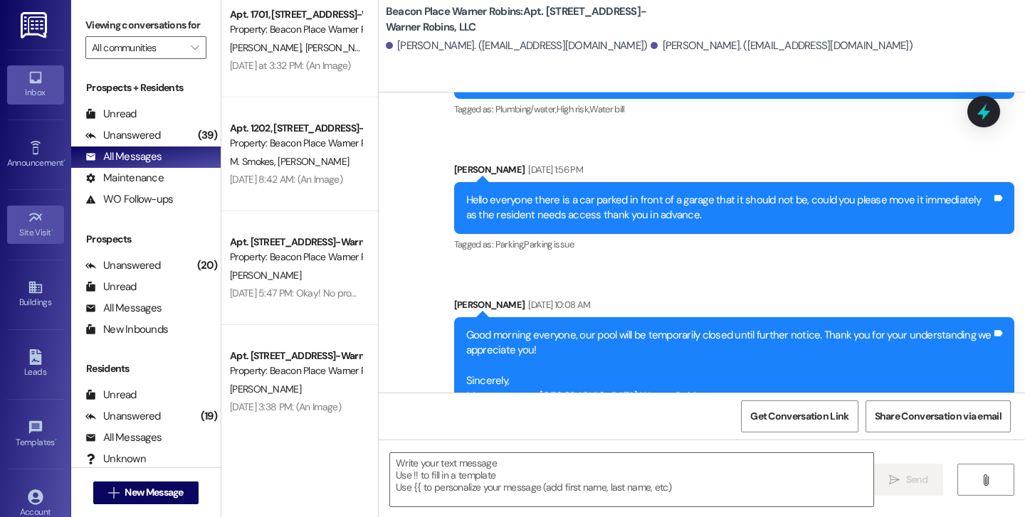
click at [19, 233] on div "Site Visit •" at bounding box center [35, 233] width 71 height 14
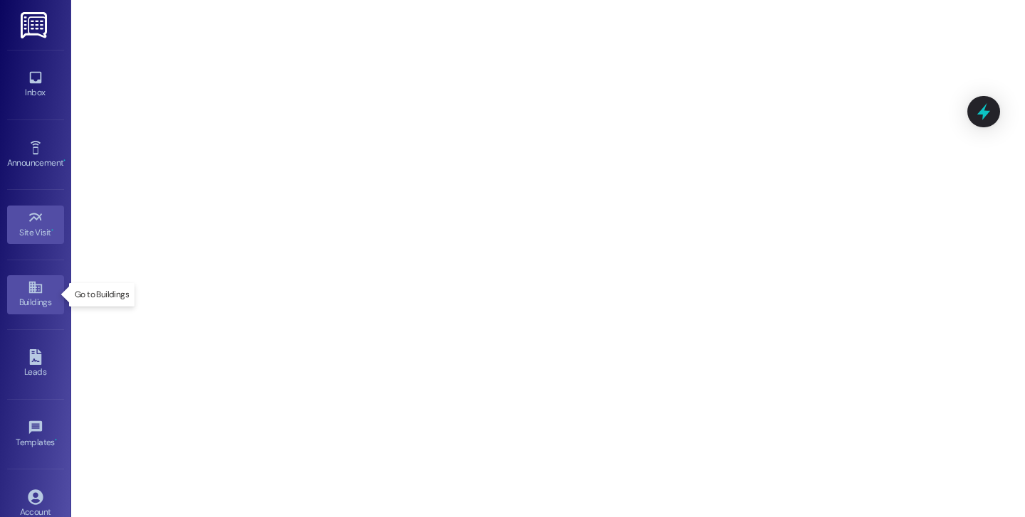
click at [36, 287] on icon at bounding box center [34, 288] width 13 height 12
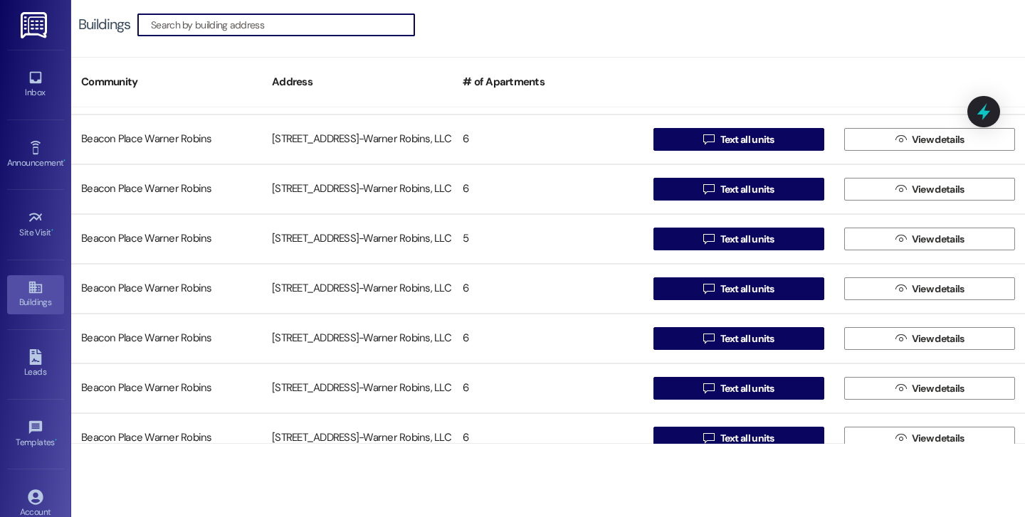
scroll to position [917, 0]
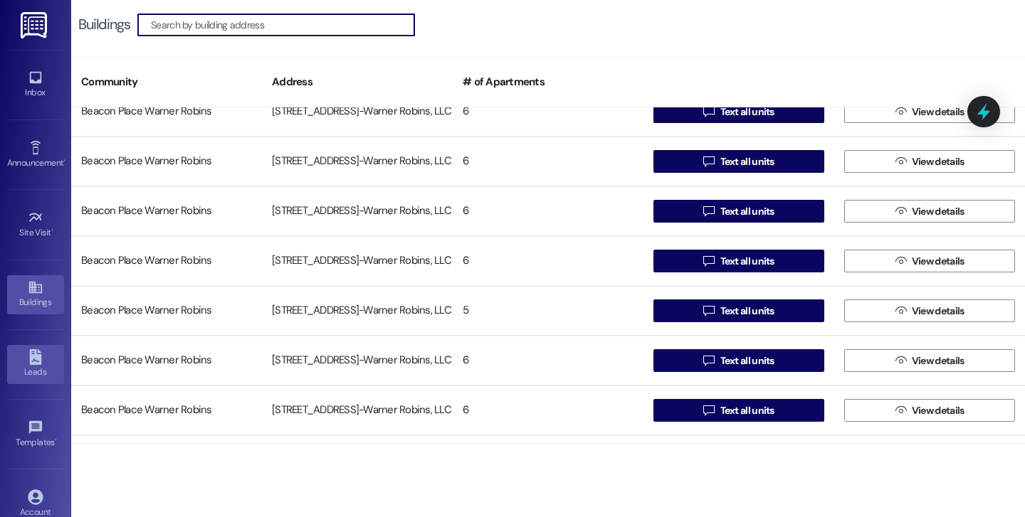
click at [29, 362] on icon at bounding box center [35, 357] width 12 height 16
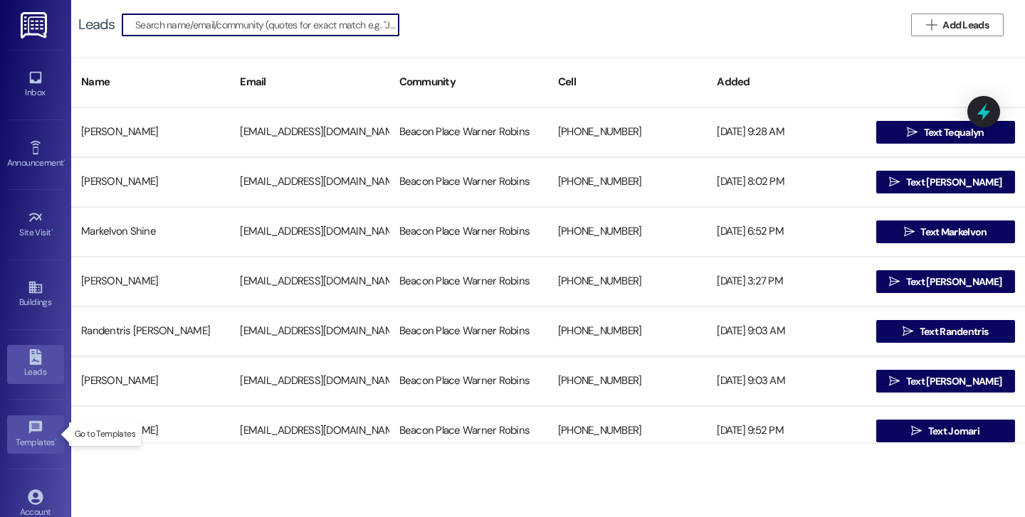
click at [23, 432] on link "Templates •" at bounding box center [35, 435] width 57 height 38
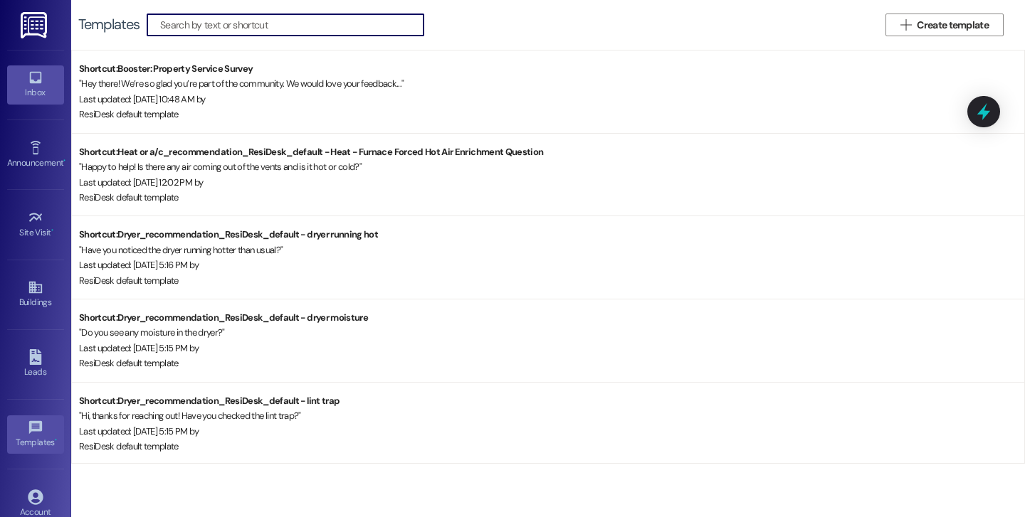
click at [38, 85] on icon at bounding box center [36, 78] width 16 height 16
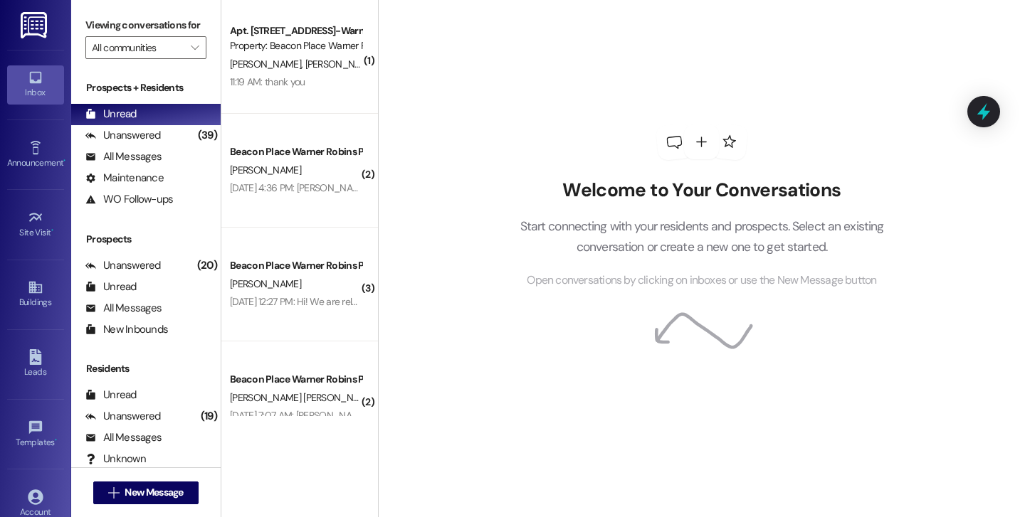
click at [61, 482] on div "Inbox Go to Inbox Announcement • Send A Text Announcement Site Visit • Go to Si…" at bounding box center [35, 258] width 71 height 517
click at [38, 500] on icon at bounding box center [35, 497] width 15 height 15
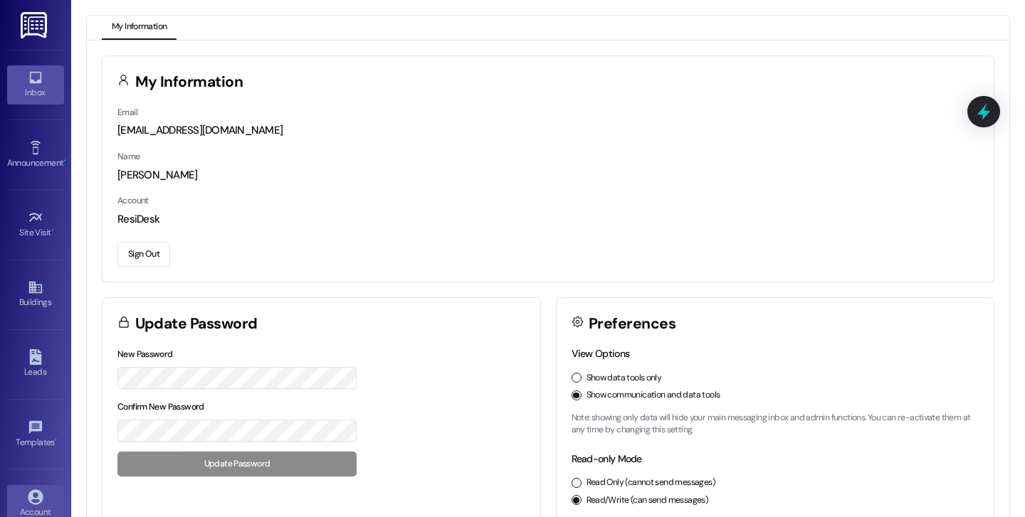
click at [36, 85] on icon at bounding box center [36, 78] width 16 height 16
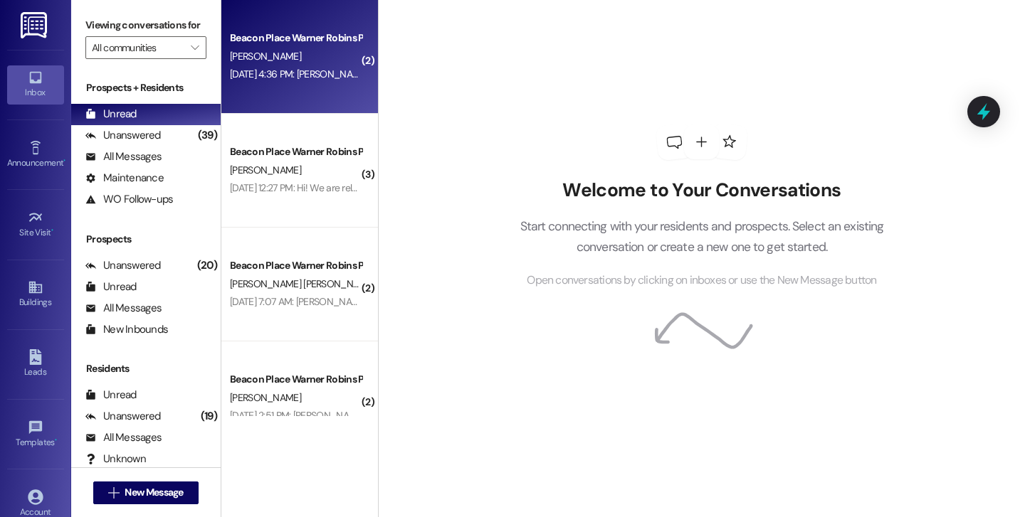
click at [288, 40] on div "Beacon Place Warner Robins Prospect" at bounding box center [296, 38] width 132 height 15
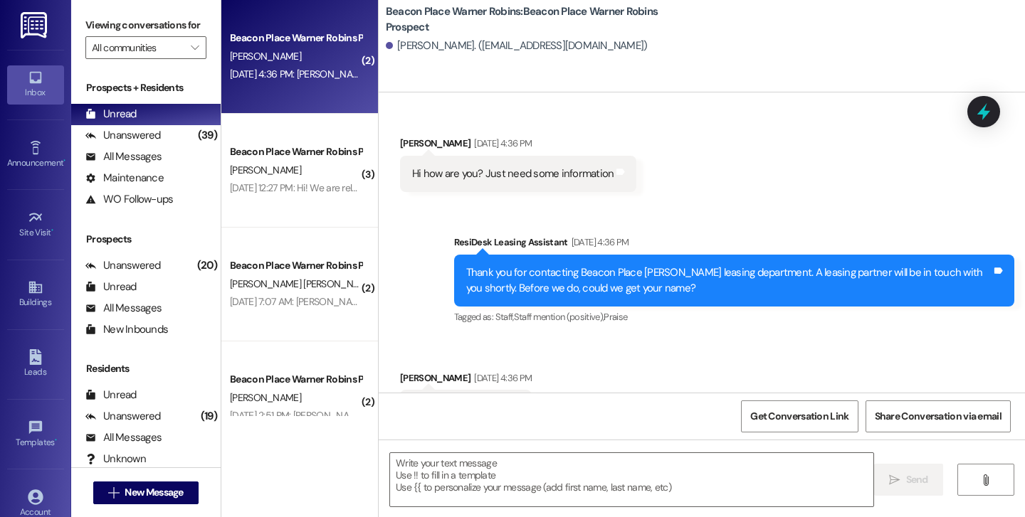
click at [472, 144] on div "[DATE] 4:36 PM" at bounding box center [500, 143] width 61 height 15
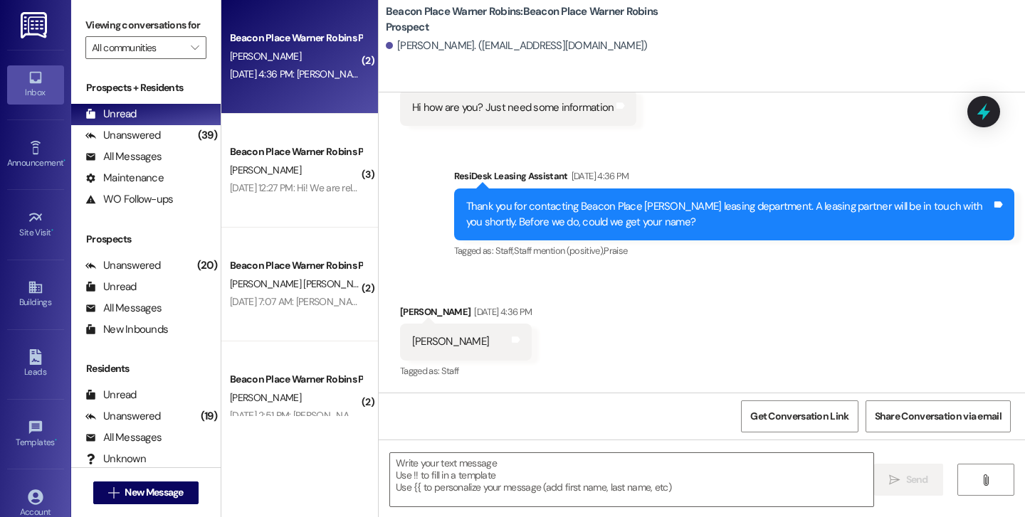
click at [480, 406] on div "Get Conversation Link Share Conversation via email" at bounding box center [702, 416] width 646 height 47
drag, startPoint x: 492, startPoint y: 449, endPoint x: 492, endPoint y: 456, distance: 7.2
click at [492, 451] on div " Send " at bounding box center [702, 493] width 646 height 107
click at [497, 475] on textarea at bounding box center [631, 479] width 483 height 53
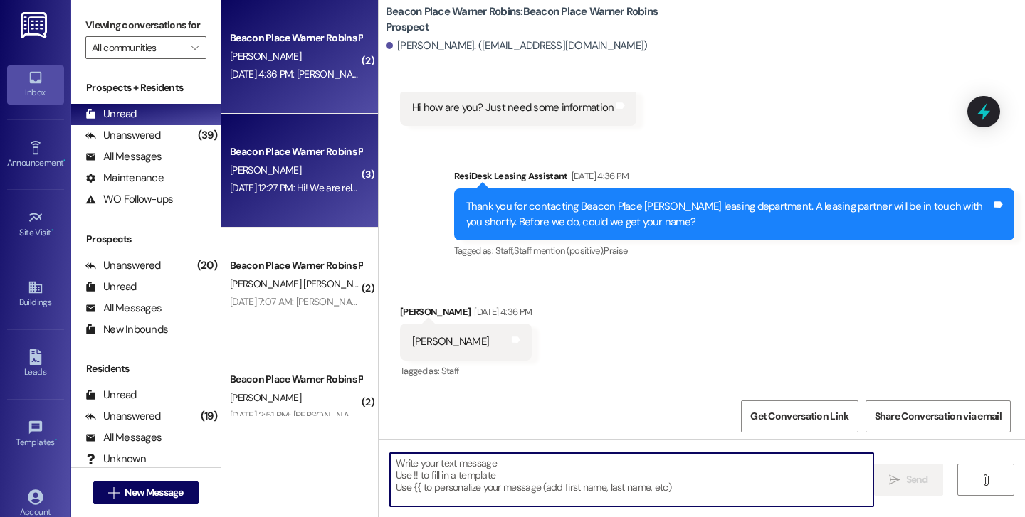
click at [339, 181] on div "[DATE] 12:27 PM: Hi! We are relocating to [US_STATE] in June and will be in tow…" at bounding box center [295, 188] width 134 height 18
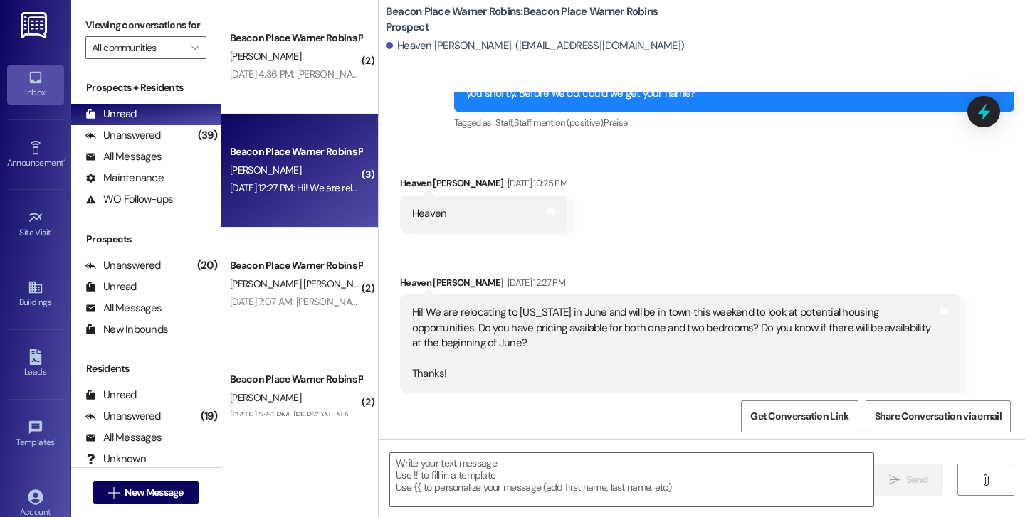
scroll to position [266, 0]
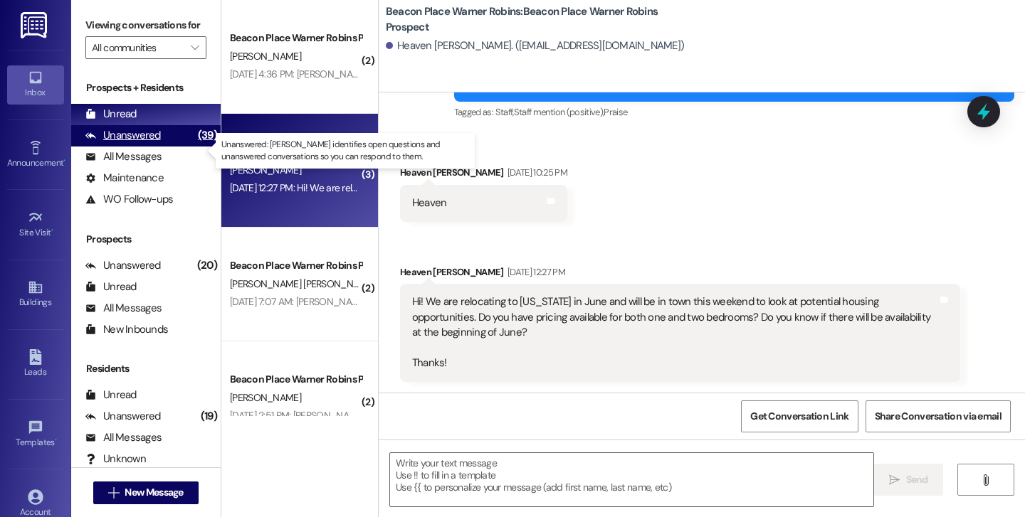
click at [153, 143] on div "Unanswered" at bounding box center [122, 135] width 75 height 15
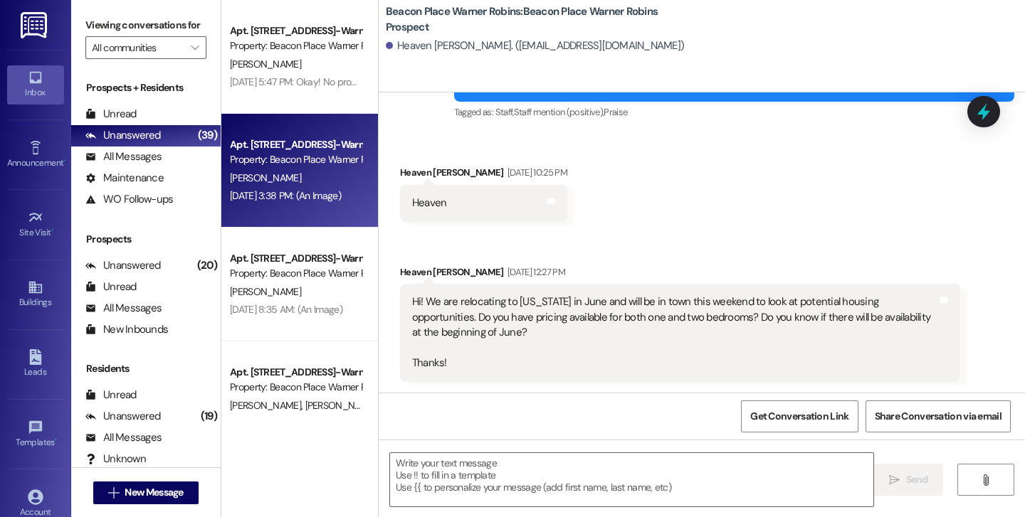
click at [283, 204] on div "[DATE] 3:38 PM: (An Image) [DATE] 3:38 PM: (An Image)" at bounding box center [295, 196] width 134 height 18
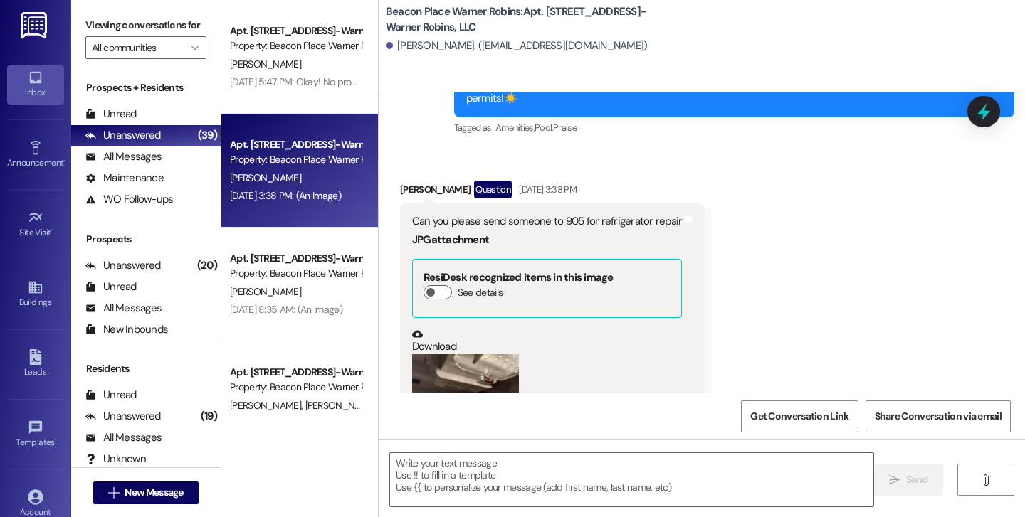
scroll to position [9709, 0]
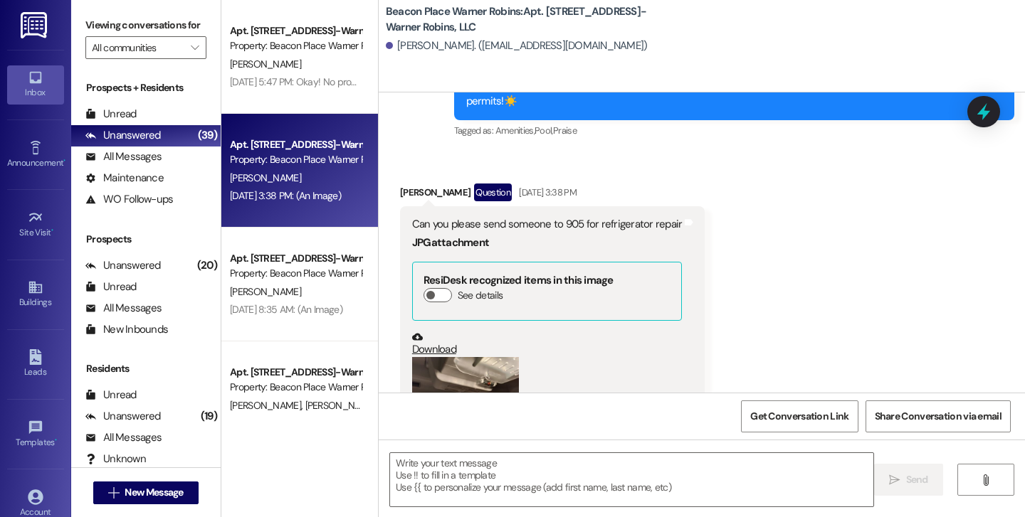
click at [459, 357] on button "Zoom image" at bounding box center [465, 397] width 107 height 80
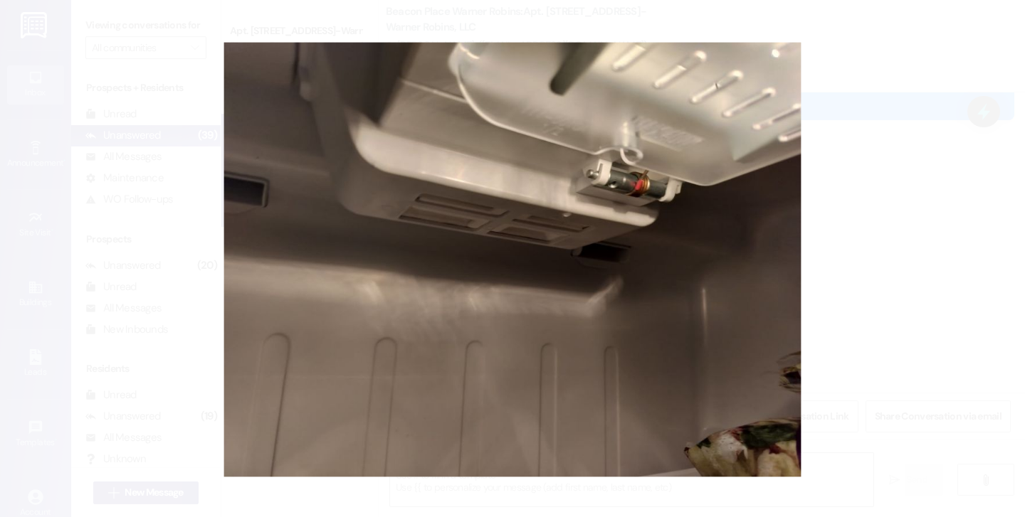
click at [459, 313] on button "Unzoom image" at bounding box center [512, 258] width 1025 height 517
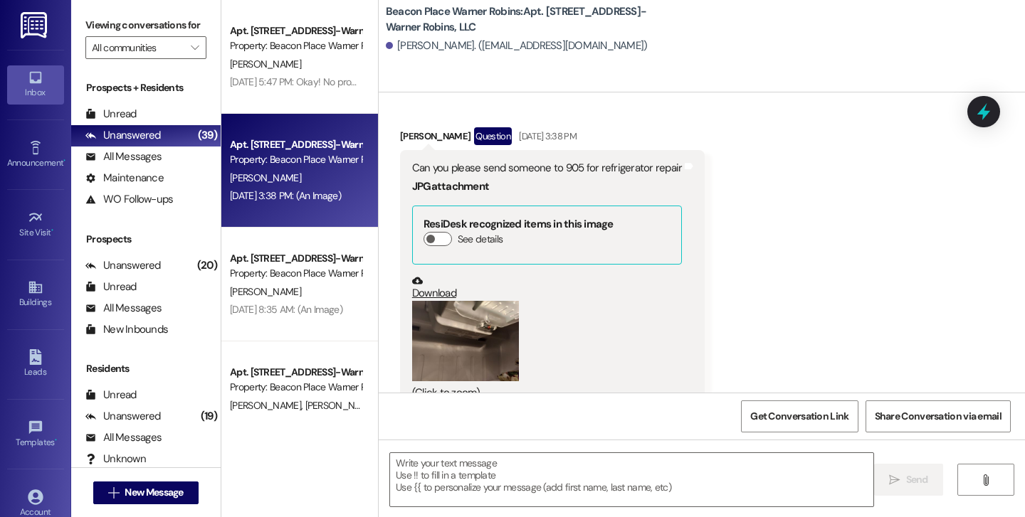
scroll to position [9876, 0]
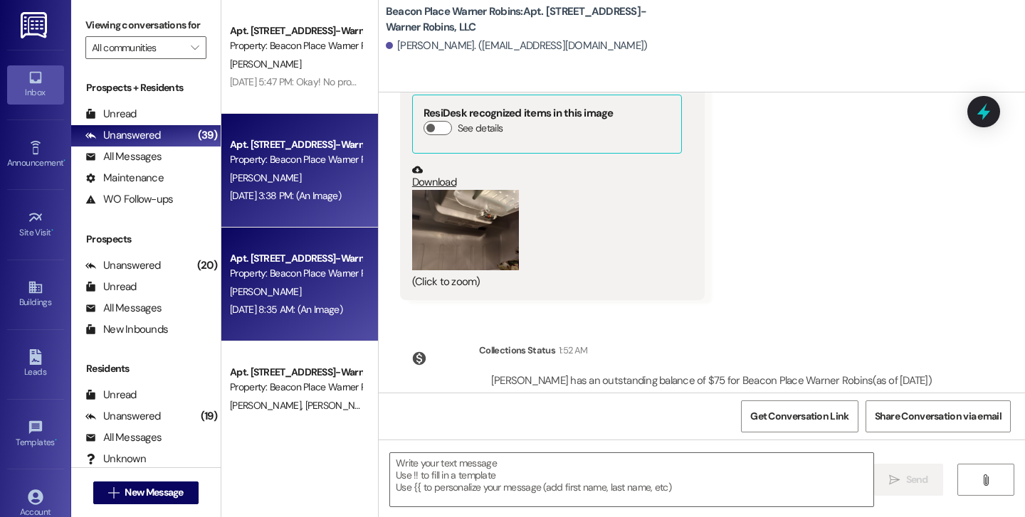
click at [256, 272] on div "Property: Beacon Place Warner Robins" at bounding box center [296, 273] width 132 height 15
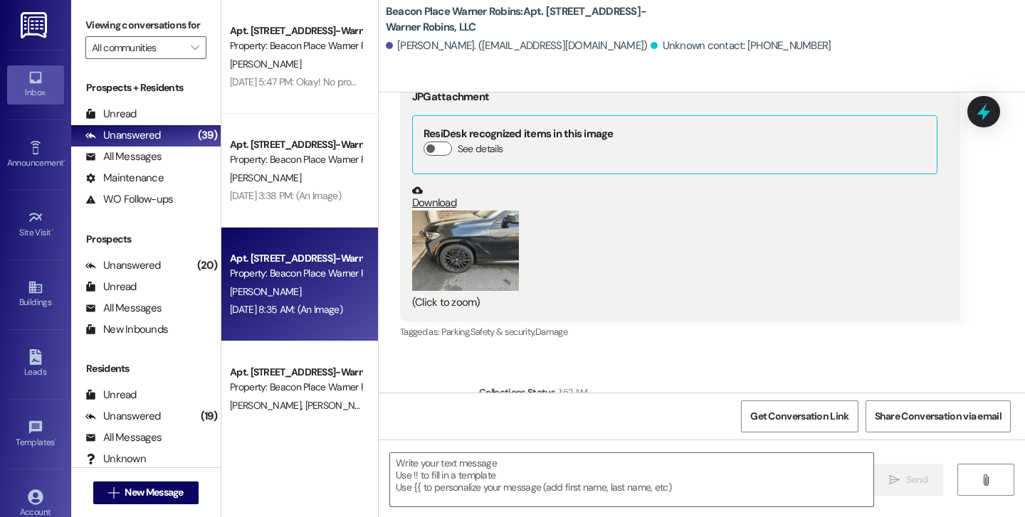
scroll to position [182, 0]
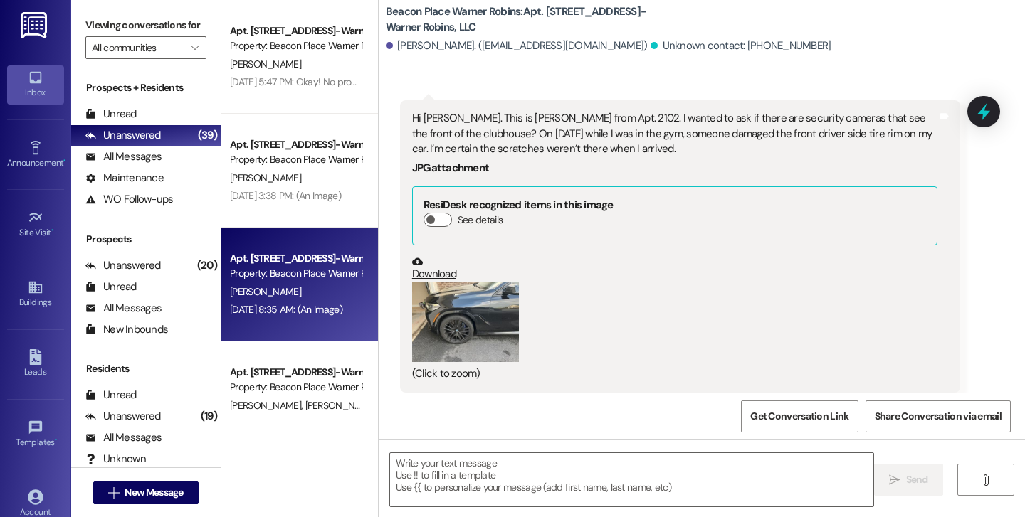
click at [434, 322] on button "Zoom image" at bounding box center [465, 322] width 107 height 80
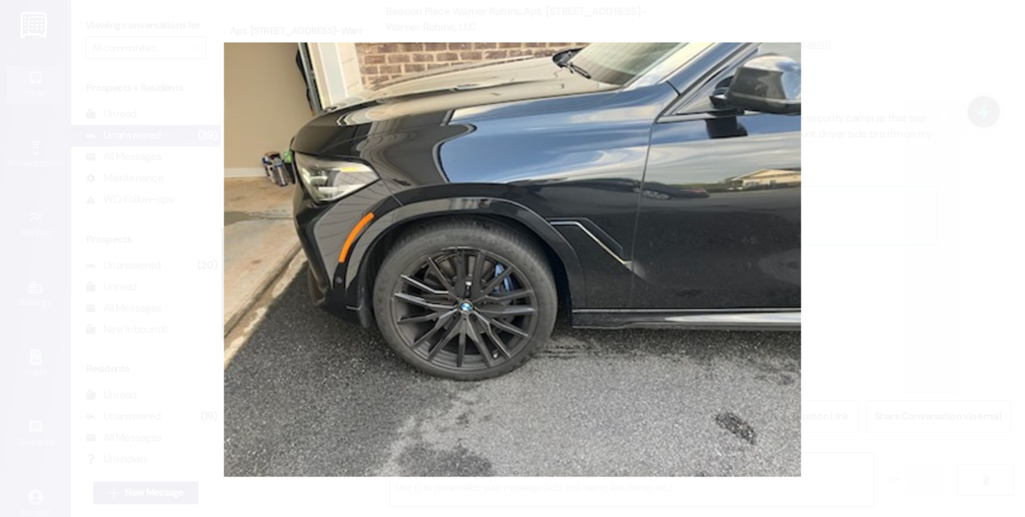
click at [434, 322] on button "Unzoom image" at bounding box center [512, 258] width 1025 height 517
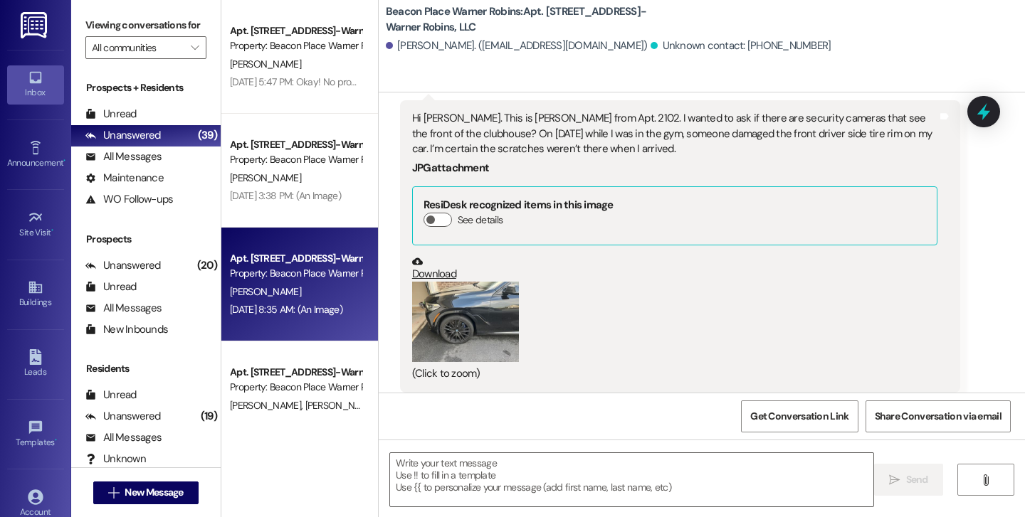
click at [434, 321] on button "Zoom image" at bounding box center [465, 322] width 107 height 80
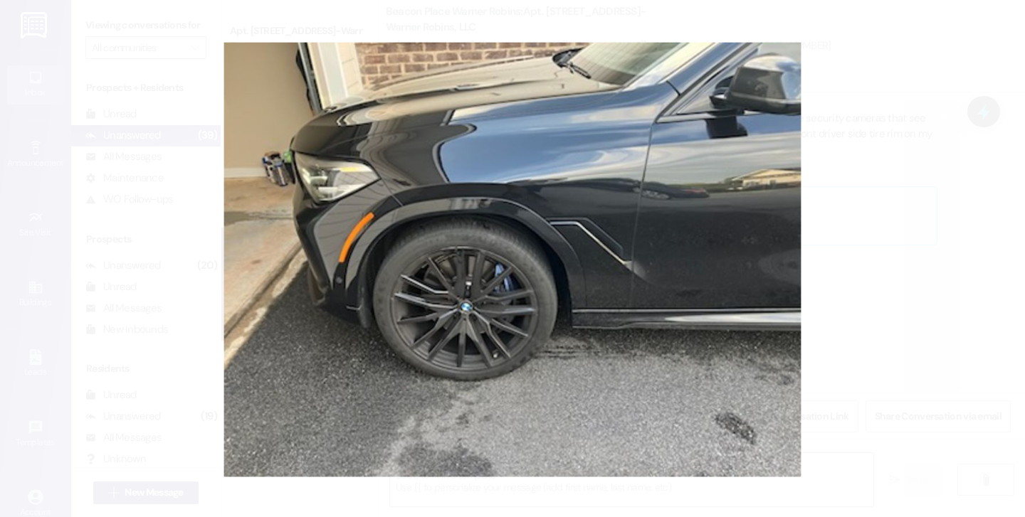
click at [434, 321] on button "Unzoom image" at bounding box center [512, 258] width 1025 height 517
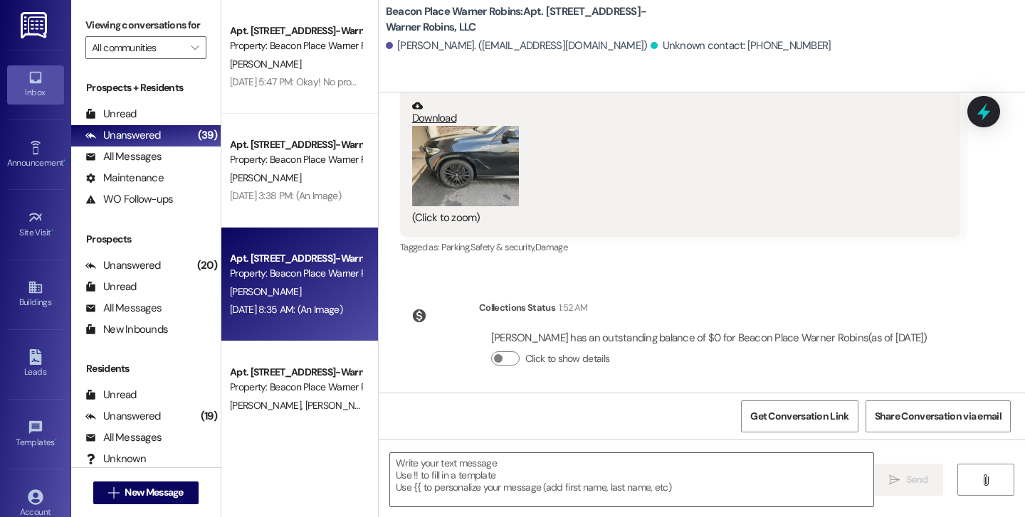
scroll to position [360, 0]
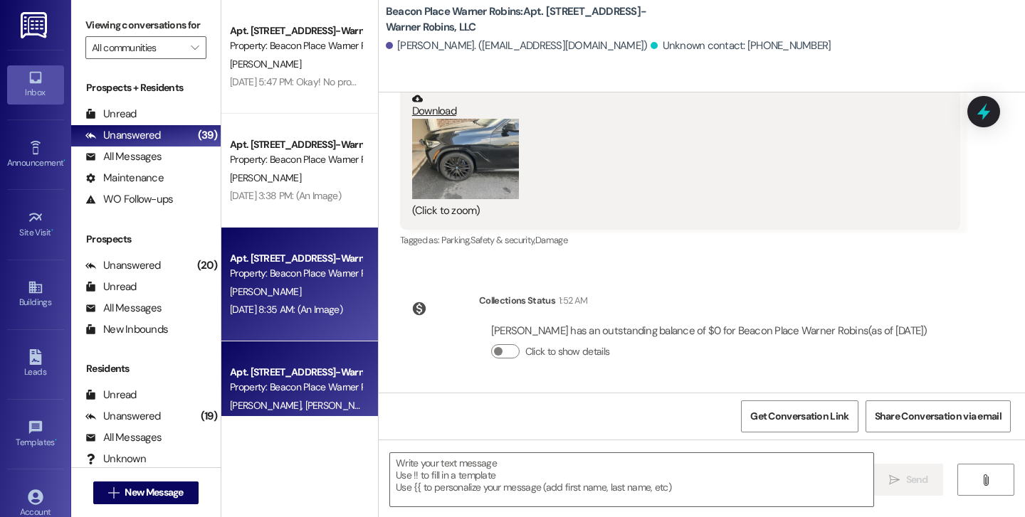
click at [299, 395] on div "Apt. [STREET_ADDRESS]-Warner Robins, LLC Property: [GEOGRAPHIC_DATA]" at bounding box center [295, 380] width 134 height 33
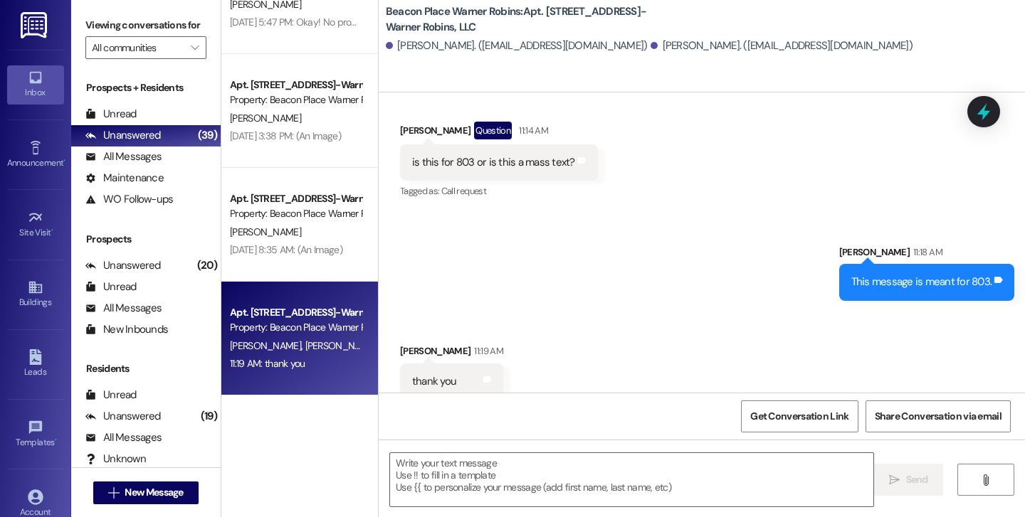
scroll to position [120, 0]
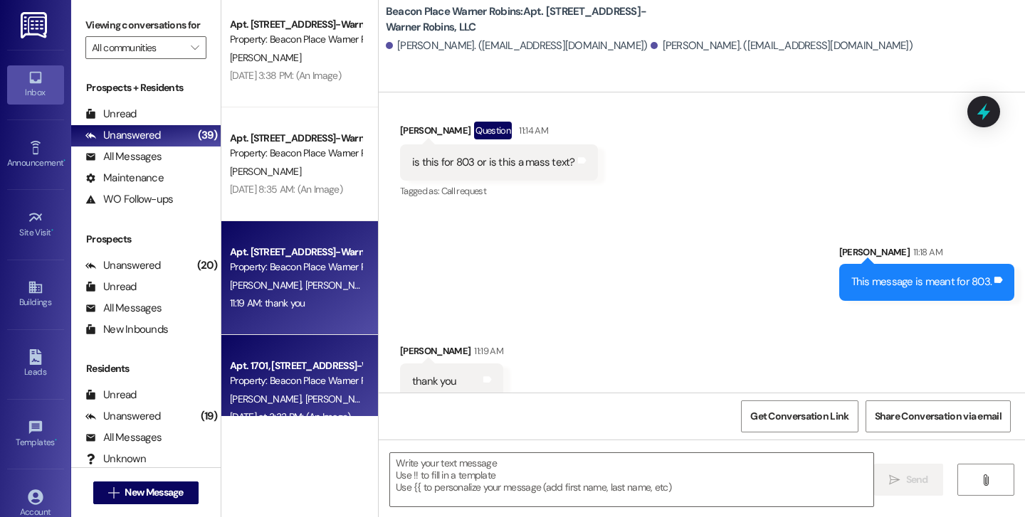
click at [292, 371] on div "Apt. 1701, [STREET_ADDRESS]-Warner Robins, LLC" at bounding box center [296, 366] width 132 height 15
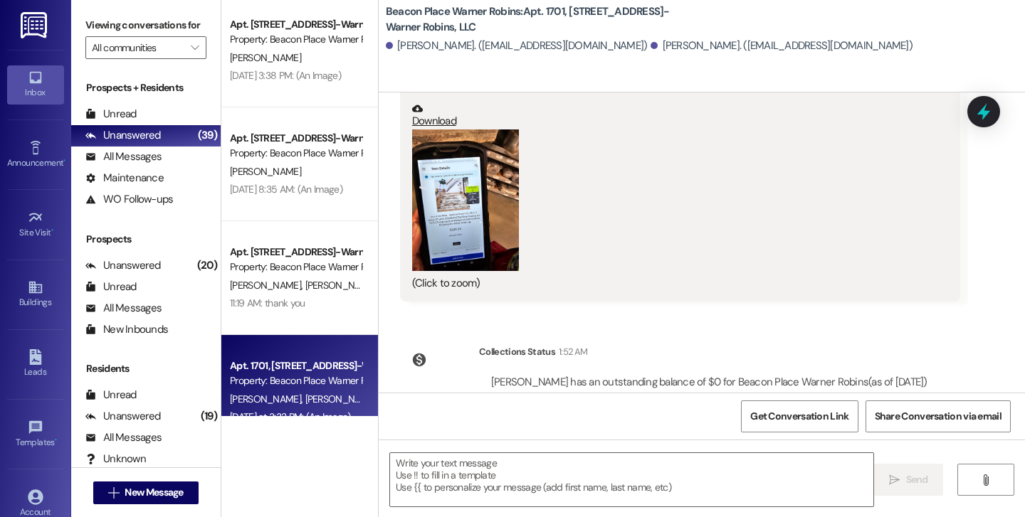
scroll to position [399, 0]
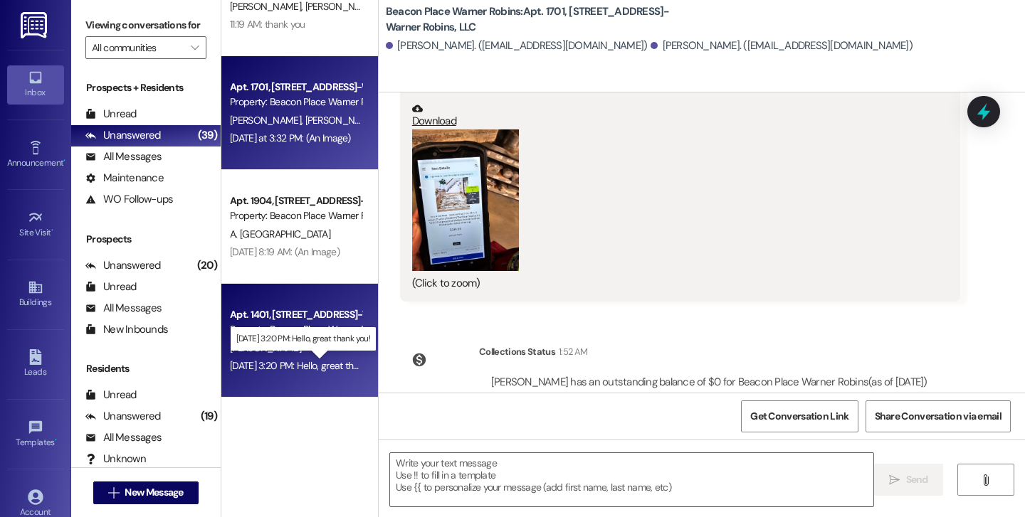
click at [294, 359] on div "[DATE] 3:20 PM: Hello, great thank you! [DATE] 3:20 PM: Hello, great thank you!" at bounding box center [309, 365] width 158 height 13
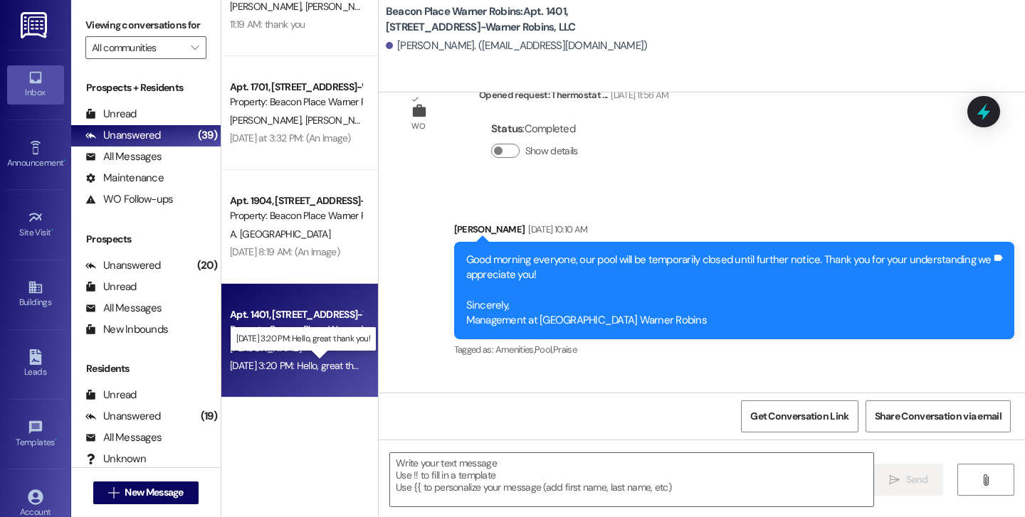
scroll to position [11937, 0]
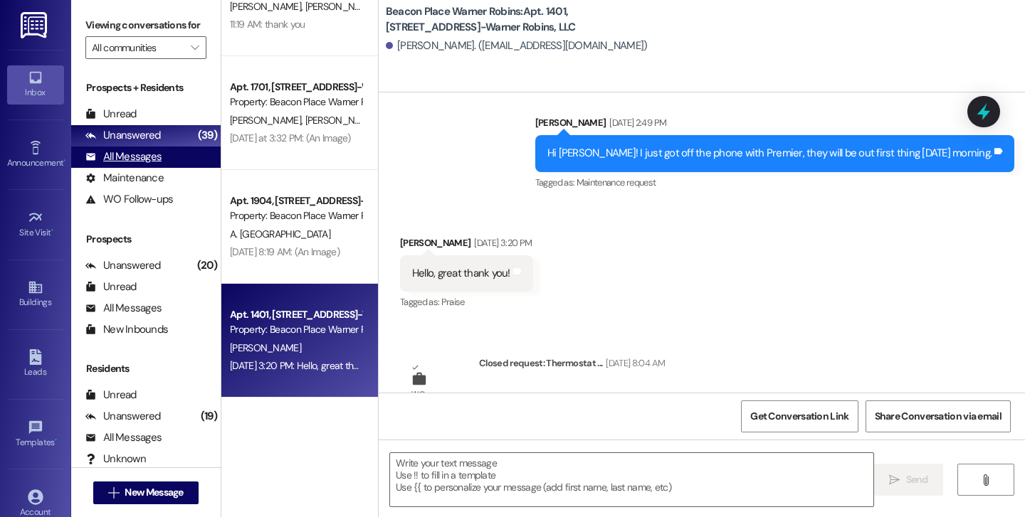
click at [141, 164] on div "All Messages" at bounding box center [123, 156] width 76 height 15
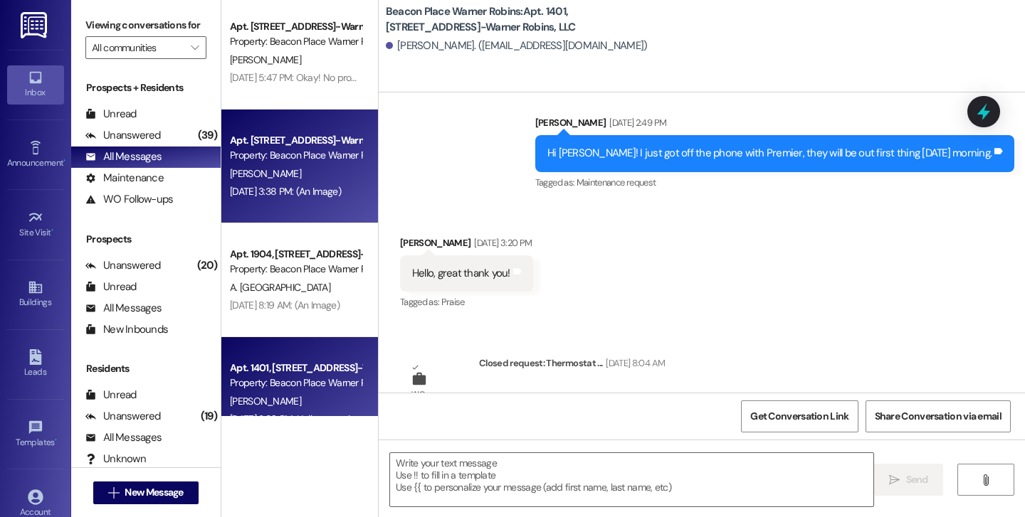
scroll to position [0, 0]
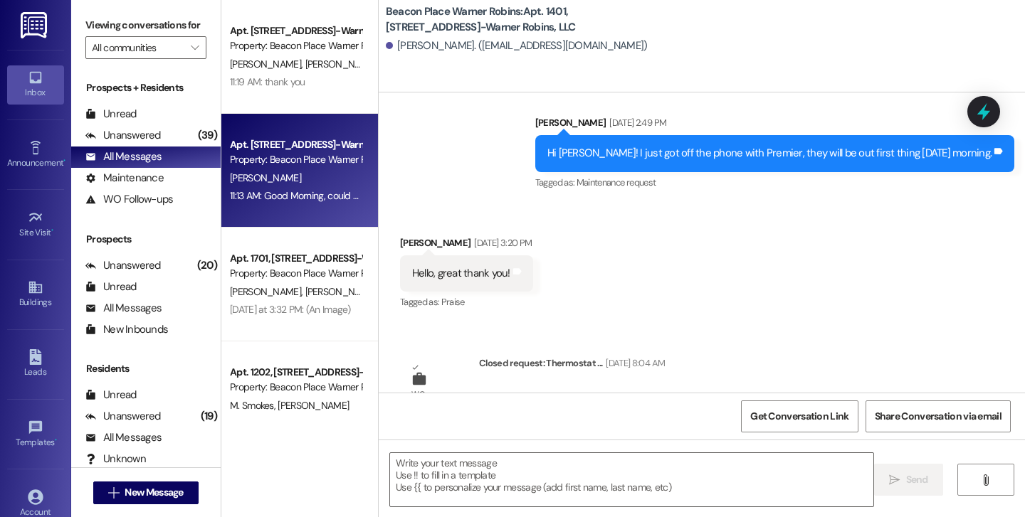
click at [257, 201] on div "11:13 AM: Good Morning, could you please move the car that is parked on the sid…" at bounding box center [521, 195] width 582 height 13
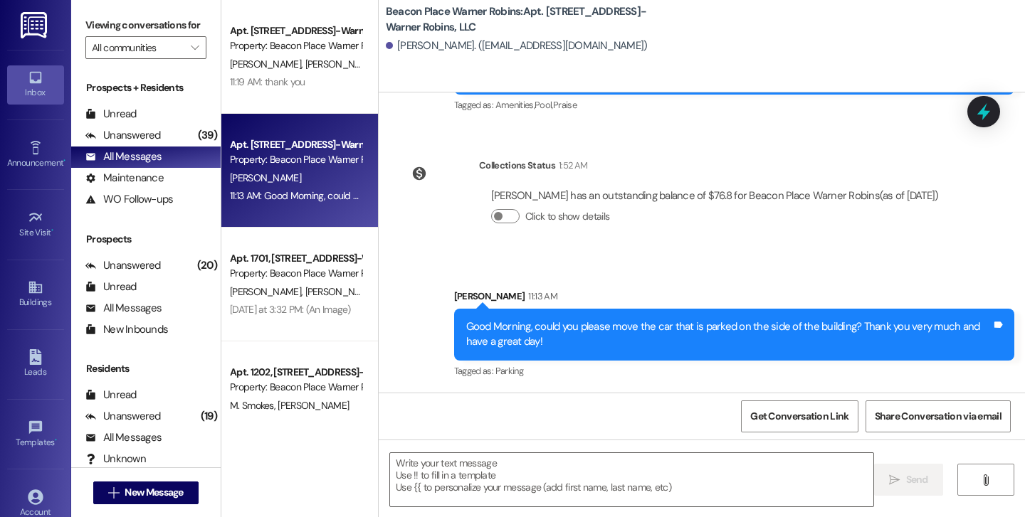
scroll to position [11820, 0]
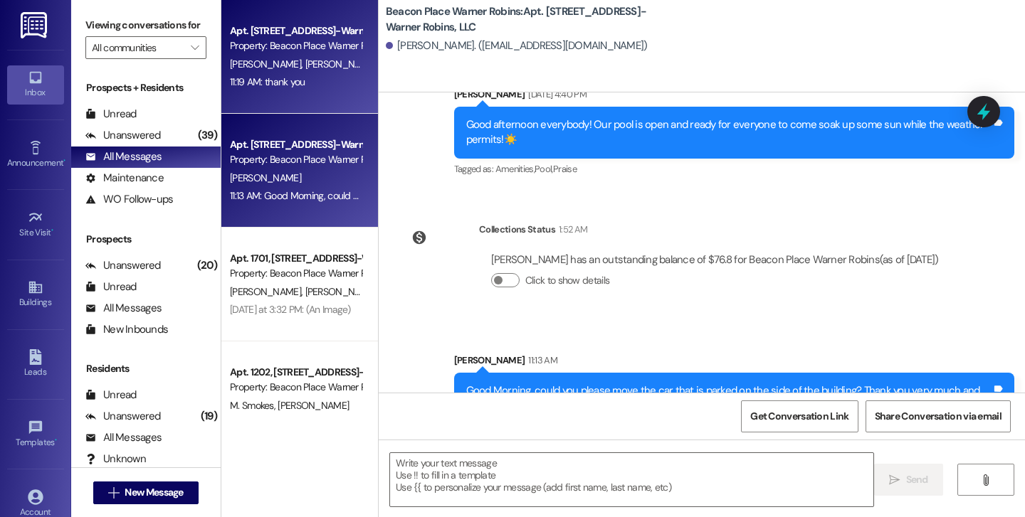
click at [310, 85] on div "11:19 AM: thank you 11:19 AM: thank you" at bounding box center [295, 82] width 134 height 18
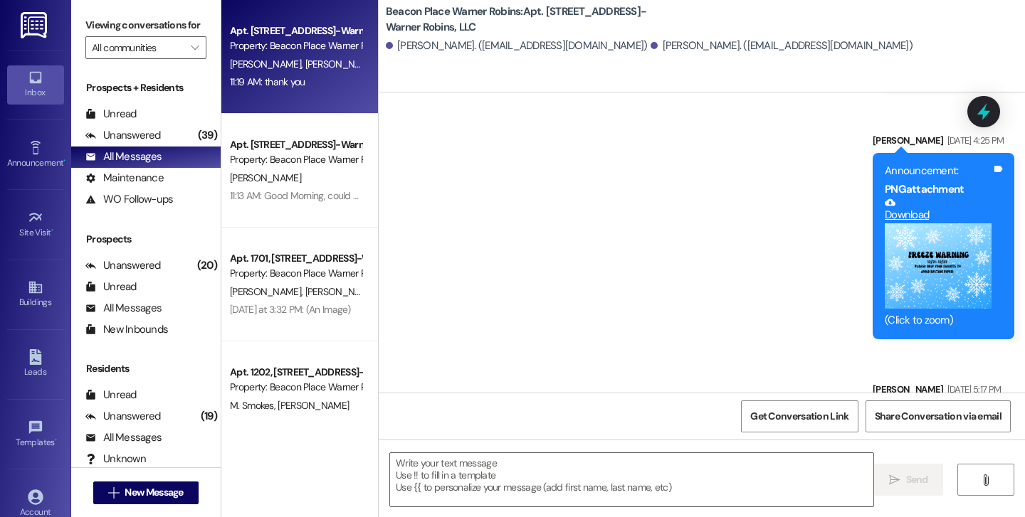
scroll to position [16403, 0]
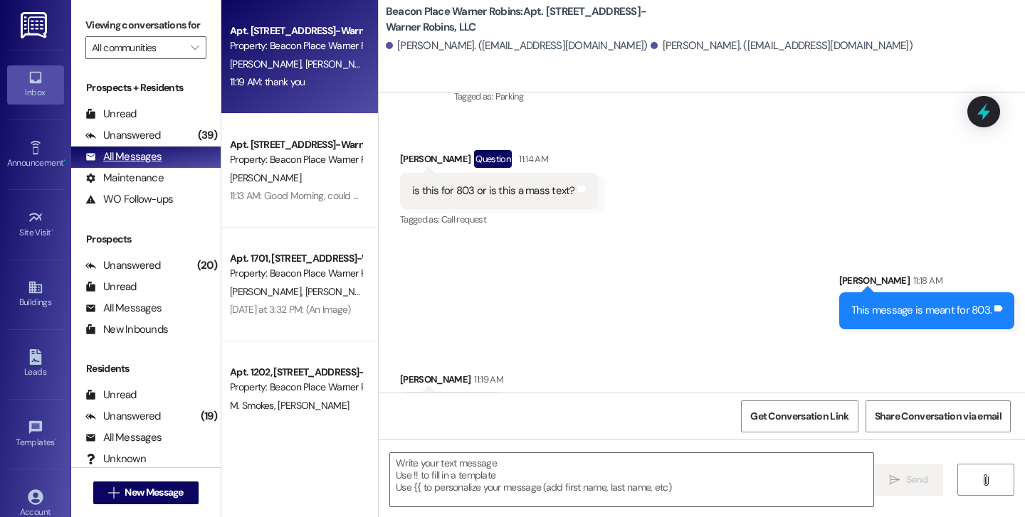
click at [157, 164] on div "All Messages" at bounding box center [123, 156] width 76 height 15
click at [42, 98] on div "Inbox" at bounding box center [35, 92] width 71 height 14
drag, startPoint x: 33, startPoint y: 138, endPoint x: 31, endPoint y: 152, distance: 13.6
click at [31, 152] on div "Announcement • Send A Text Announcement" at bounding box center [35, 155] width 57 height 70
click at [32, 152] on icon at bounding box center [36, 148] width 16 height 16
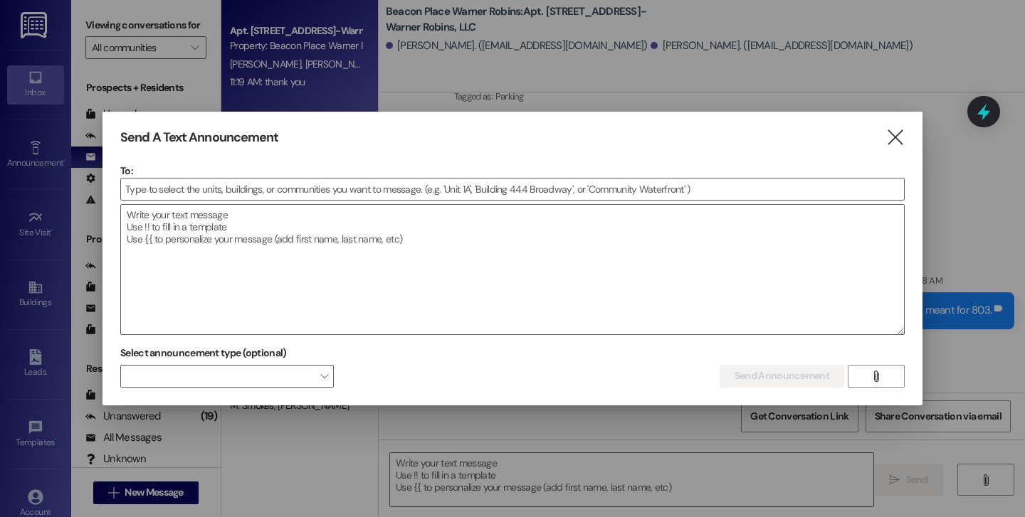
click at [34, 96] on div at bounding box center [512, 258] width 1025 height 517
click at [896, 139] on icon "" at bounding box center [894, 137] width 19 height 15
